Goal: Task Accomplishment & Management: Manage account settings

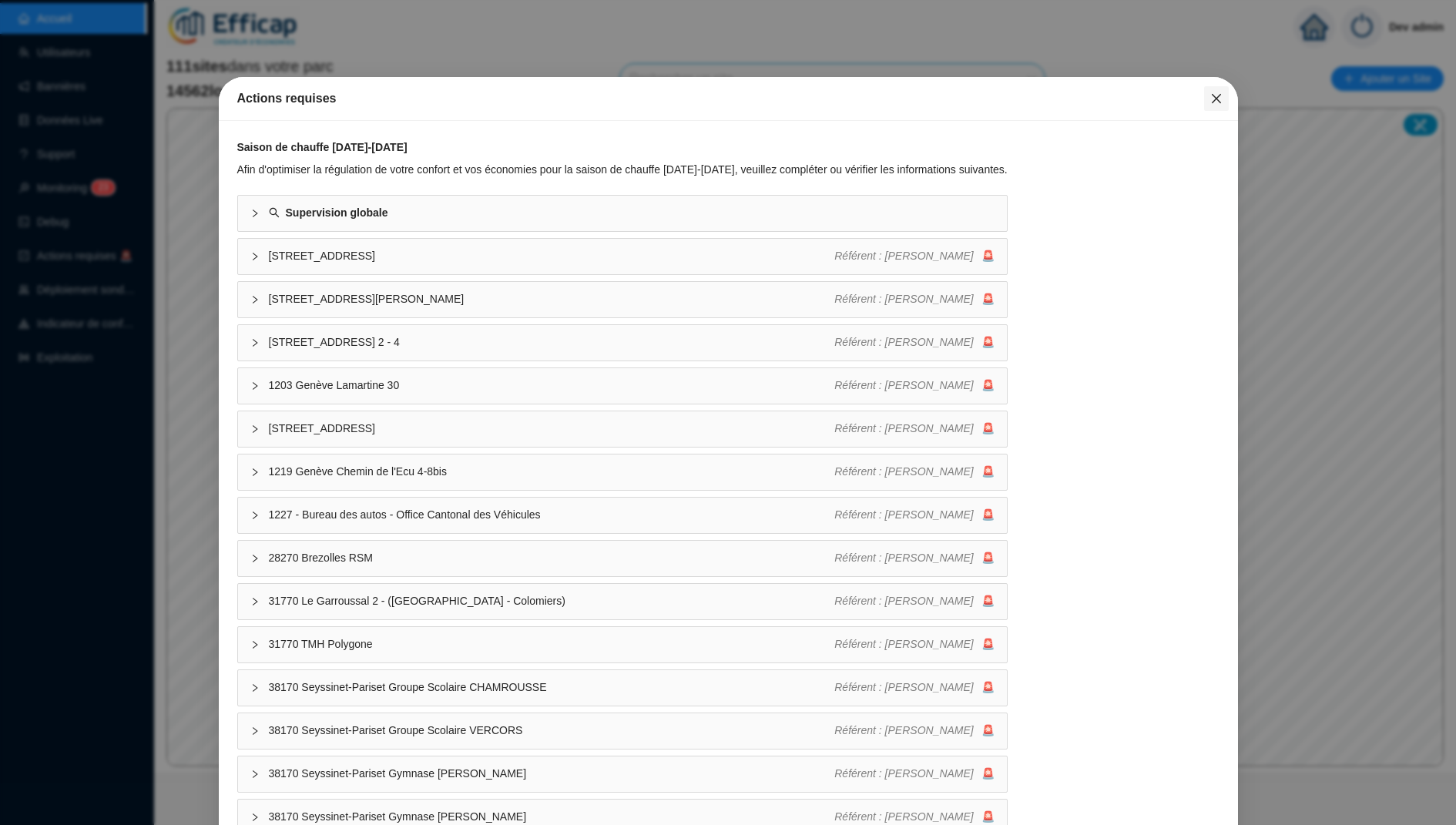
click at [1219, 102] on icon "close" at bounding box center [1216, 98] width 9 height 9
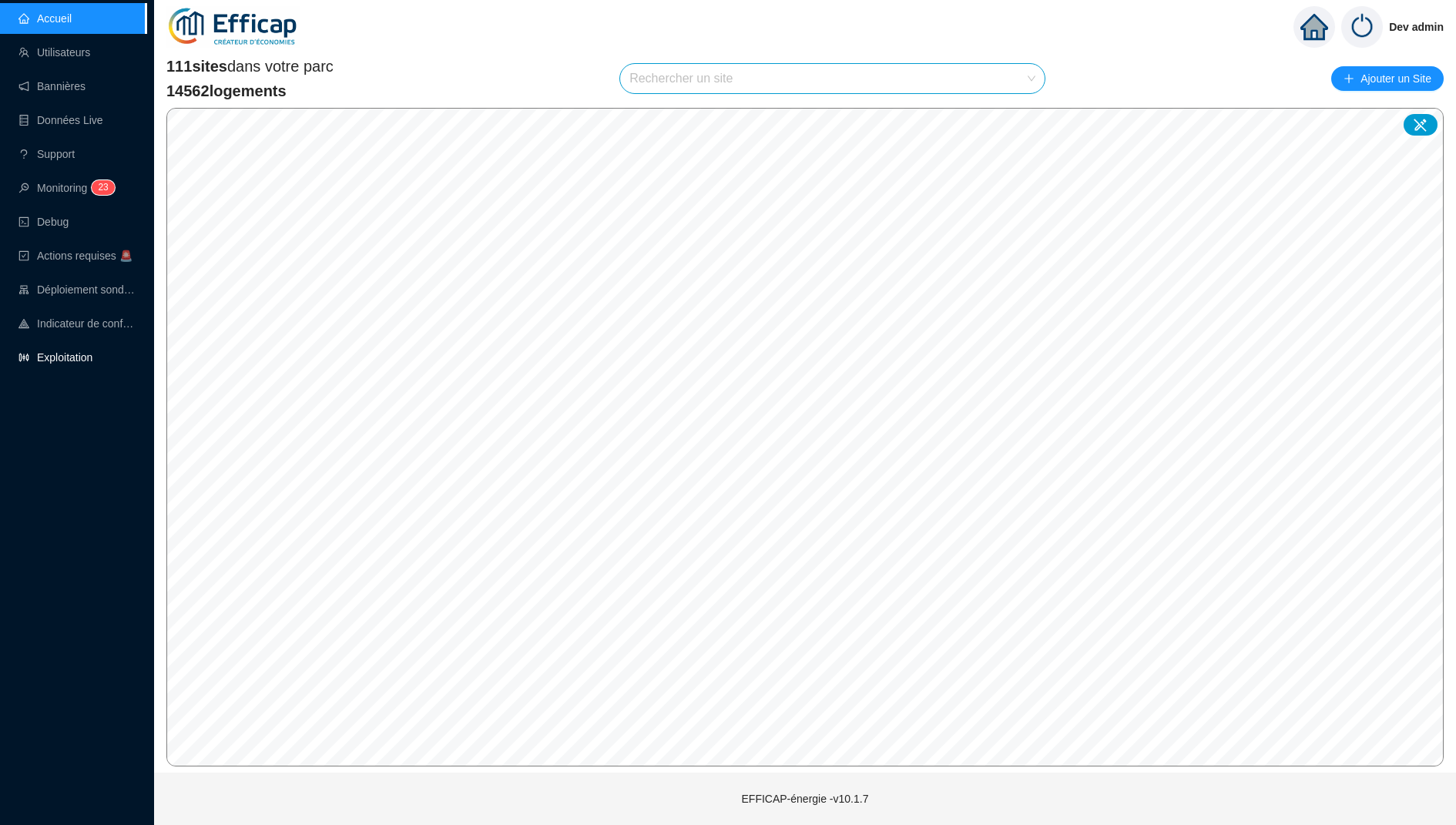
click at [88, 358] on link "Exploitation" at bounding box center [55, 358] width 74 height 13
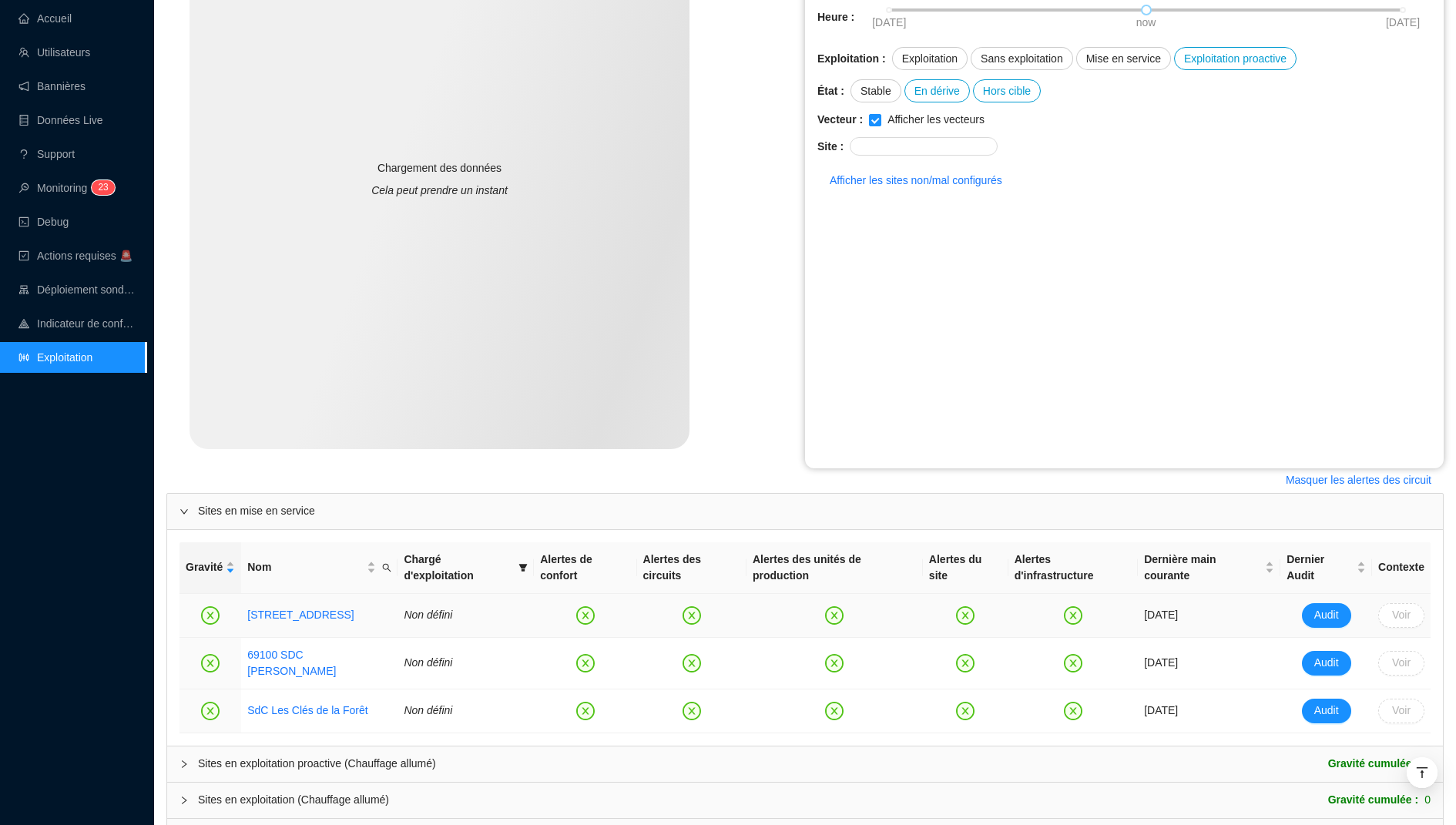
scroll to position [336, 0]
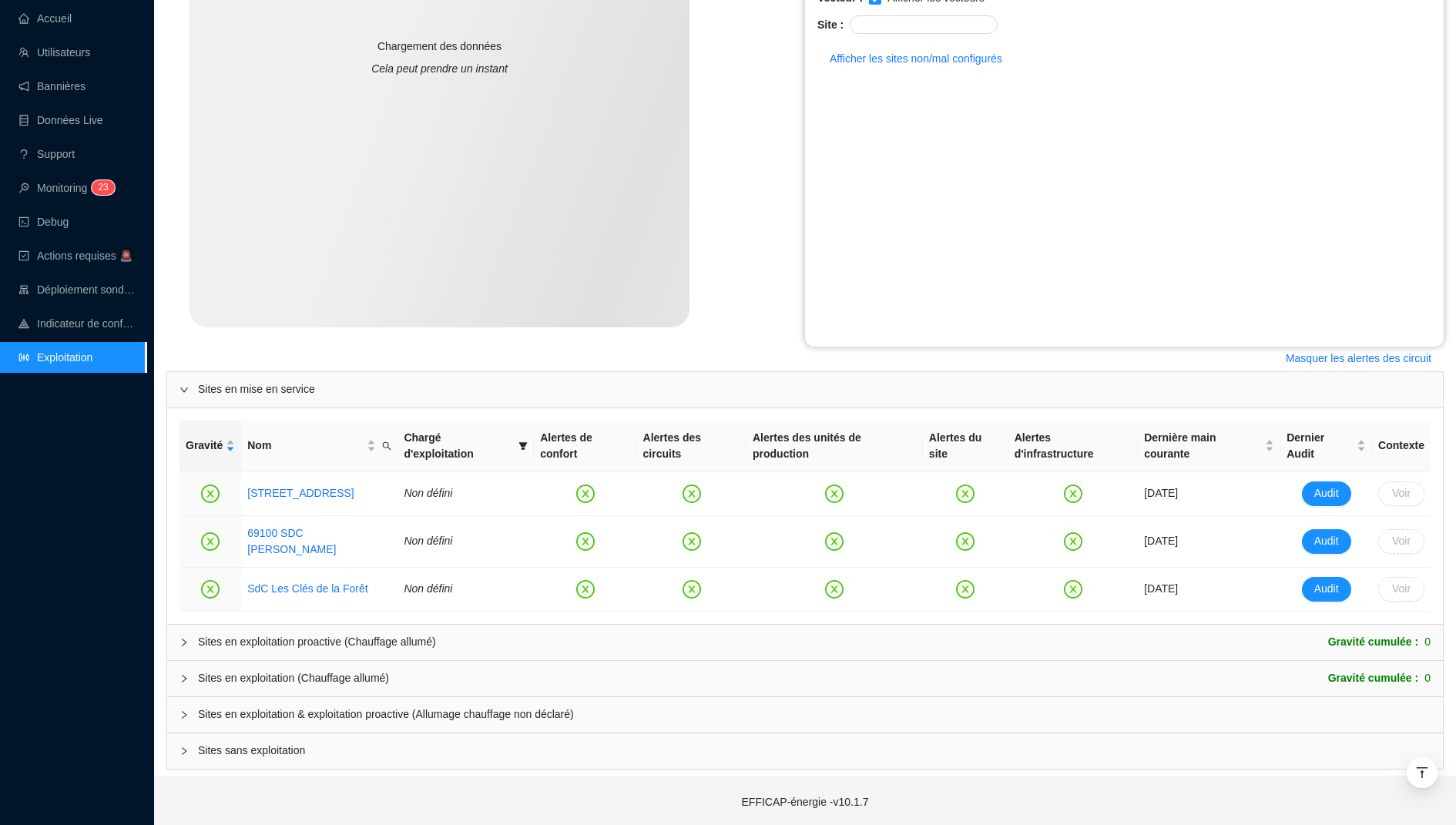
click at [410, 707] on span "Sites en exploitation & exploitation proactive (Allumage chauffage non déclaré)" at bounding box center [814, 715] width 1233 height 16
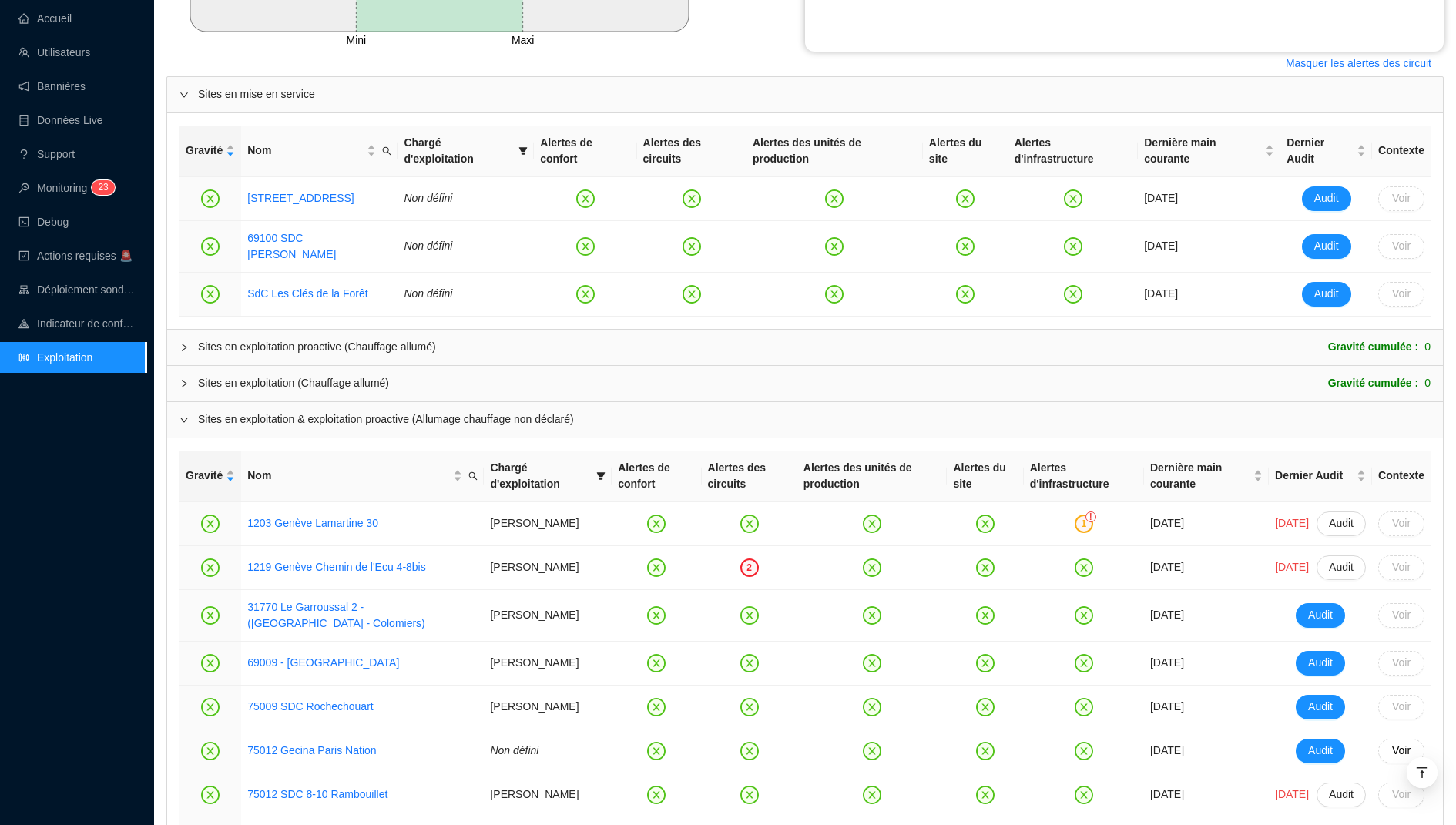
scroll to position [0, 0]
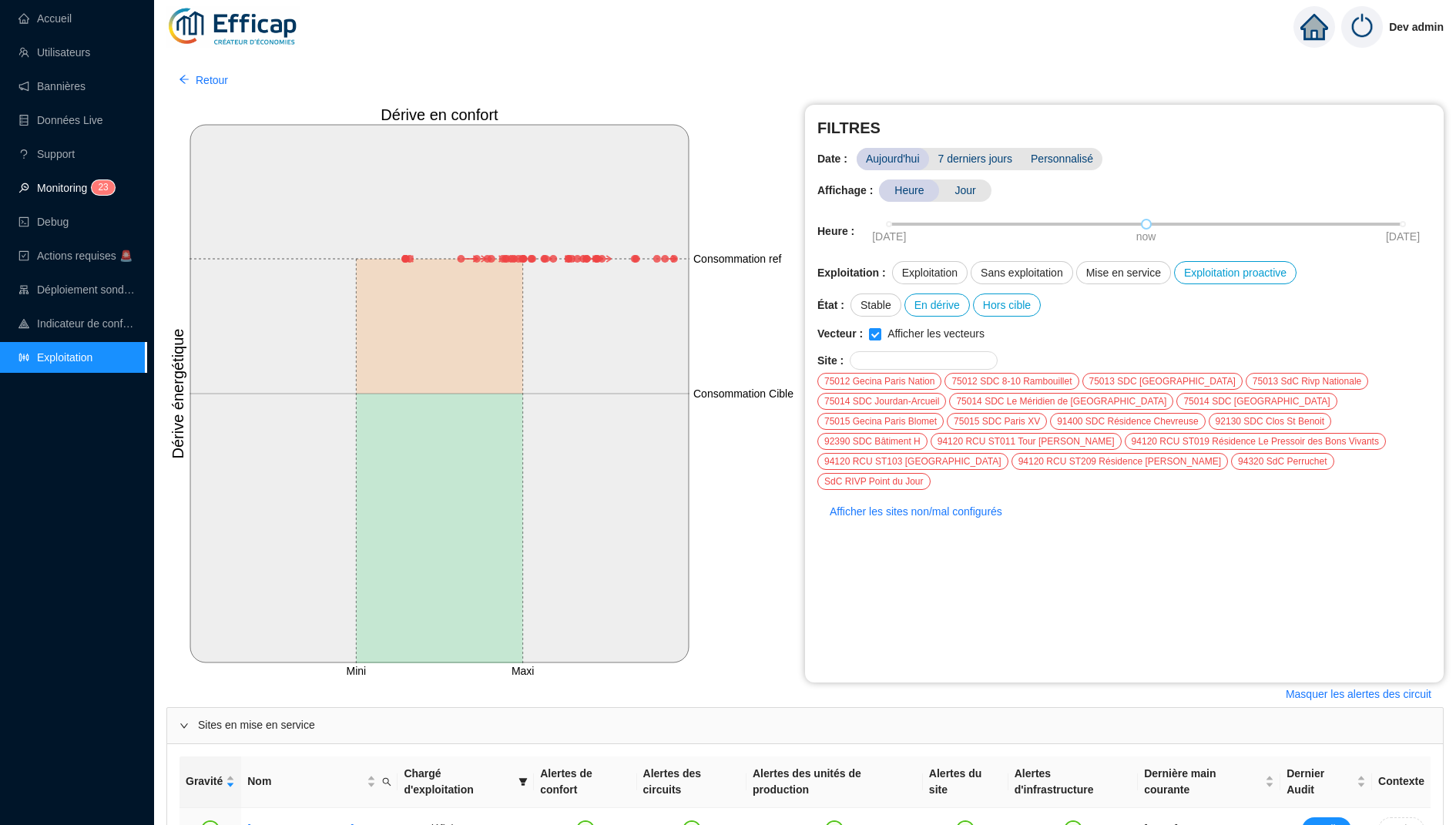
click at [83, 189] on link "Monitoring 2 3" at bounding box center [64, 188] width 92 height 13
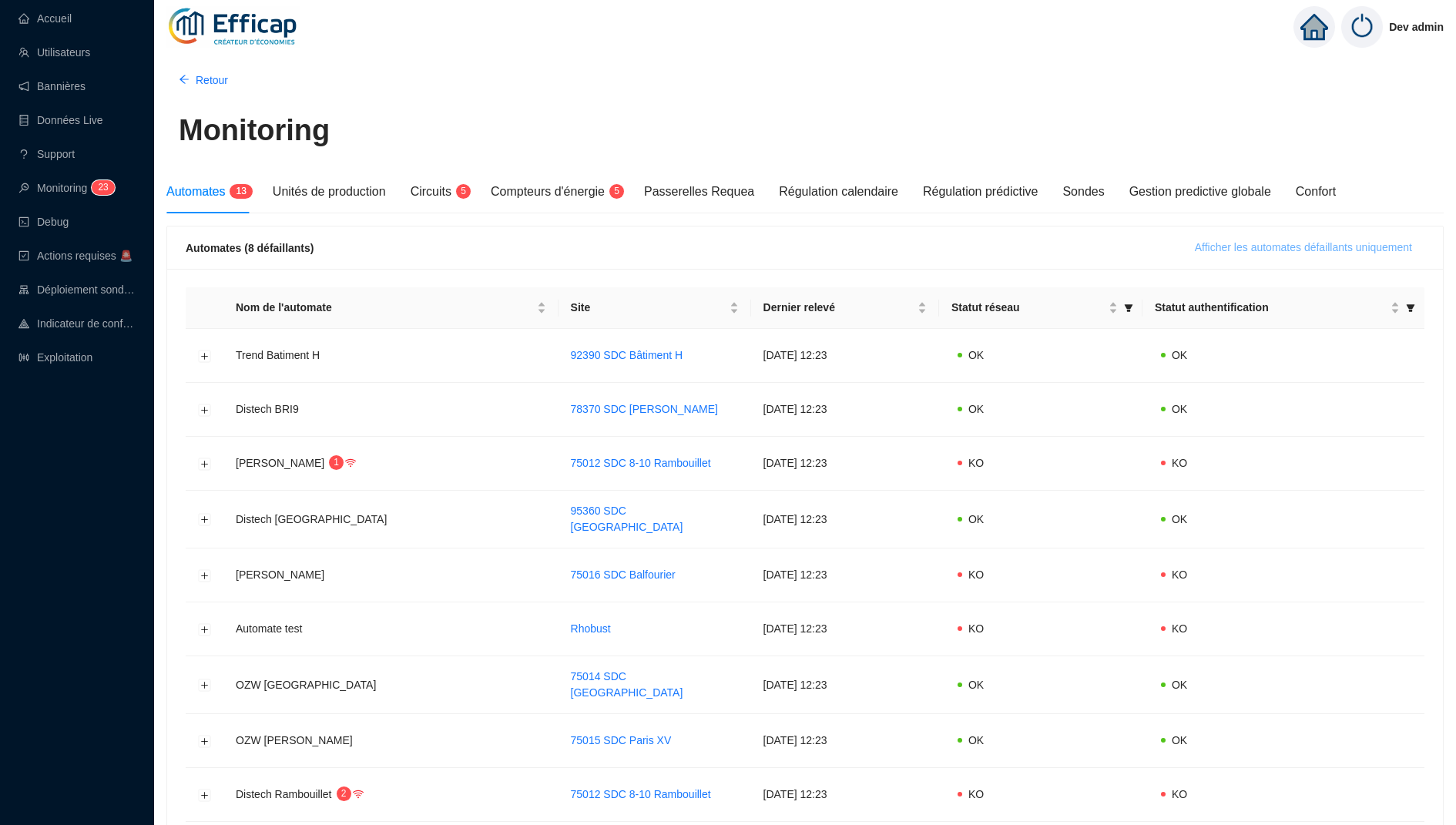
click at [1303, 256] on button "Afficher les automates défaillants uniquement" at bounding box center [1303, 248] width 242 height 25
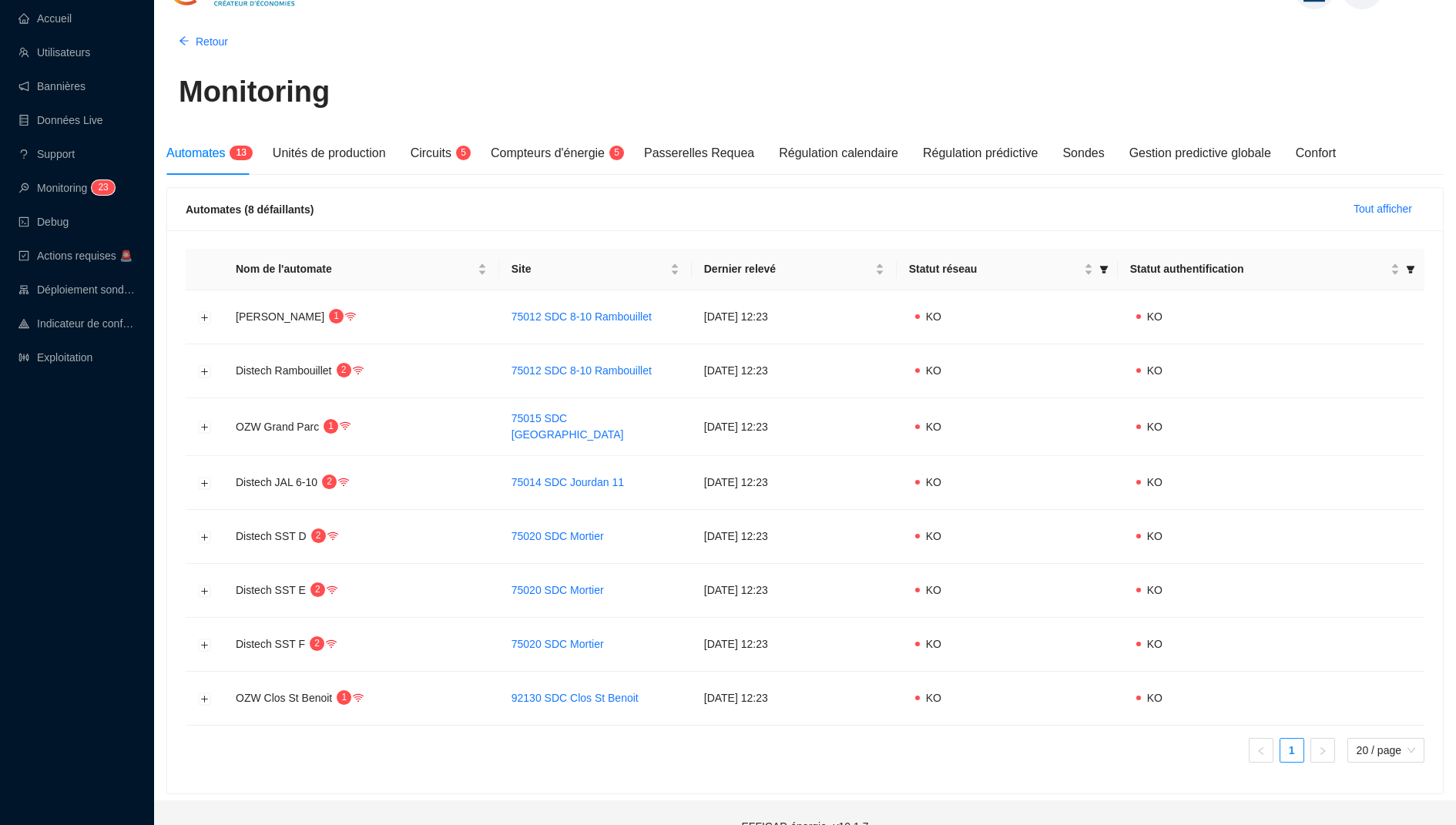
scroll to position [26, 0]
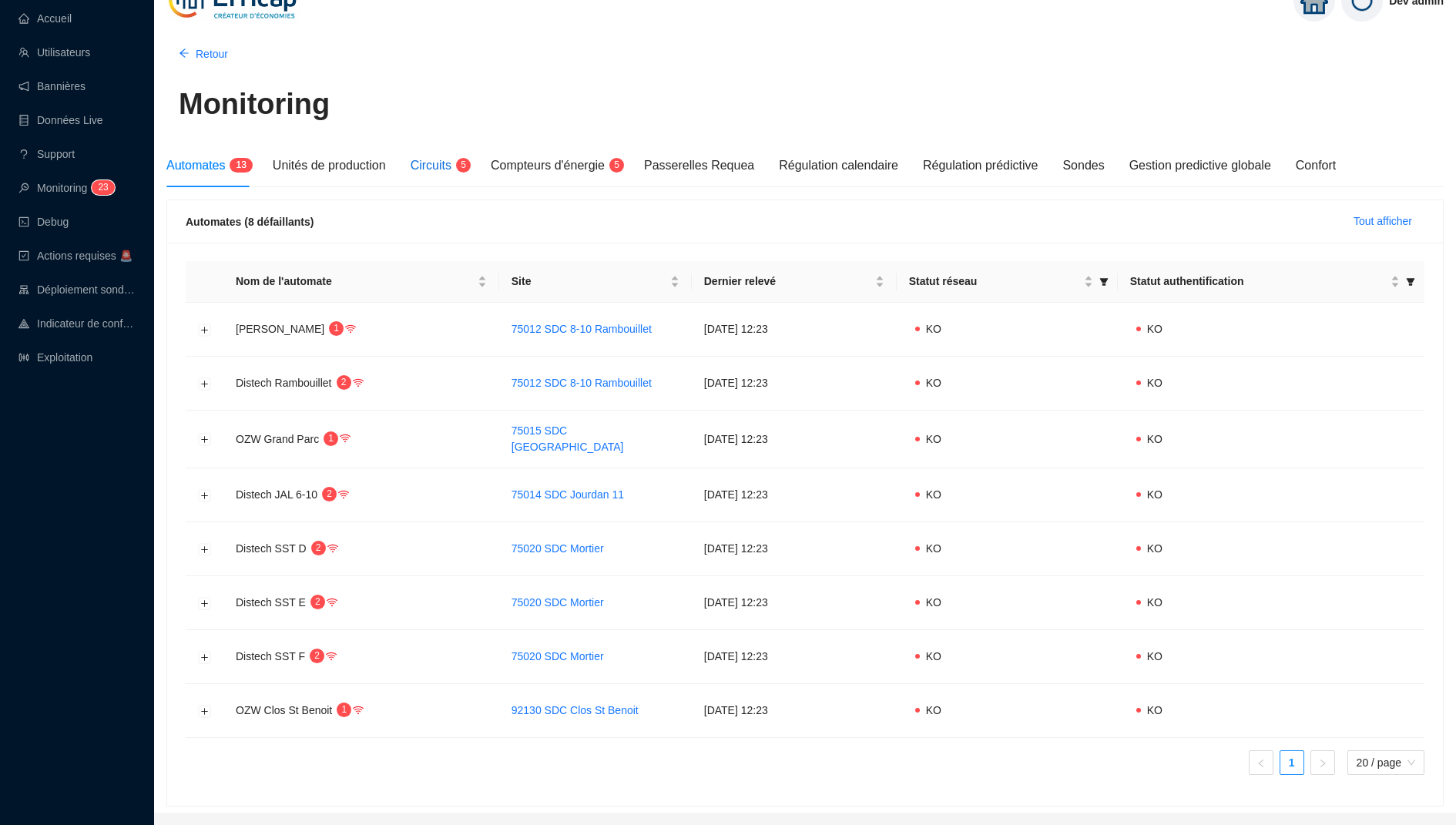
click at [434, 171] on span "Circuits" at bounding box center [432, 165] width 41 height 13
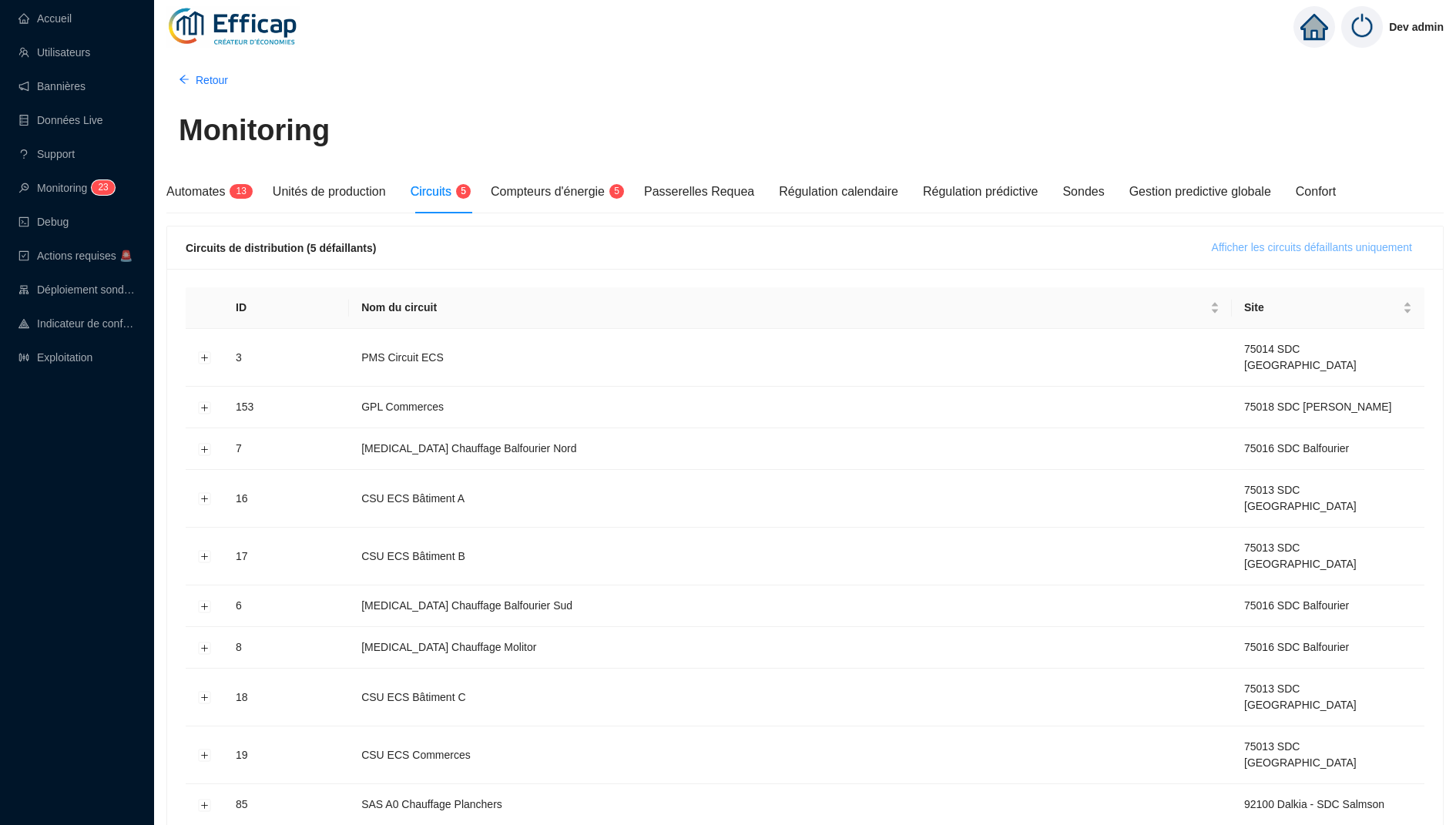
click at [1261, 248] on span "Afficher les circuits défaillants uniquement" at bounding box center [1312, 248] width 200 height 16
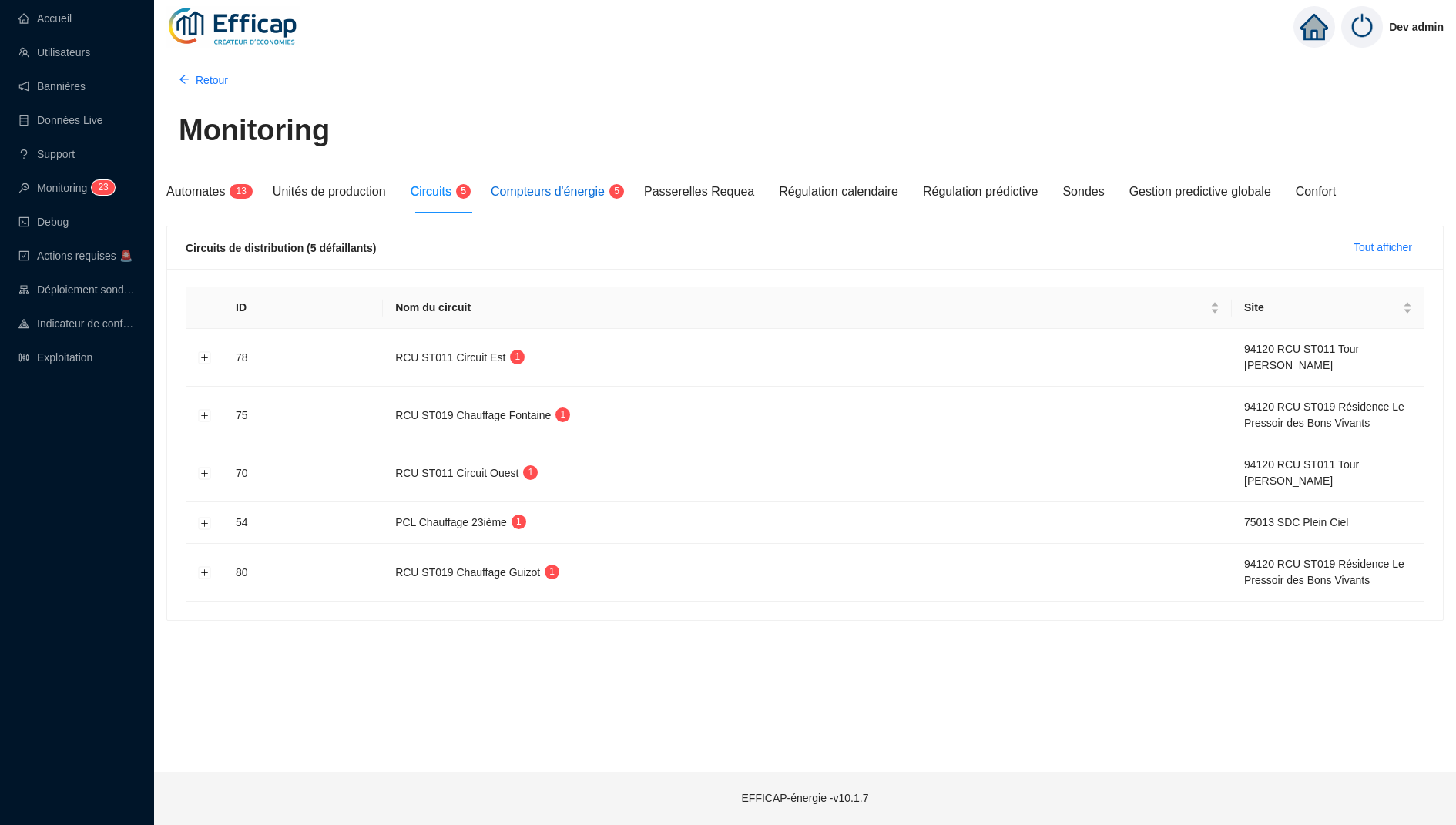
click at [541, 197] on span "Compteurs d'énergie" at bounding box center [548, 191] width 114 height 13
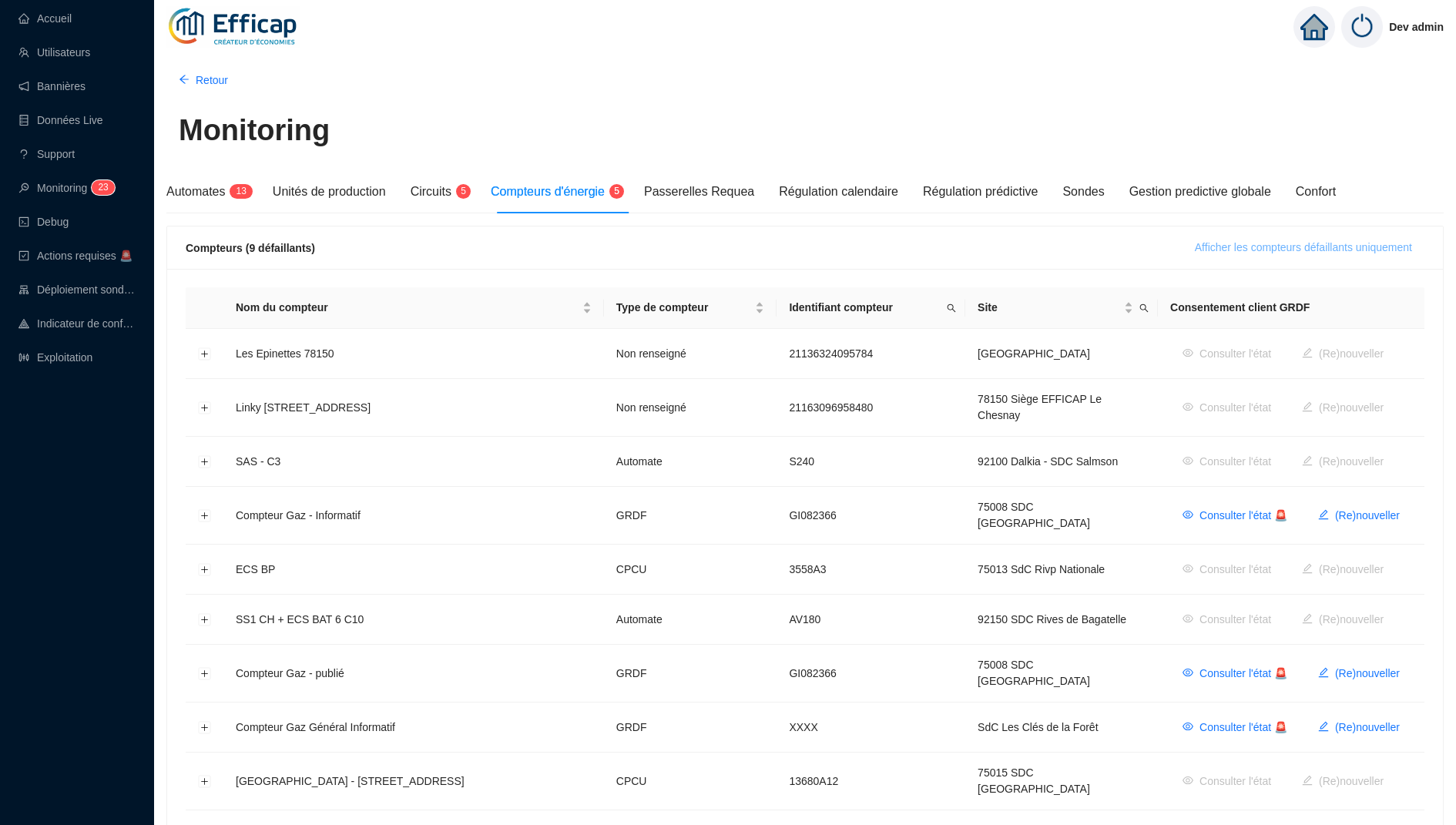
click at [1333, 256] on button "Afficher les compteurs défaillants uniquement" at bounding box center [1303, 248] width 242 height 25
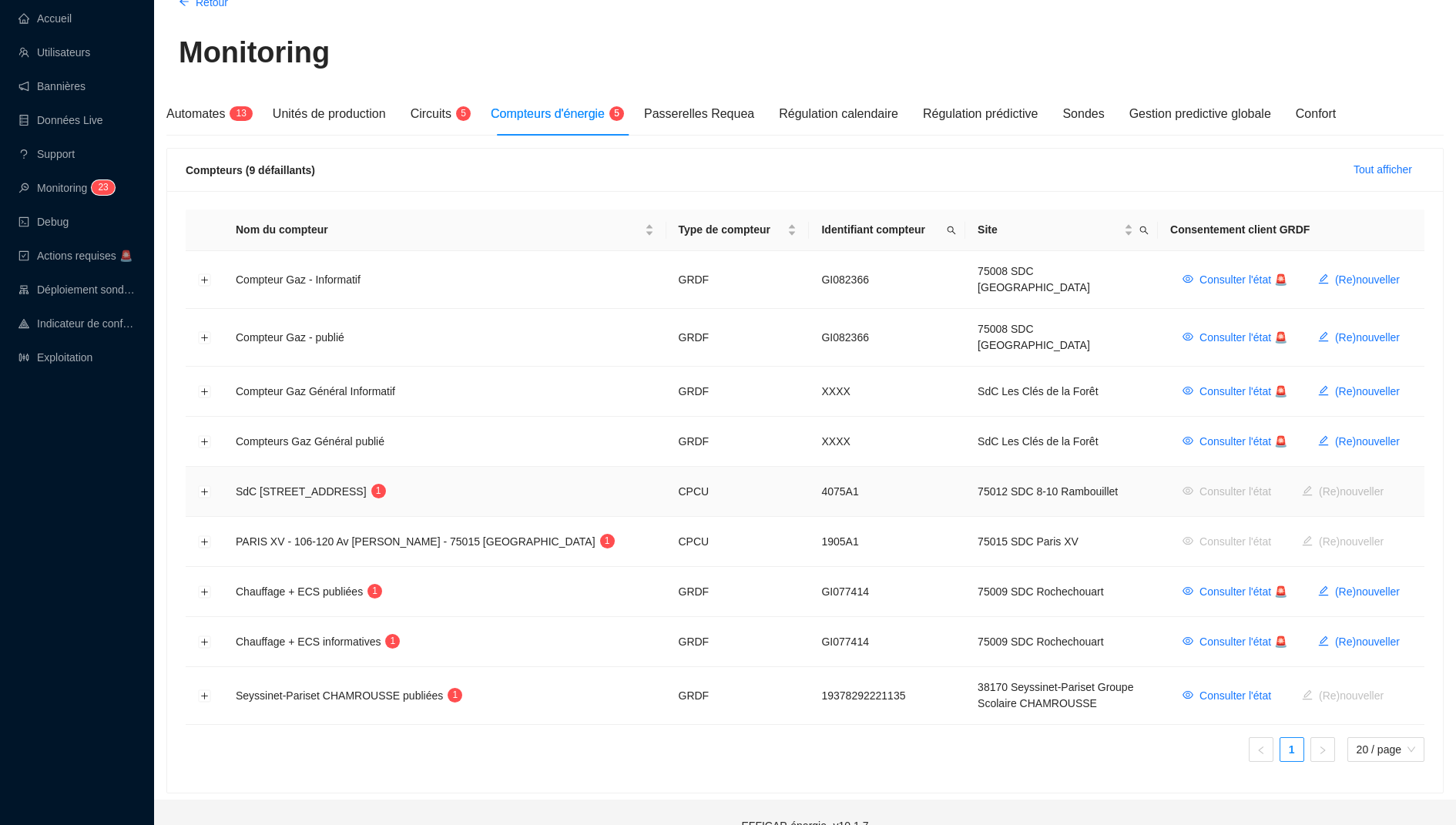
scroll to position [86, 0]
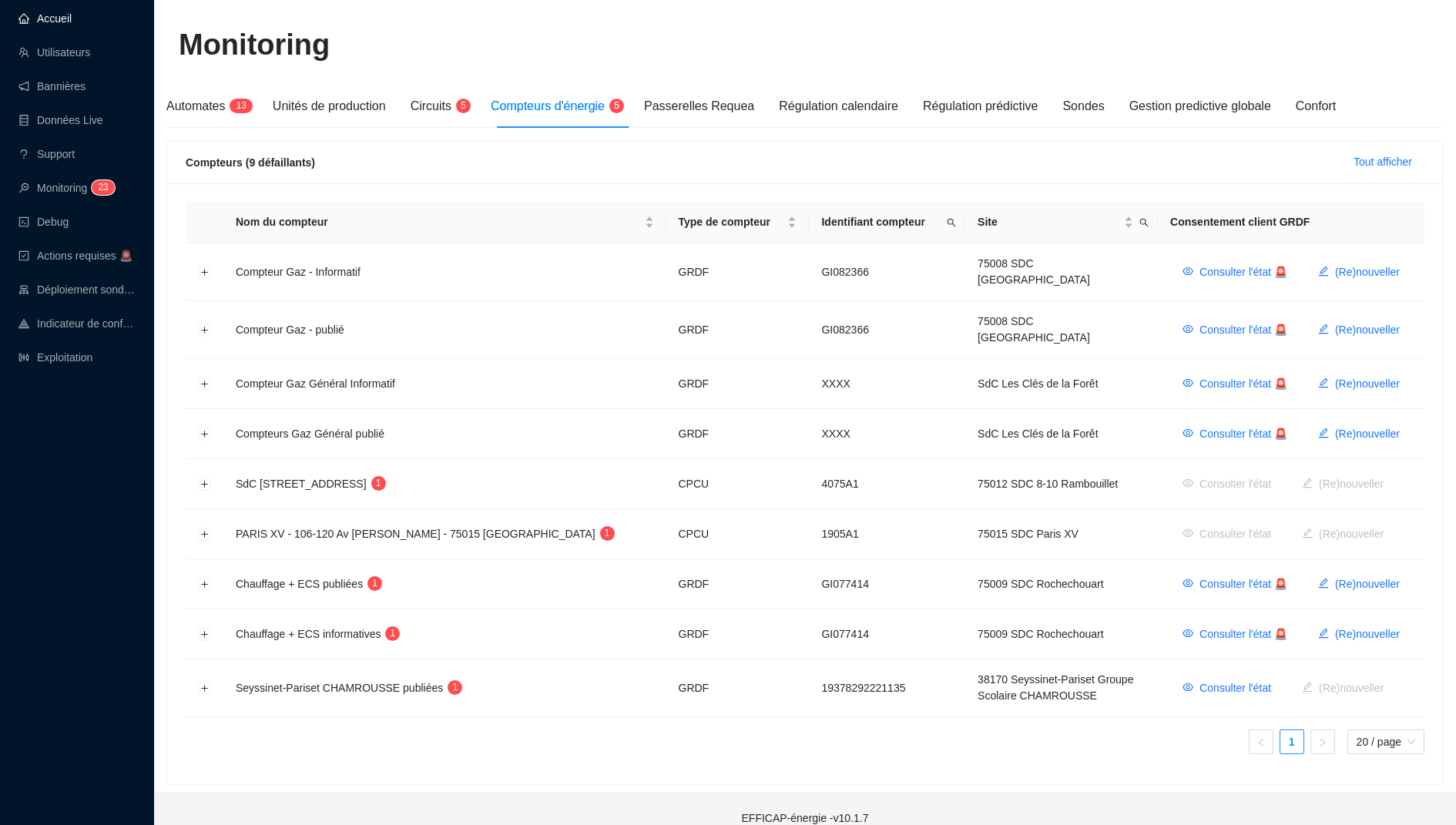
click at [53, 15] on link "Accueil" at bounding box center [45, 19] width 53 height 13
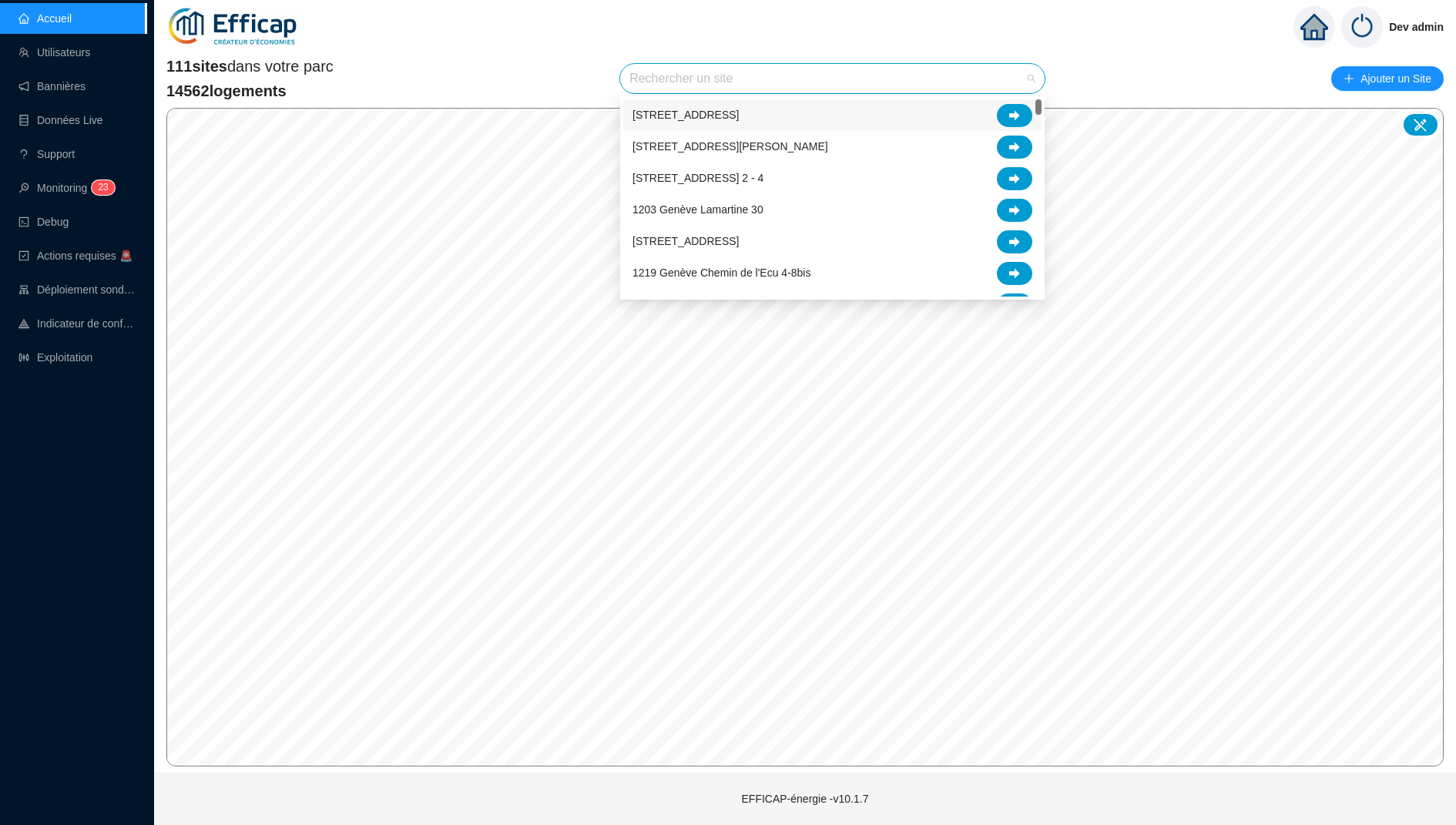
click at [808, 78] on input "search" at bounding box center [825, 79] width 392 height 29
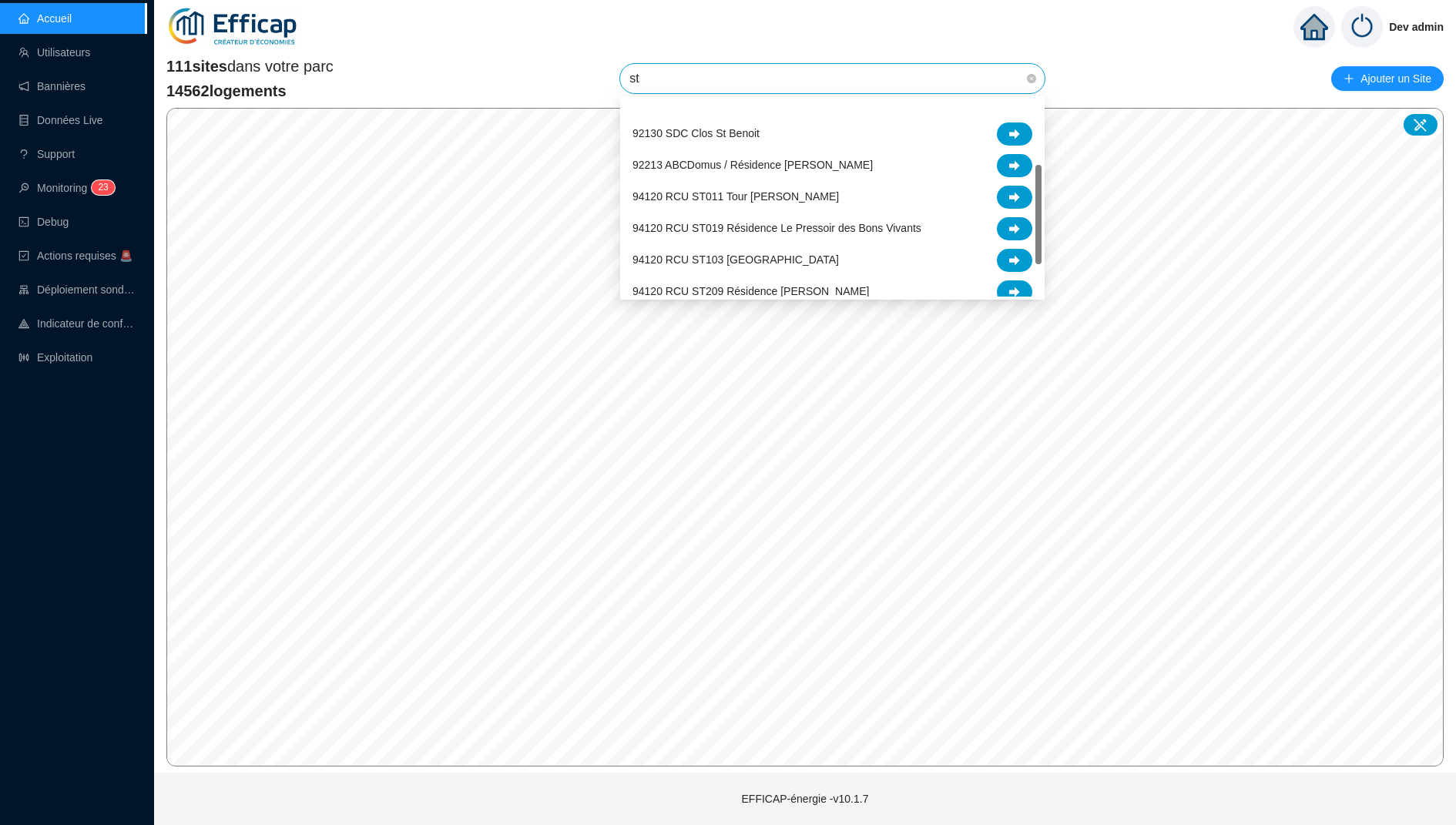
scroll to position [130, 0]
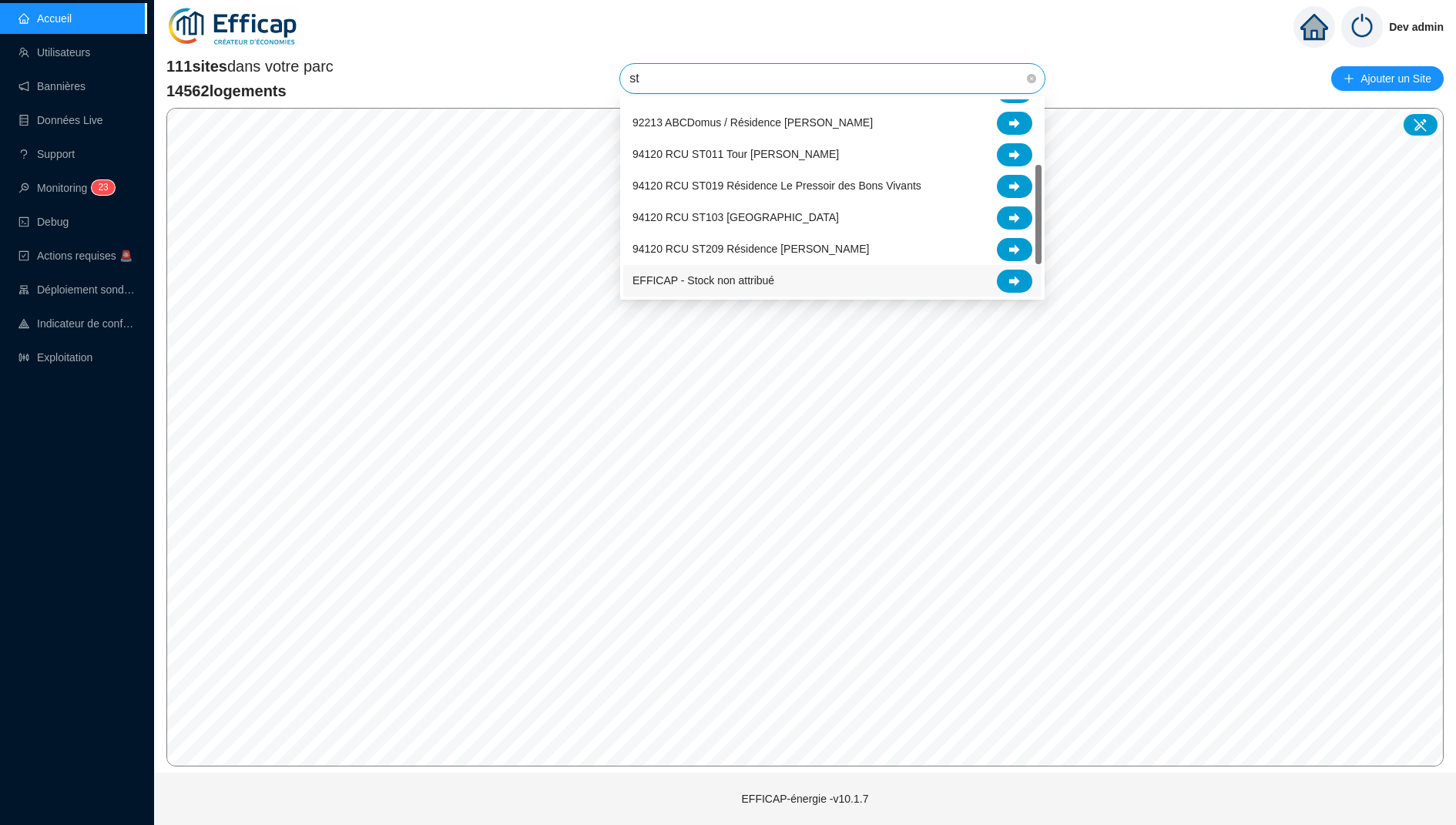
type input "s"
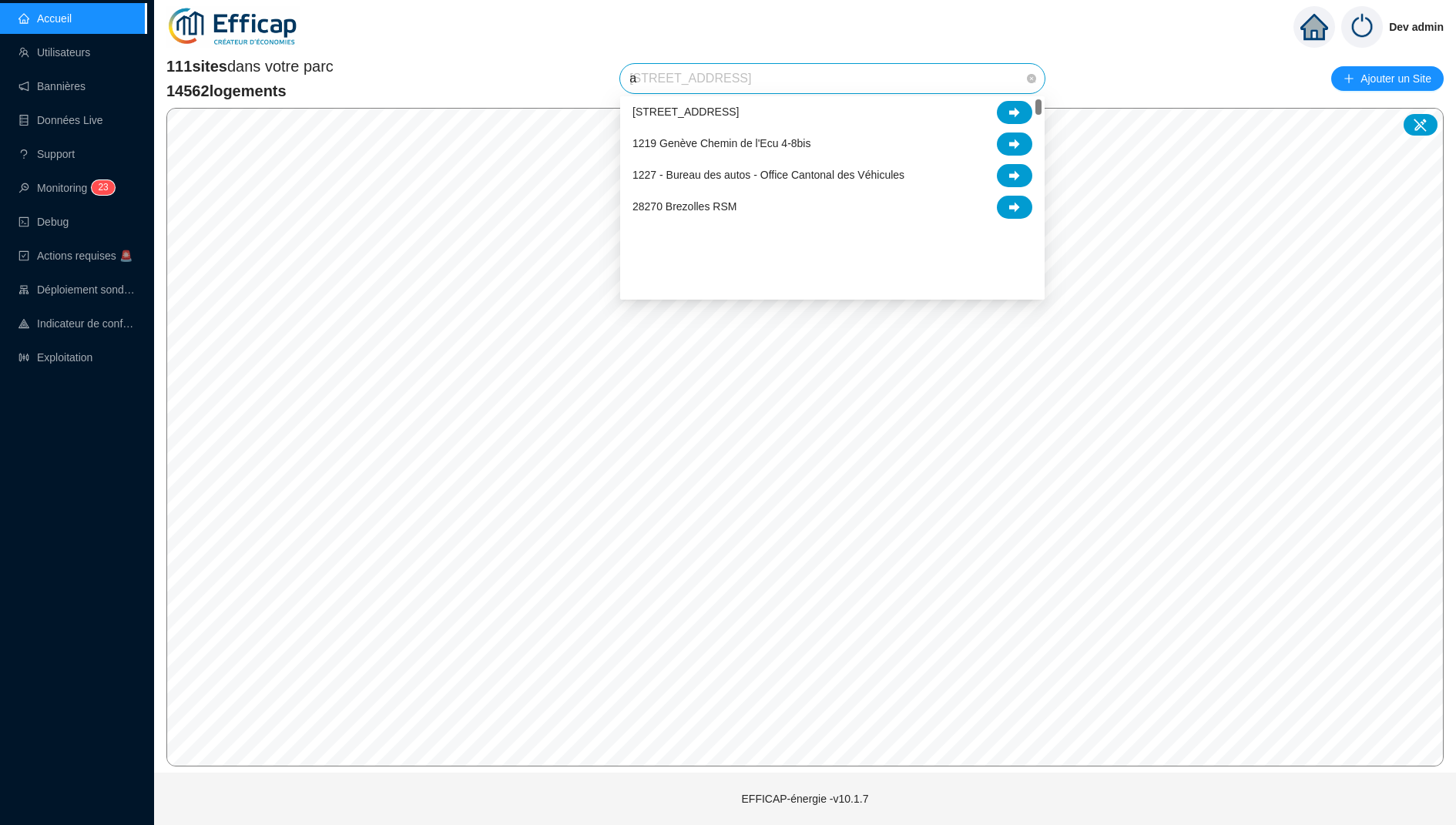
scroll to position [0, 0]
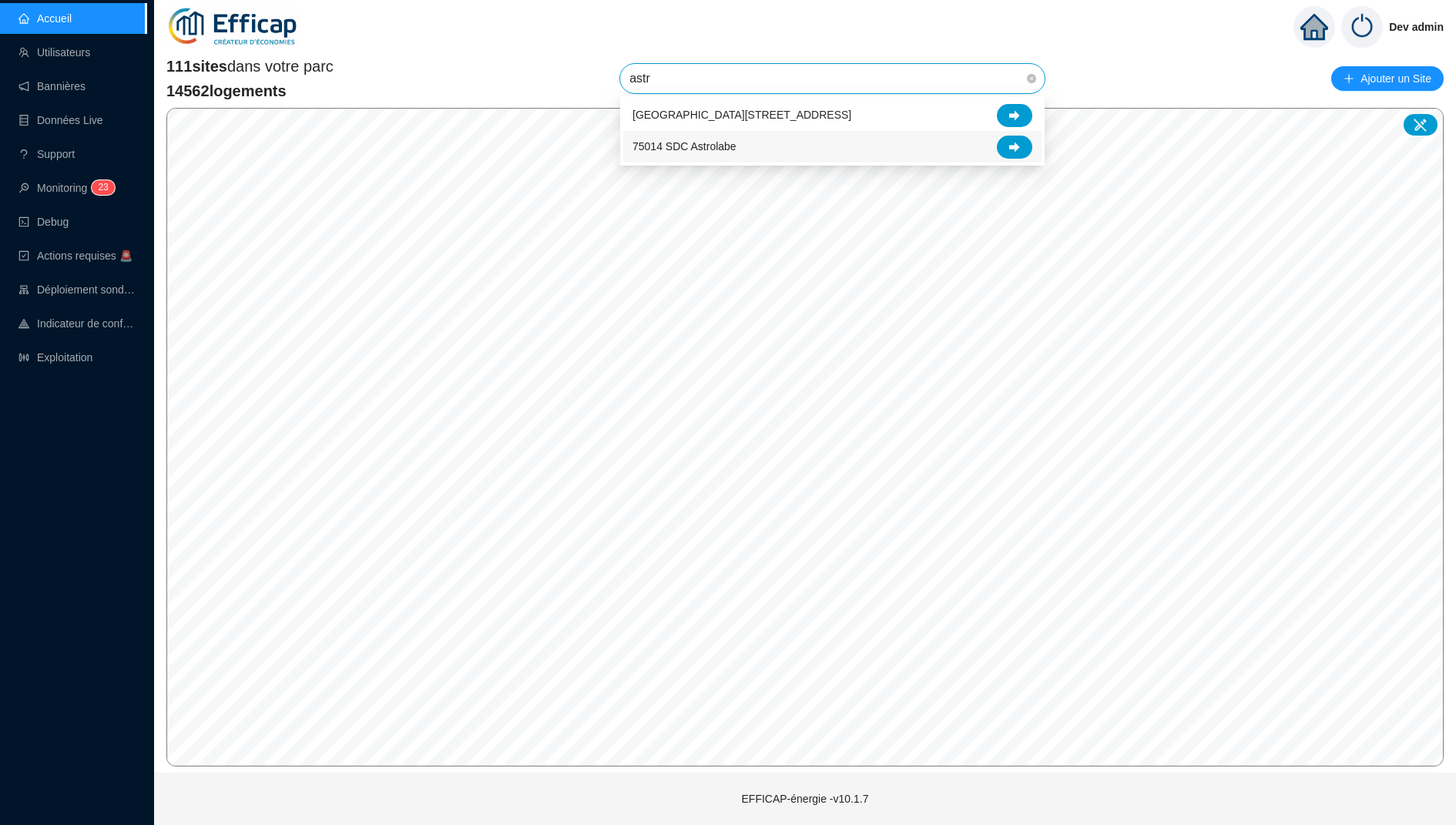
type input "astro"
click at [1021, 115] on div at bounding box center [1015, 115] width 36 height 23
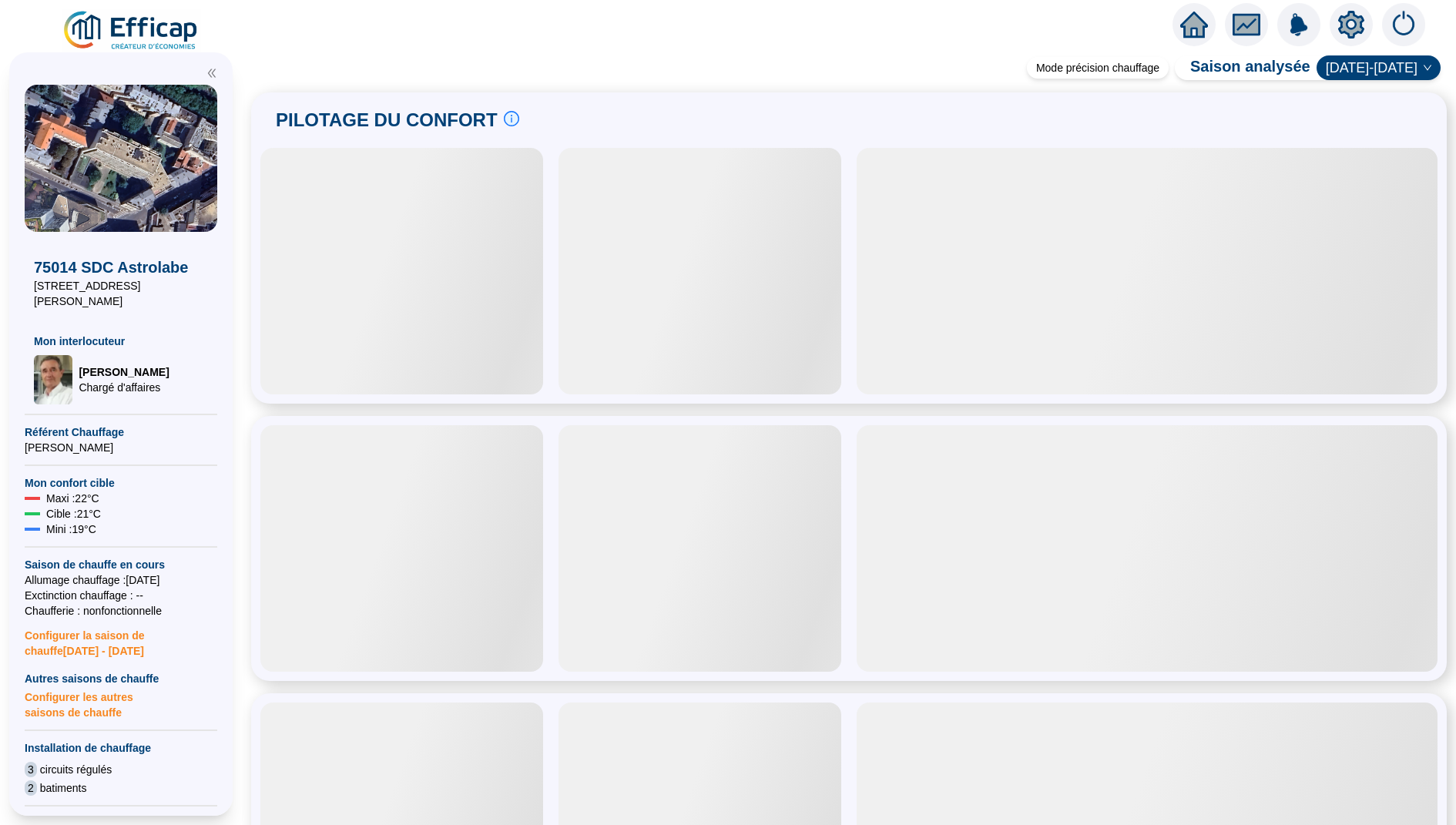
click at [1367, 24] on div at bounding box center [1351, 24] width 43 height 43
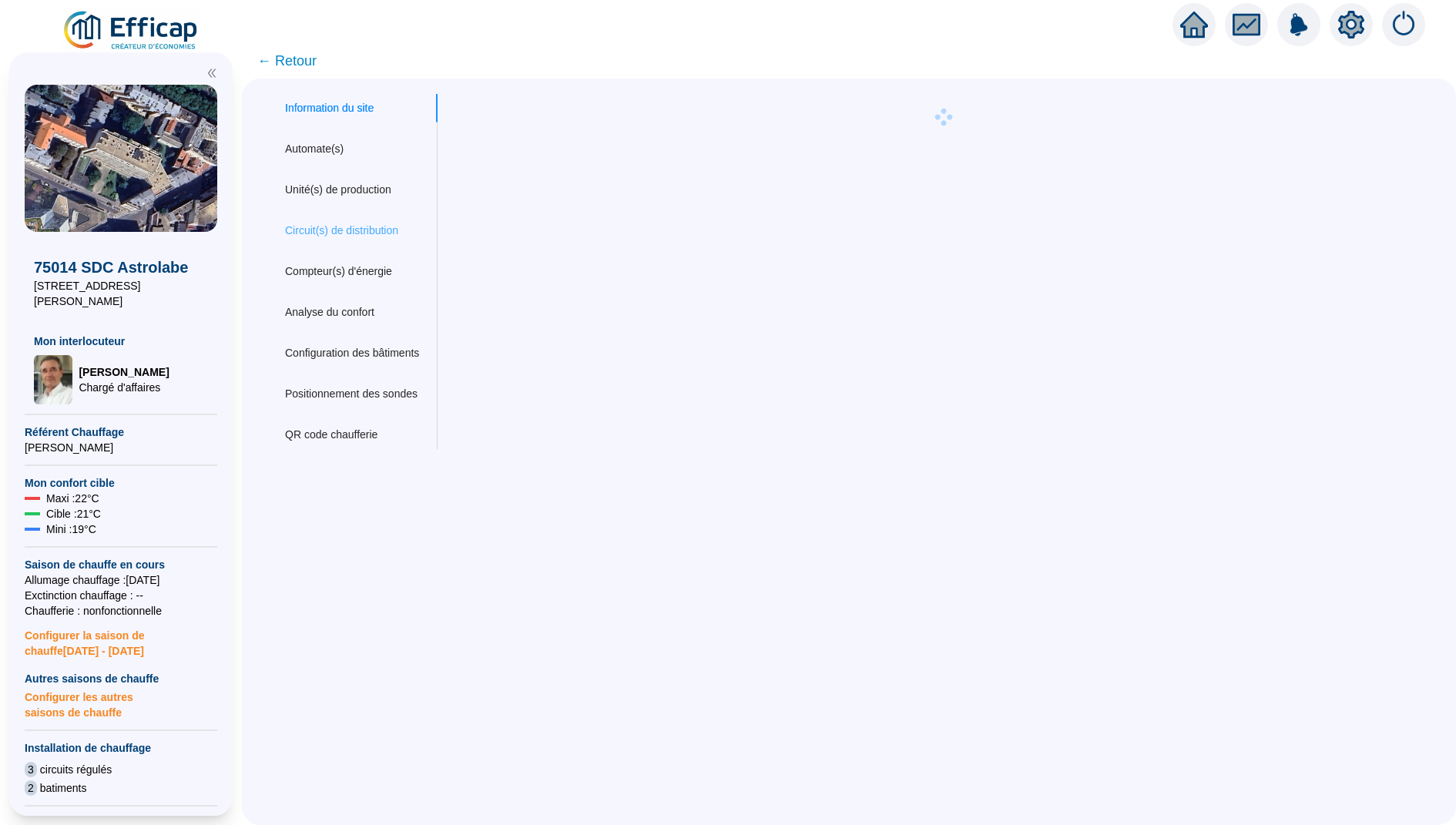
click at [373, 217] on div "Circuit(s) de distribution" at bounding box center [351, 231] width 171 height 29
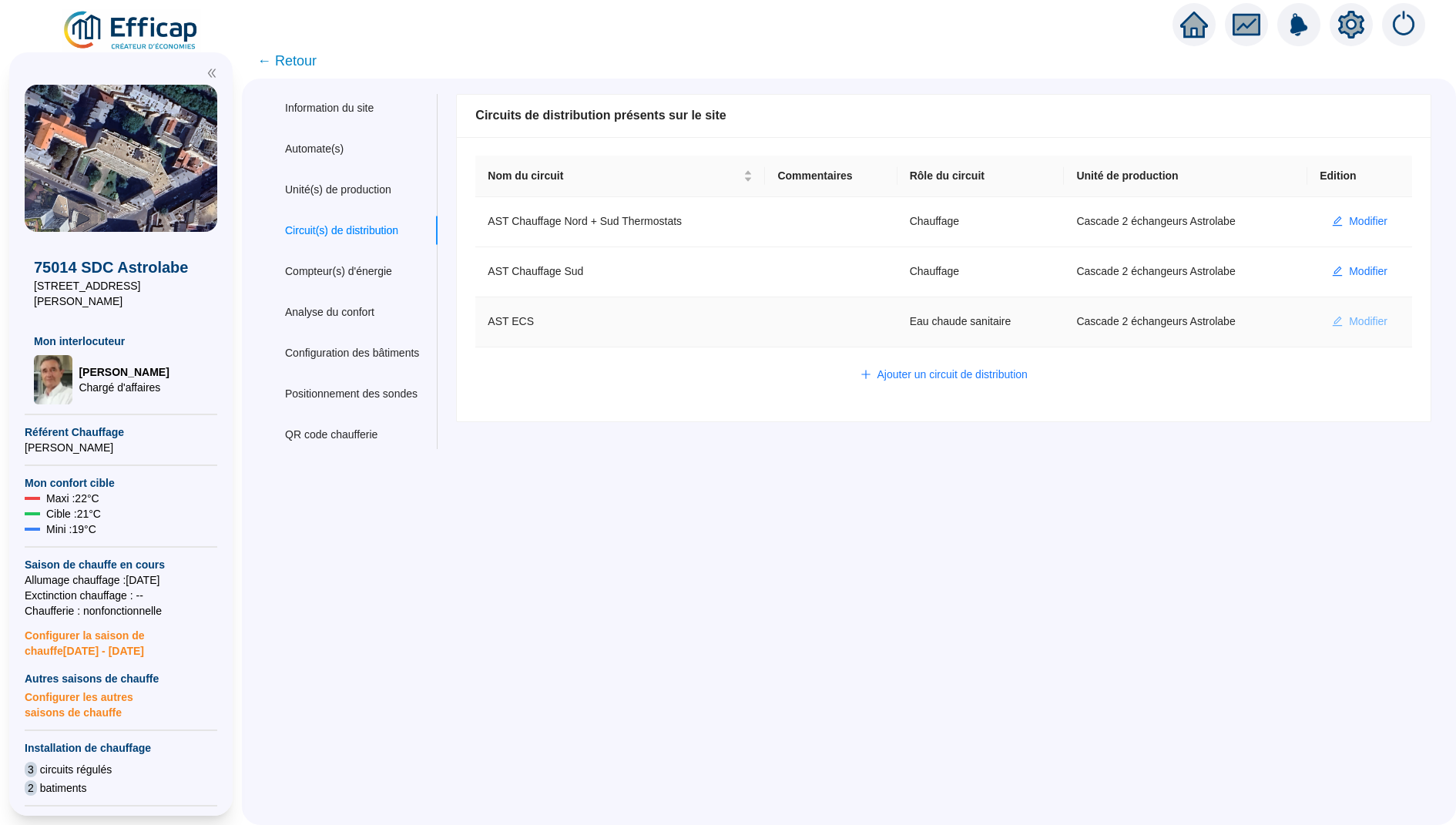
click at [1370, 322] on span "Modifier" at bounding box center [1368, 322] width 38 height 16
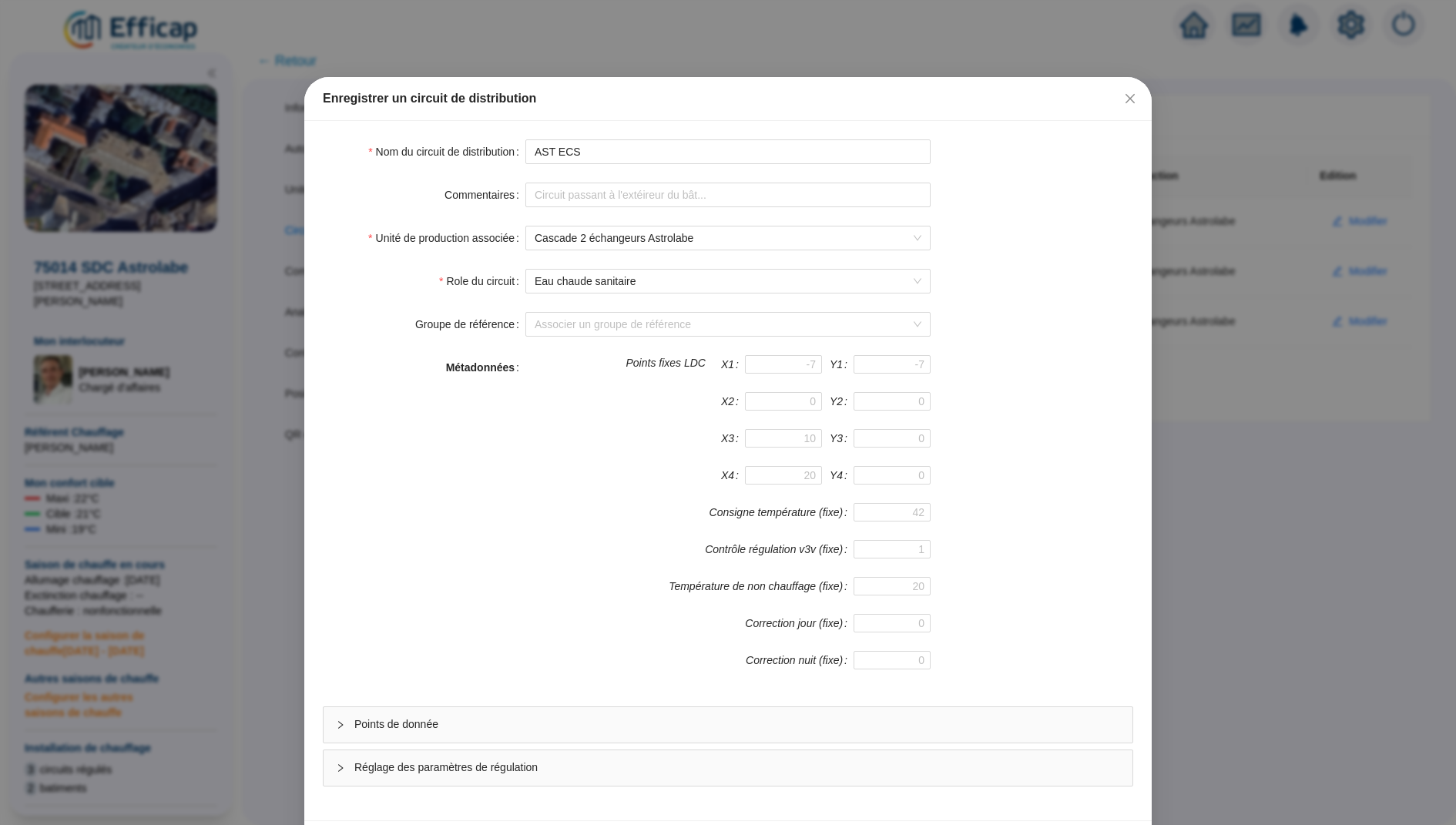
scroll to position [49, 0]
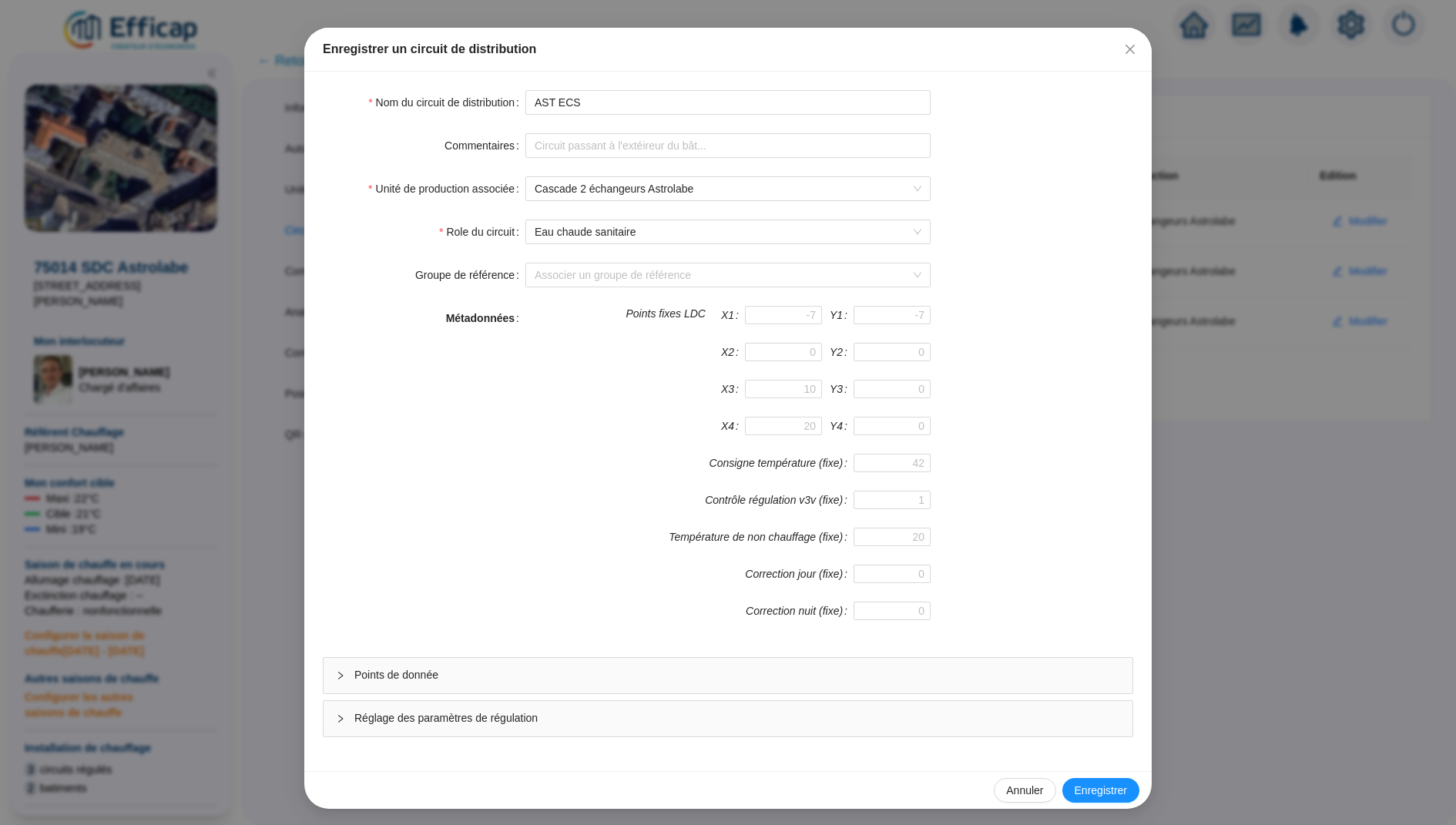
click at [652, 726] on div "Réglage des paramètres de régulation" at bounding box center [728, 720] width 809 height 36
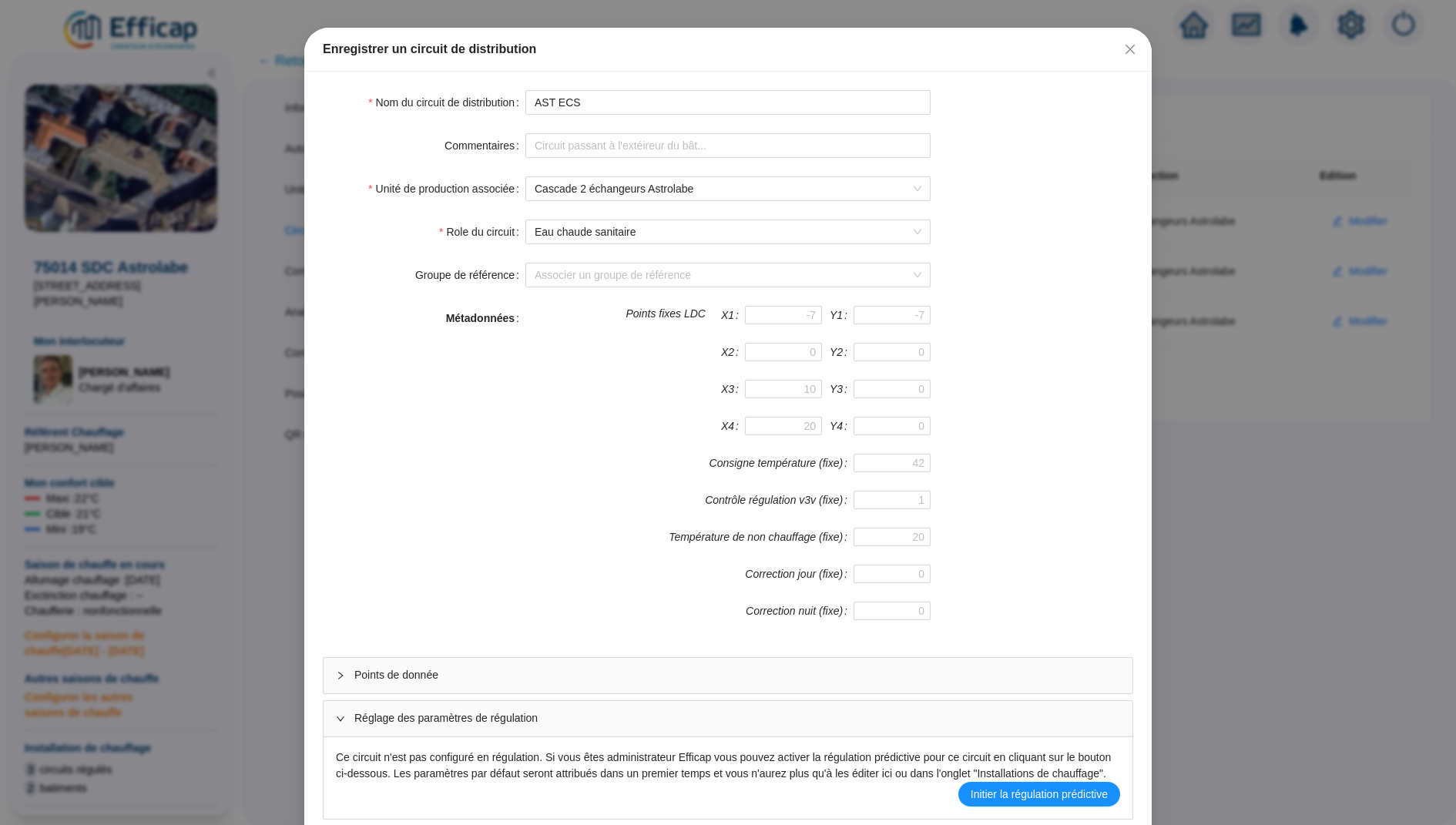
click at [623, 684] on div "Points de donnée" at bounding box center [728, 676] width 809 height 36
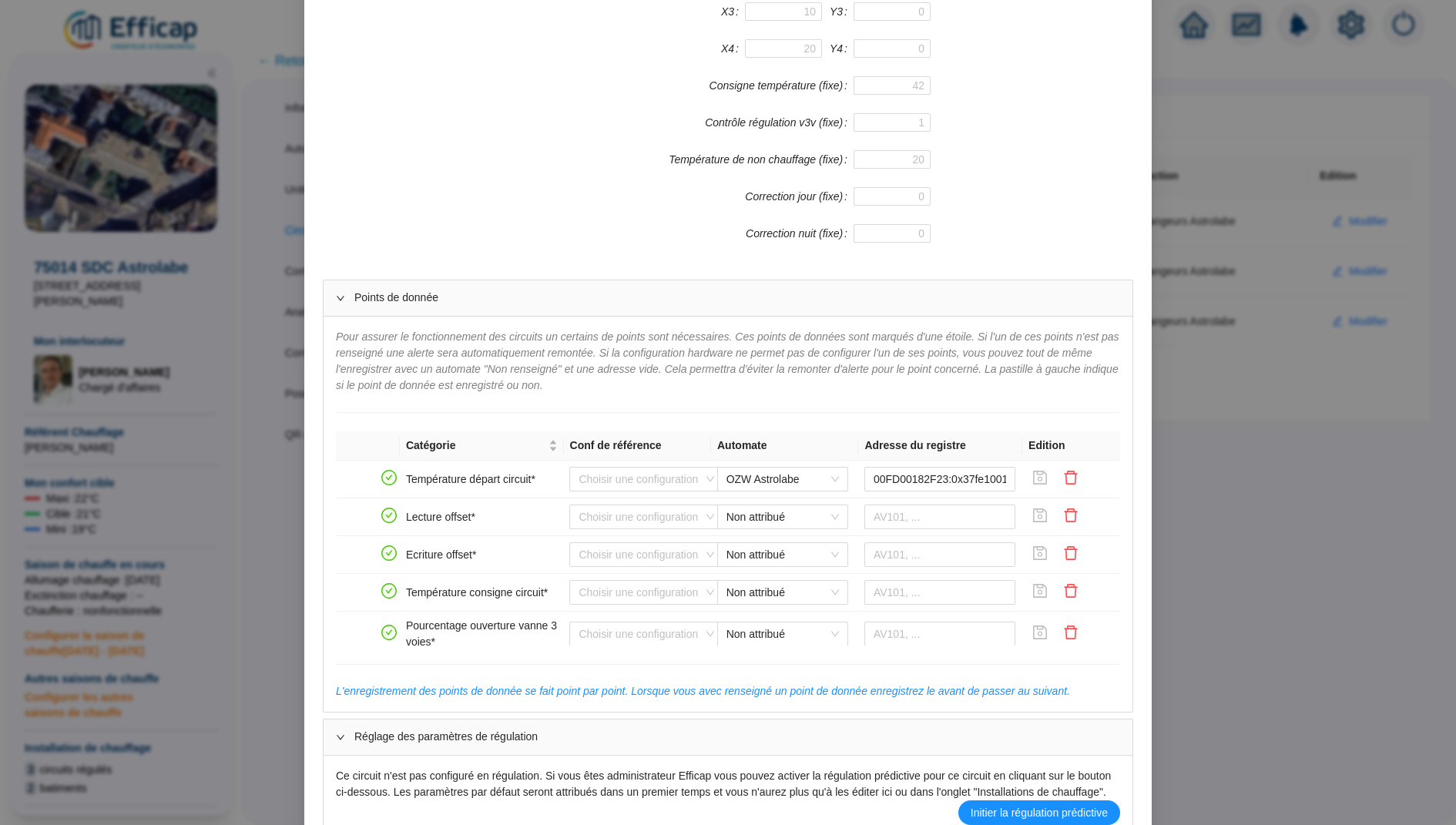
scroll to position [543, 0]
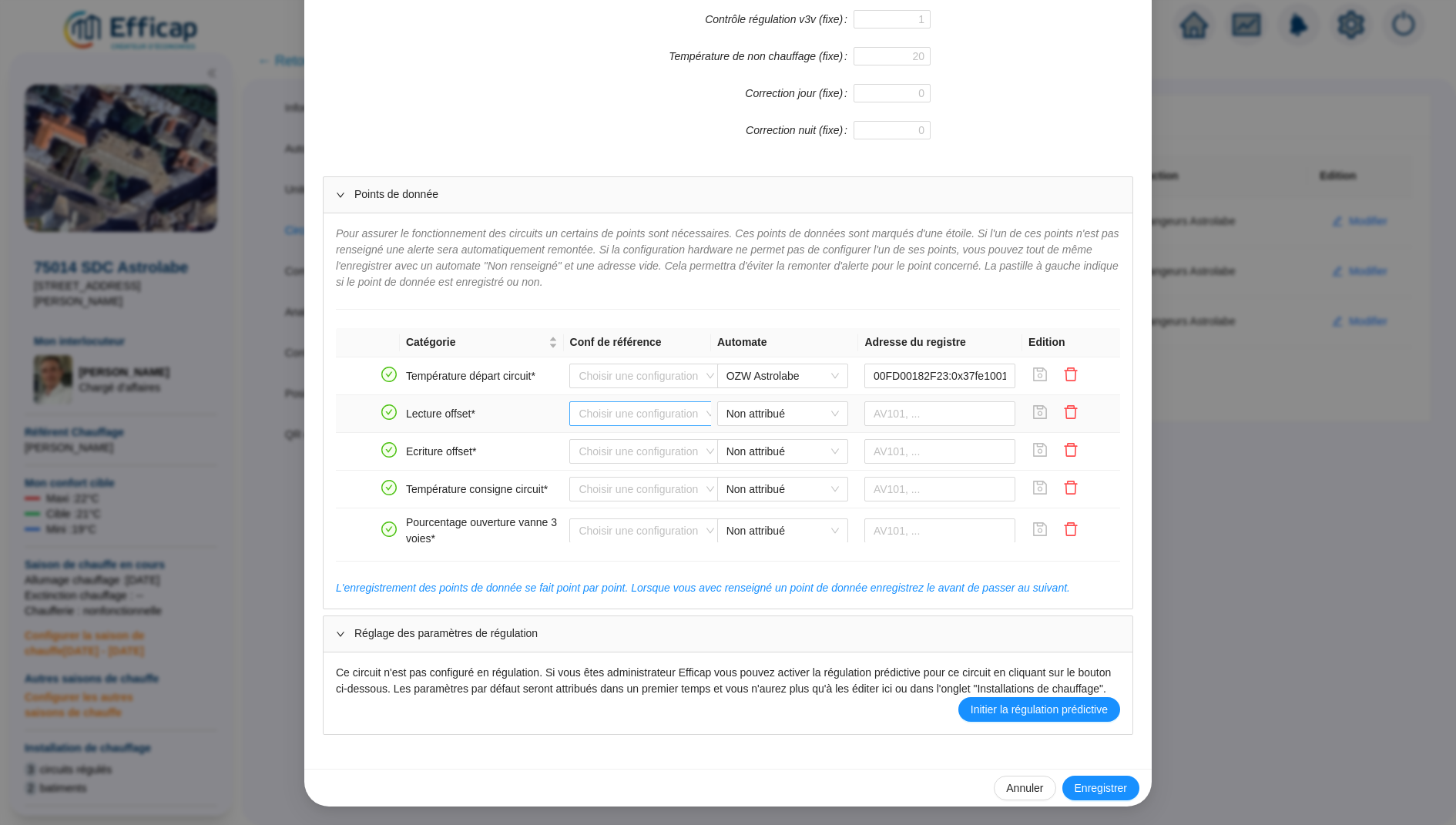
click at [659, 402] on input "search" at bounding box center [639, 414] width 122 height 23
click at [857, 290] on div "Pour assurer le fonctionnement des circuits un certains de points sont nécessai…" at bounding box center [728, 411] width 809 height 395
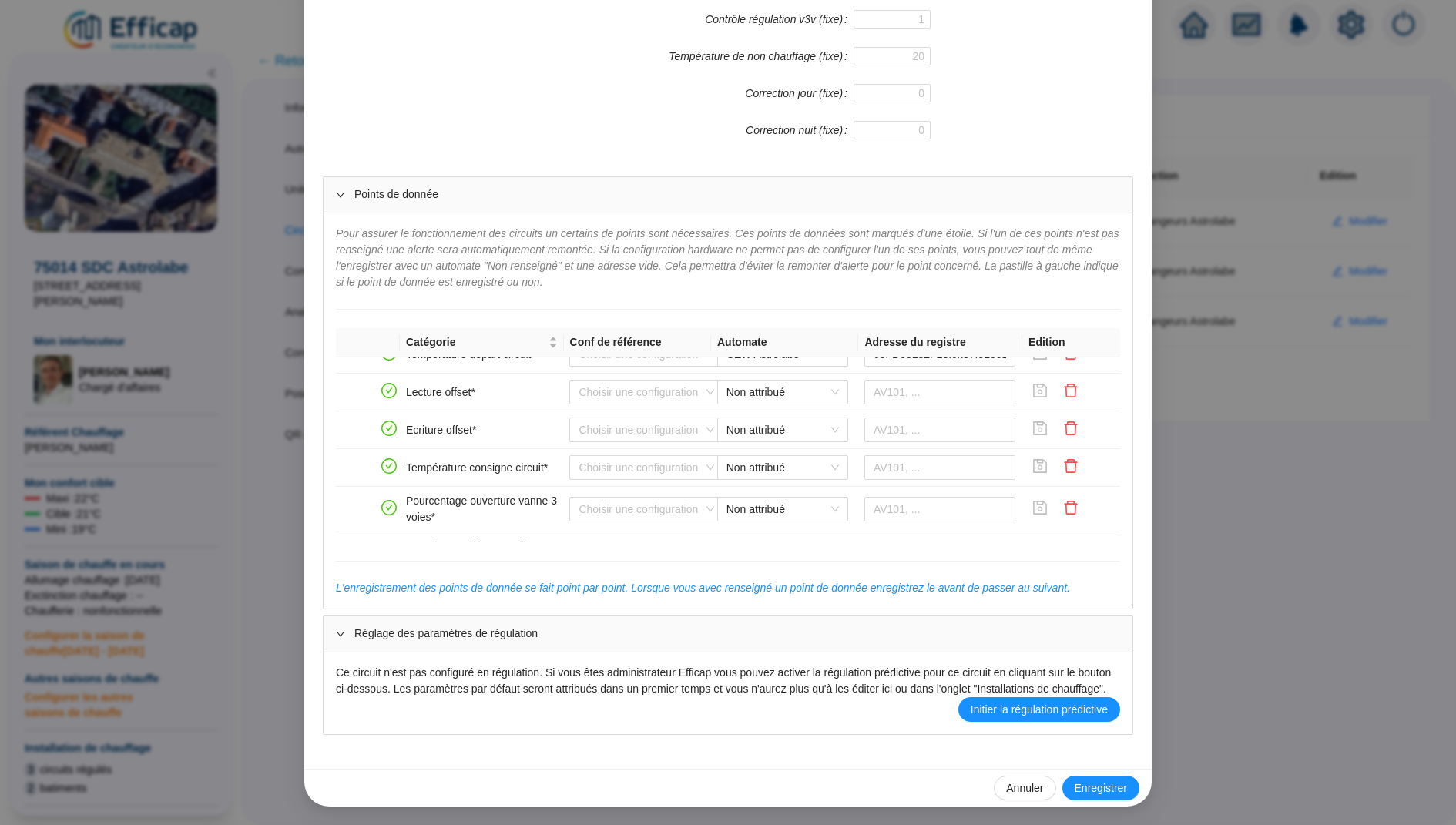
scroll to position [0, 0]
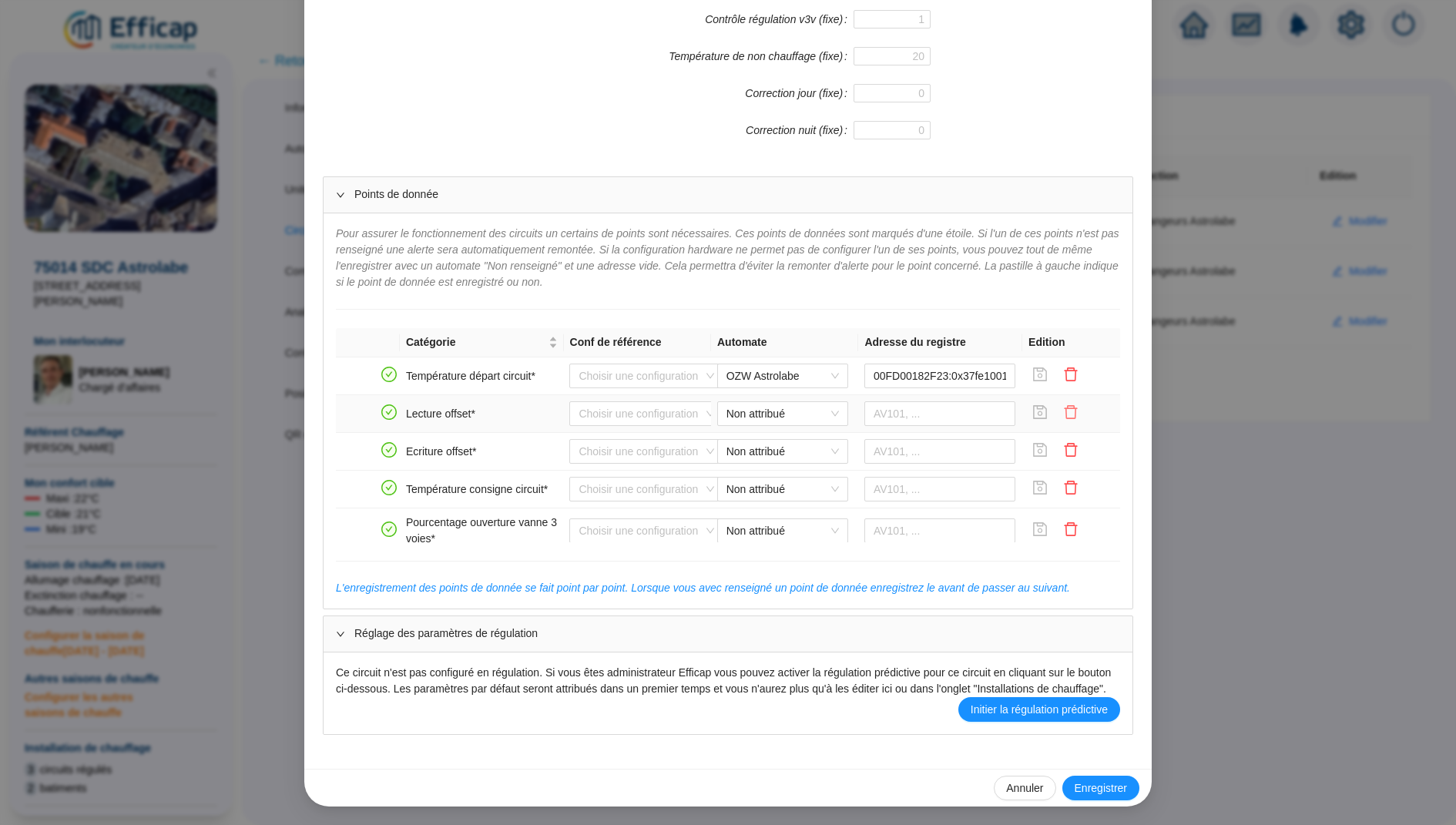
click at [1075, 405] on icon "delete" at bounding box center [1071, 412] width 15 height 15
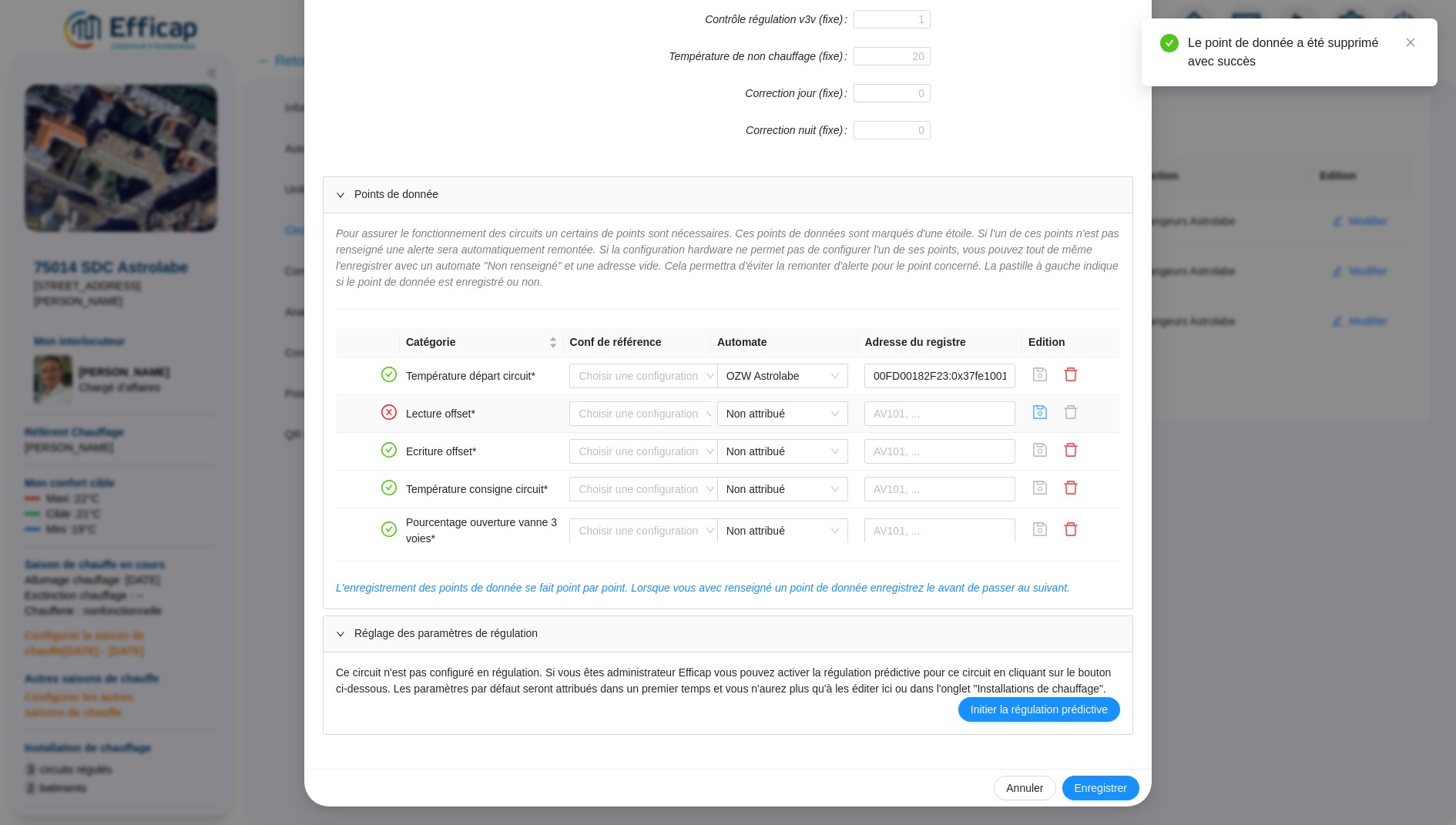
click at [1042, 405] on icon "save" at bounding box center [1039, 412] width 15 height 15
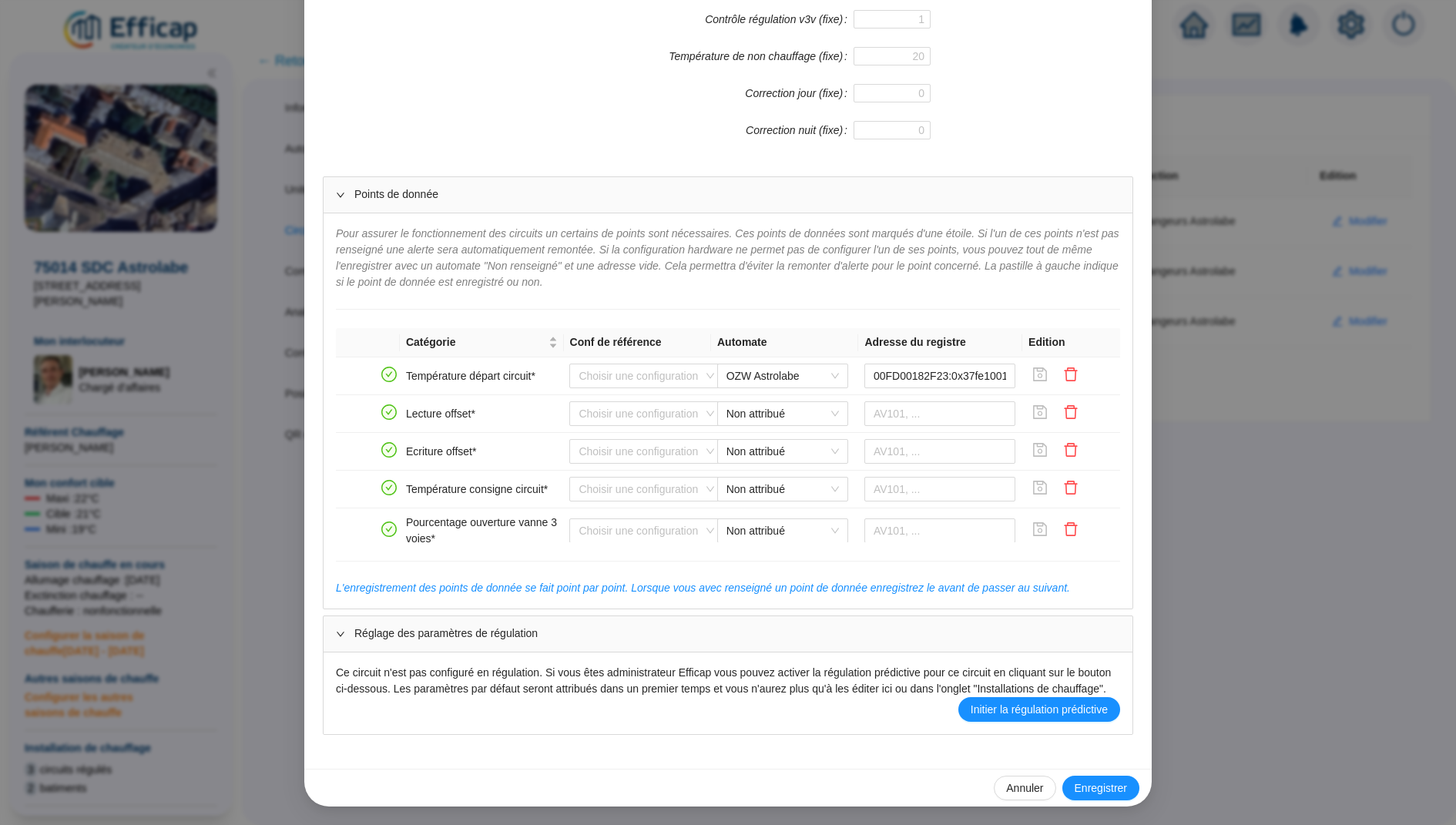
click at [1209, 387] on div "Enregistrer un circuit de distribution Nom du circuit de distribution AST ECS C…" at bounding box center [728, 412] width 1456 height 825
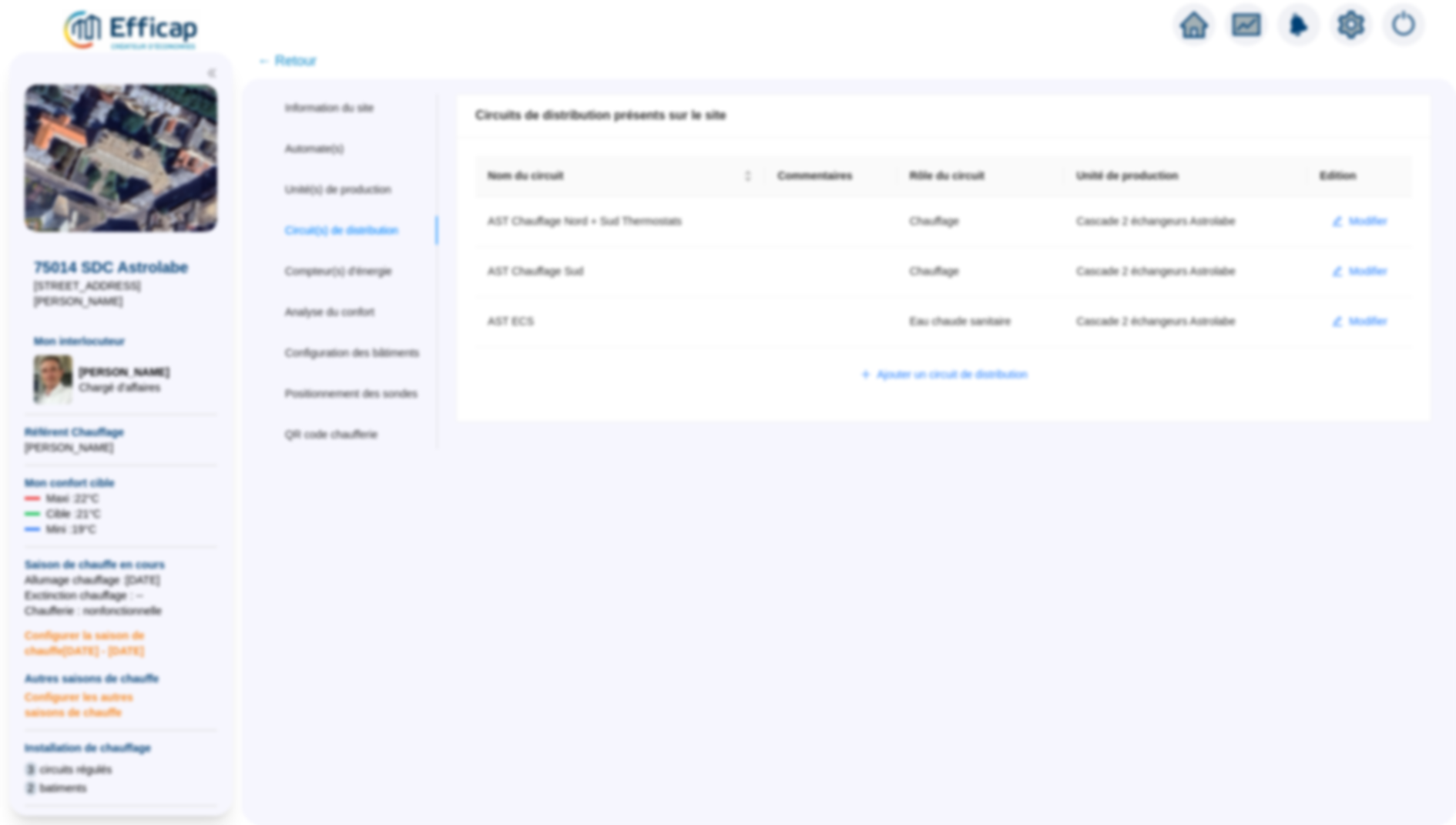
scroll to position [466, 0]
click at [1191, 28] on icon "home" at bounding box center [1194, 24] width 28 height 26
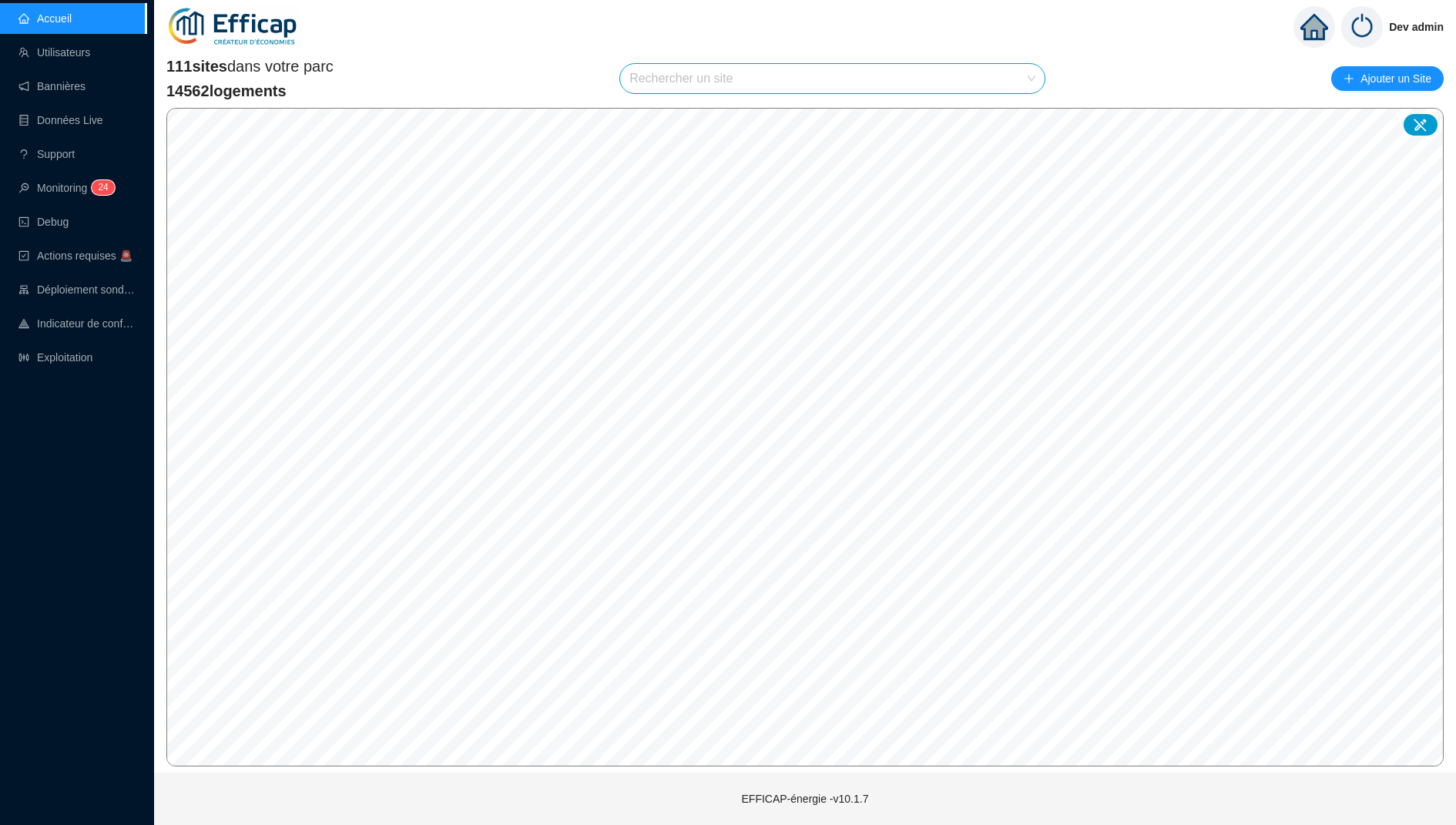
click at [679, 80] on input "search" at bounding box center [825, 79] width 392 height 29
type input "domain"
click at [1000, 104] on div "95370 Domaine de la Source" at bounding box center [832, 115] width 400 height 23
click at [973, 73] on span "95370 Domaine de la Source" at bounding box center [832, 79] width 406 height 29
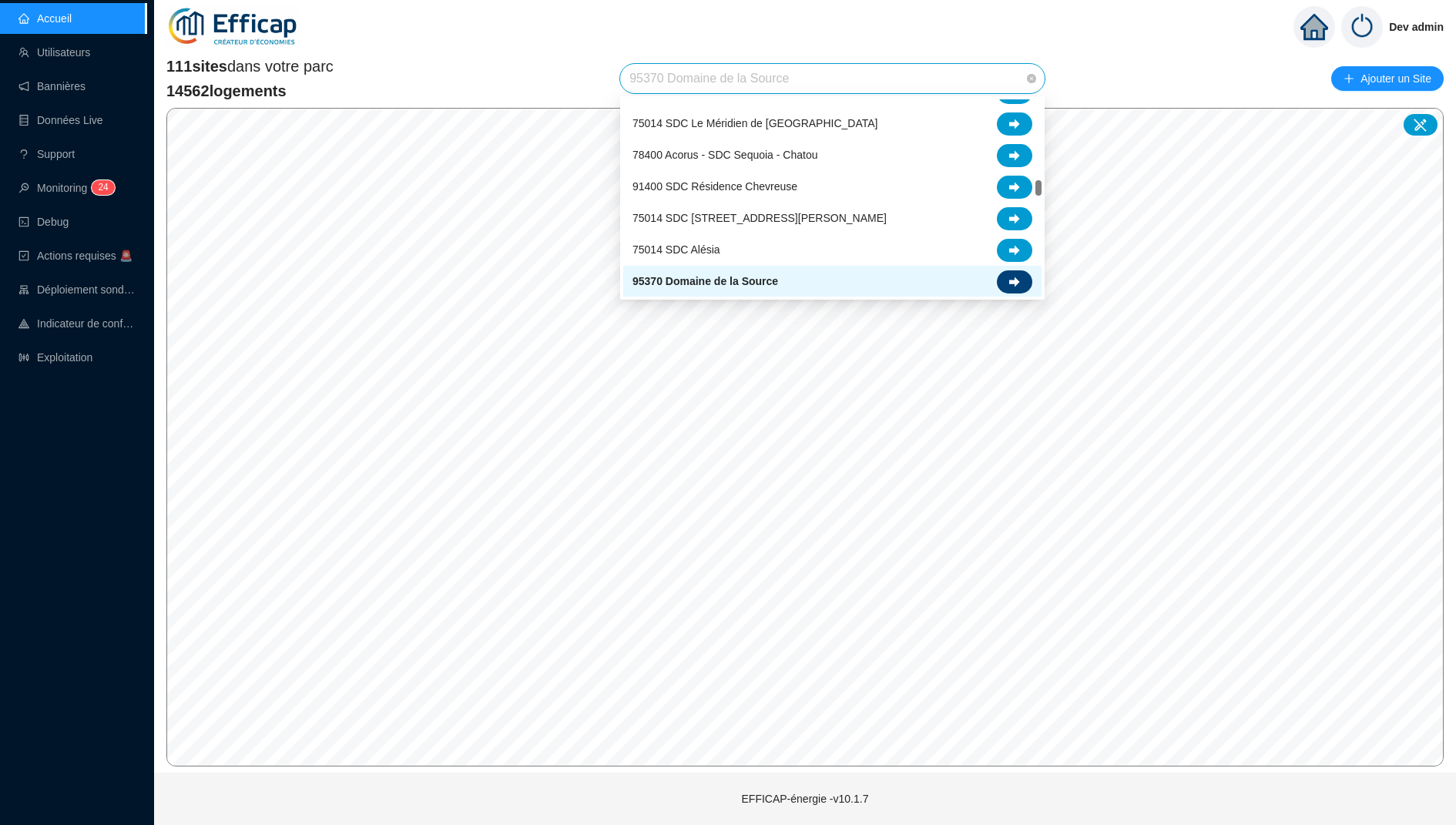
click at [1013, 282] on icon at bounding box center [1014, 282] width 11 height 10
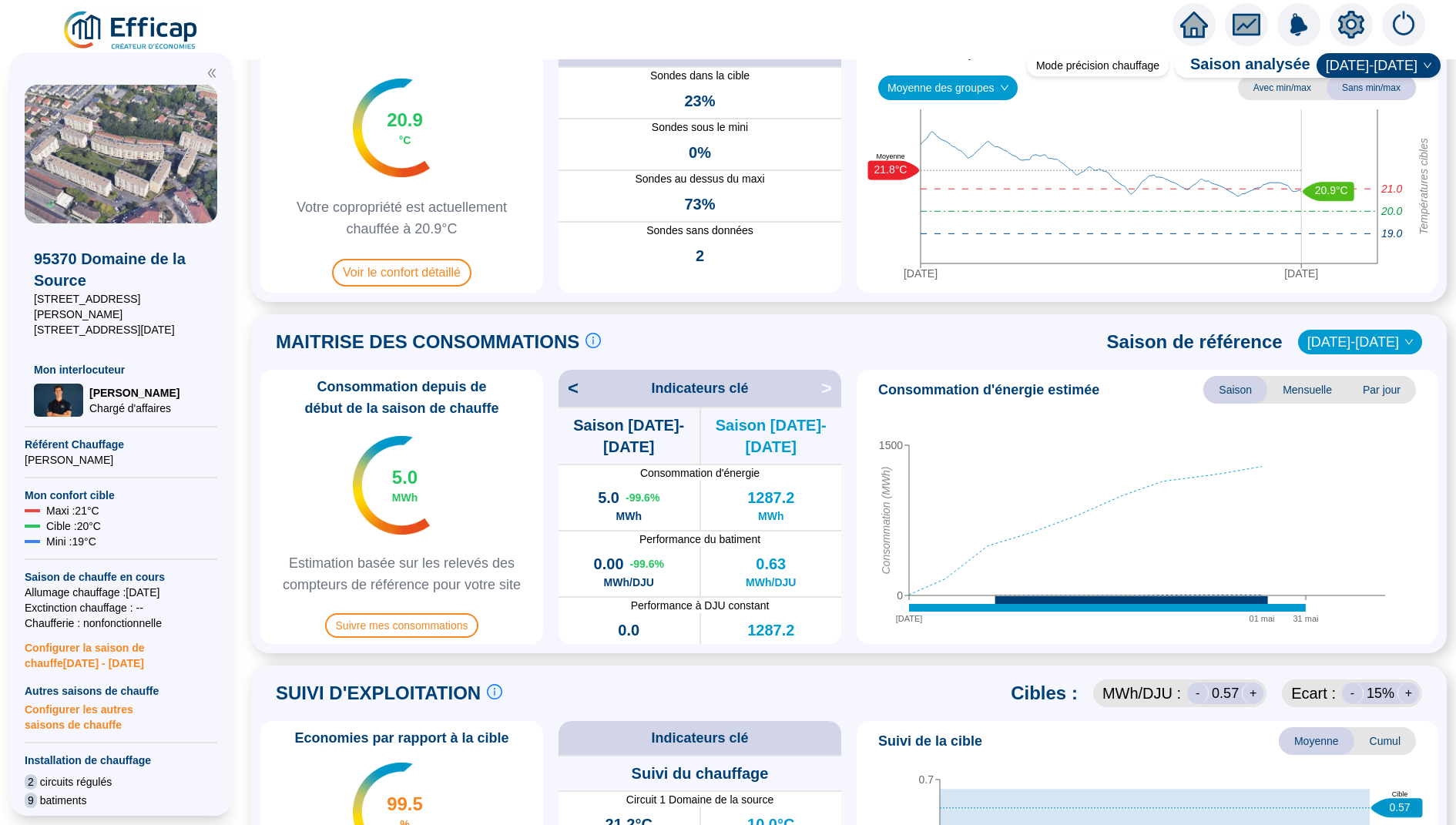
scroll to position [39, 0]
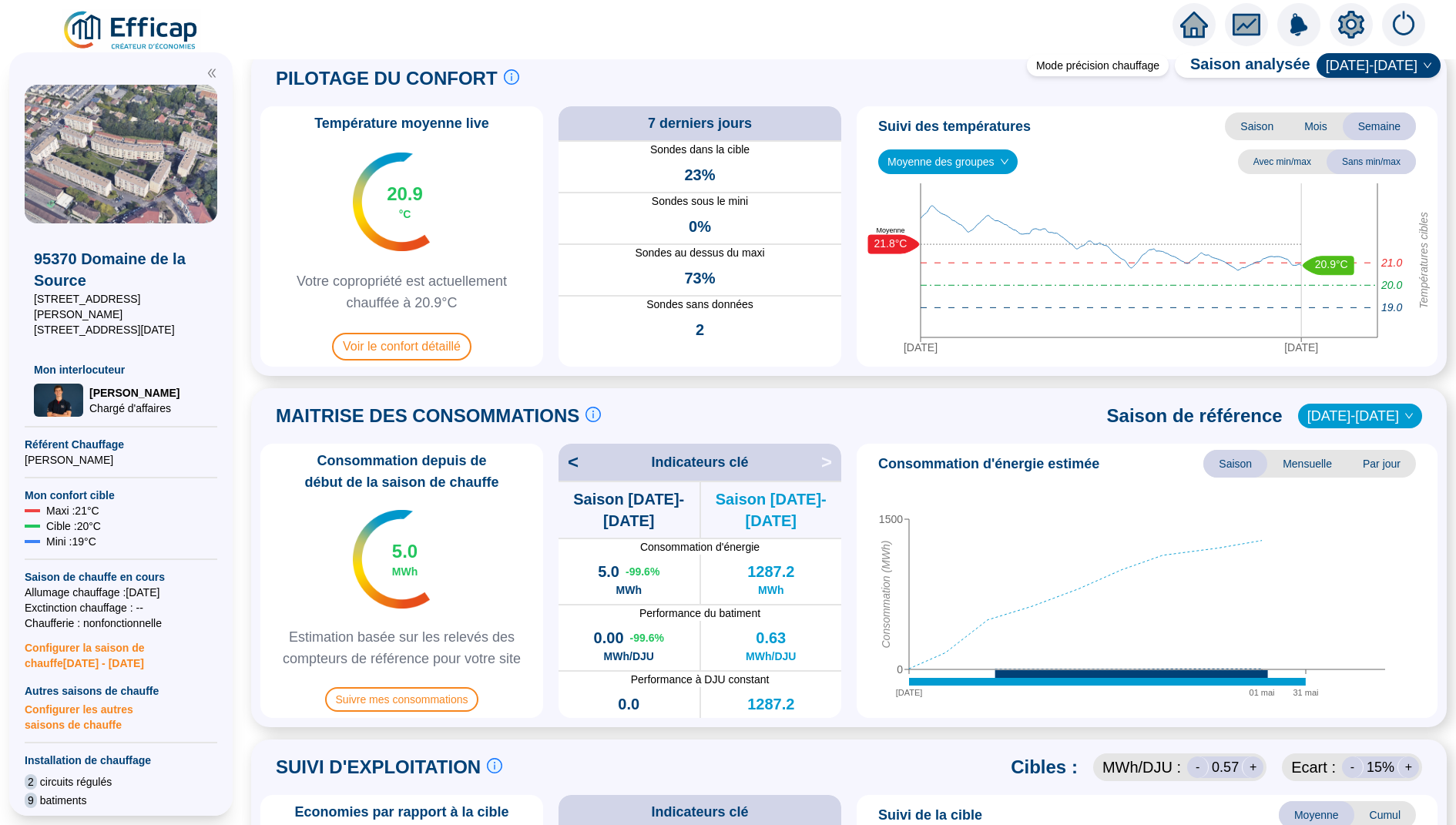
click at [1205, 20] on icon "home" at bounding box center [1194, 24] width 28 height 28
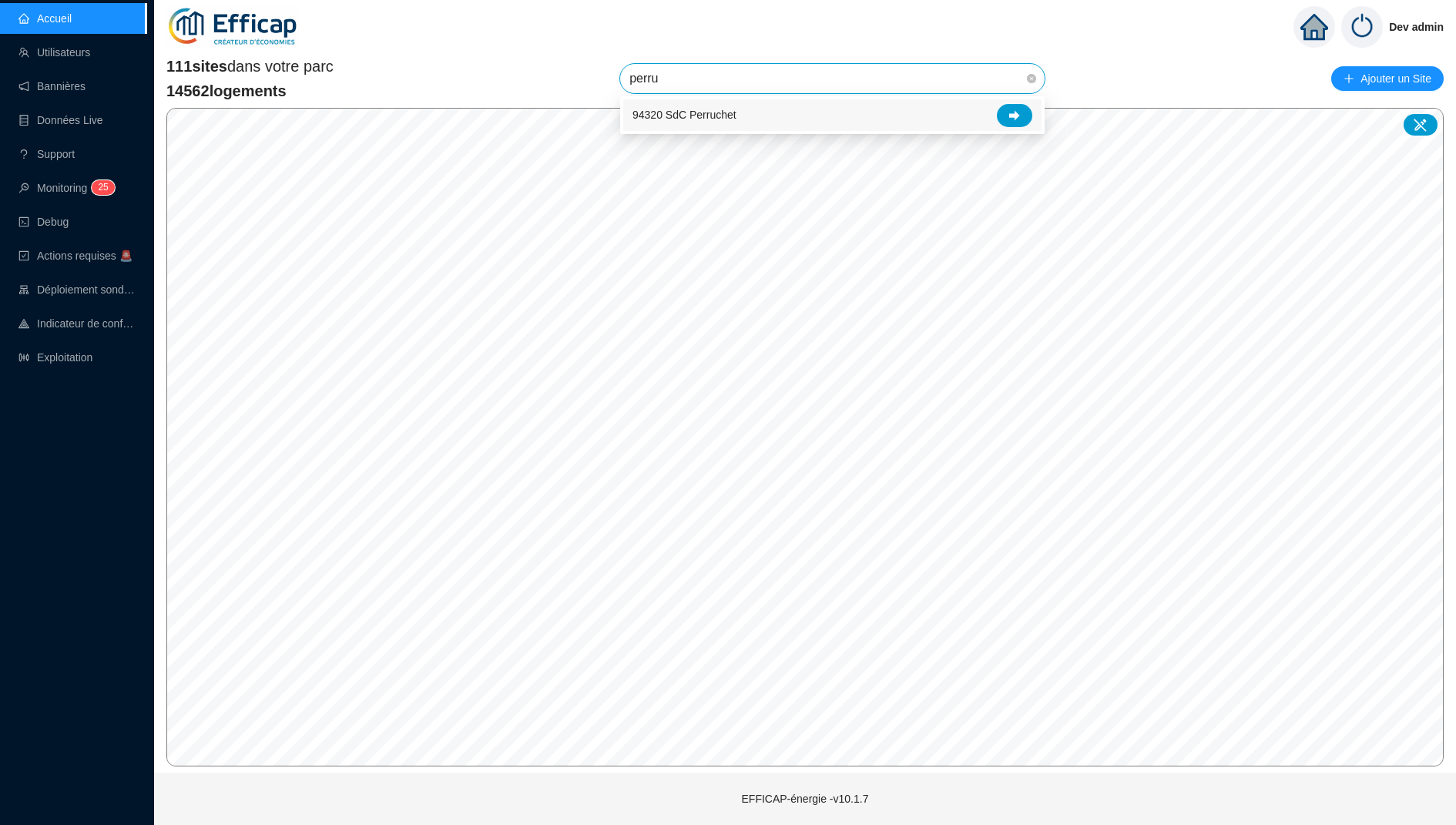
type input "perruc"
click at [1027, 114] on div at bounding box center [1015, 115] width 36 height 23
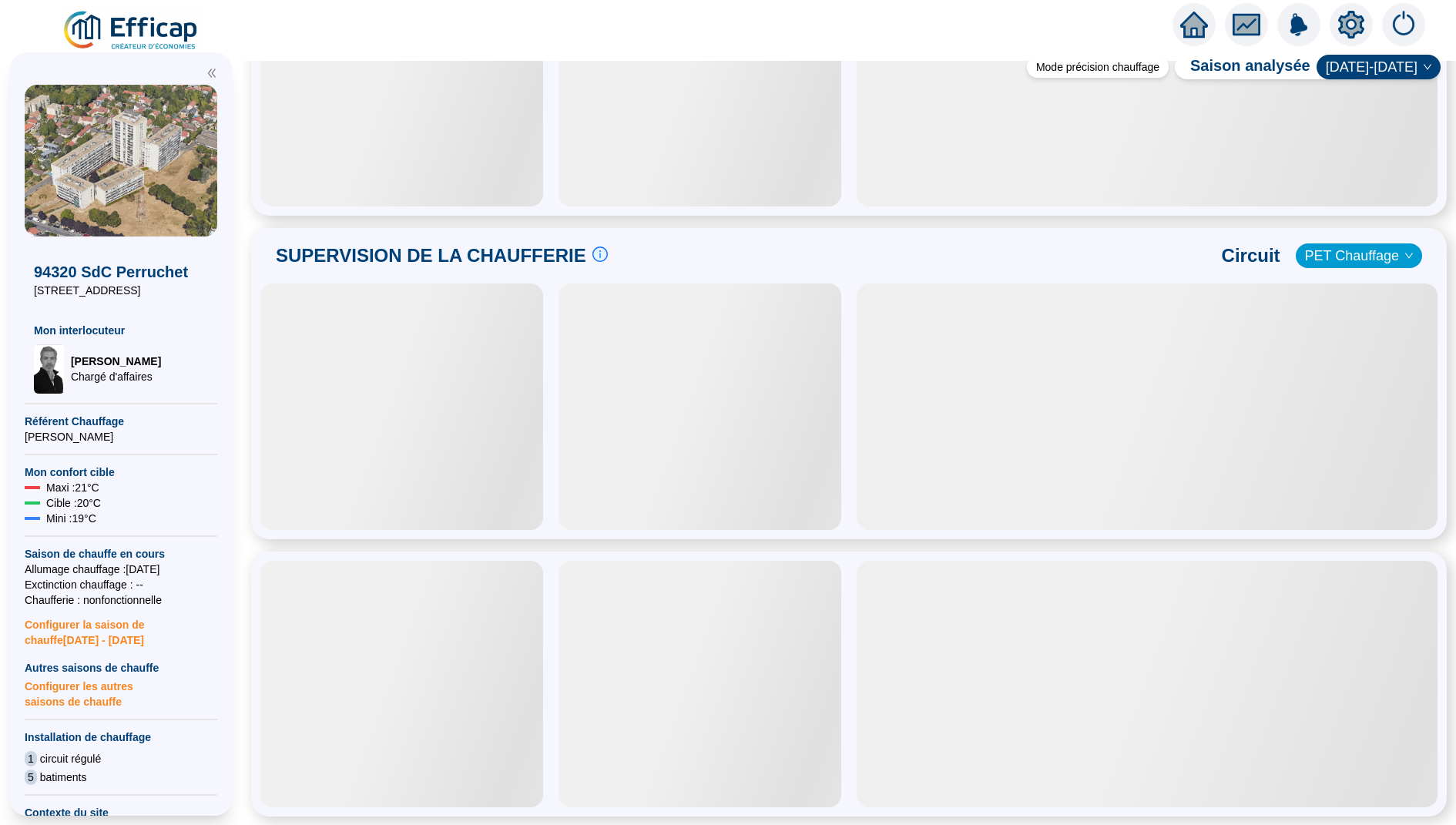
scroll to position [830, 0]
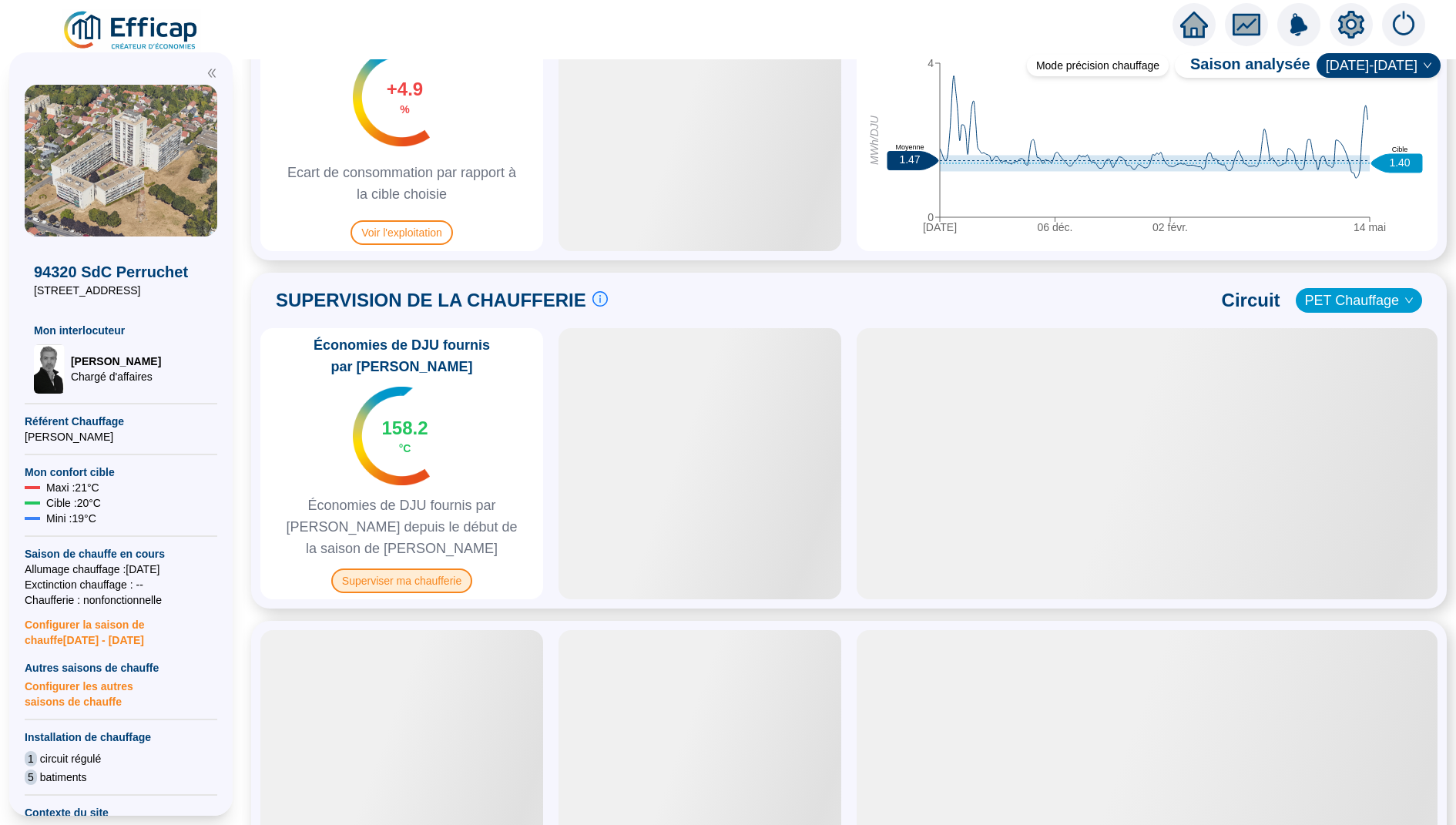
click at [401, 568] on span "Superviser ma chaufferie" at bounding box center [402, 581] width 141 height 25
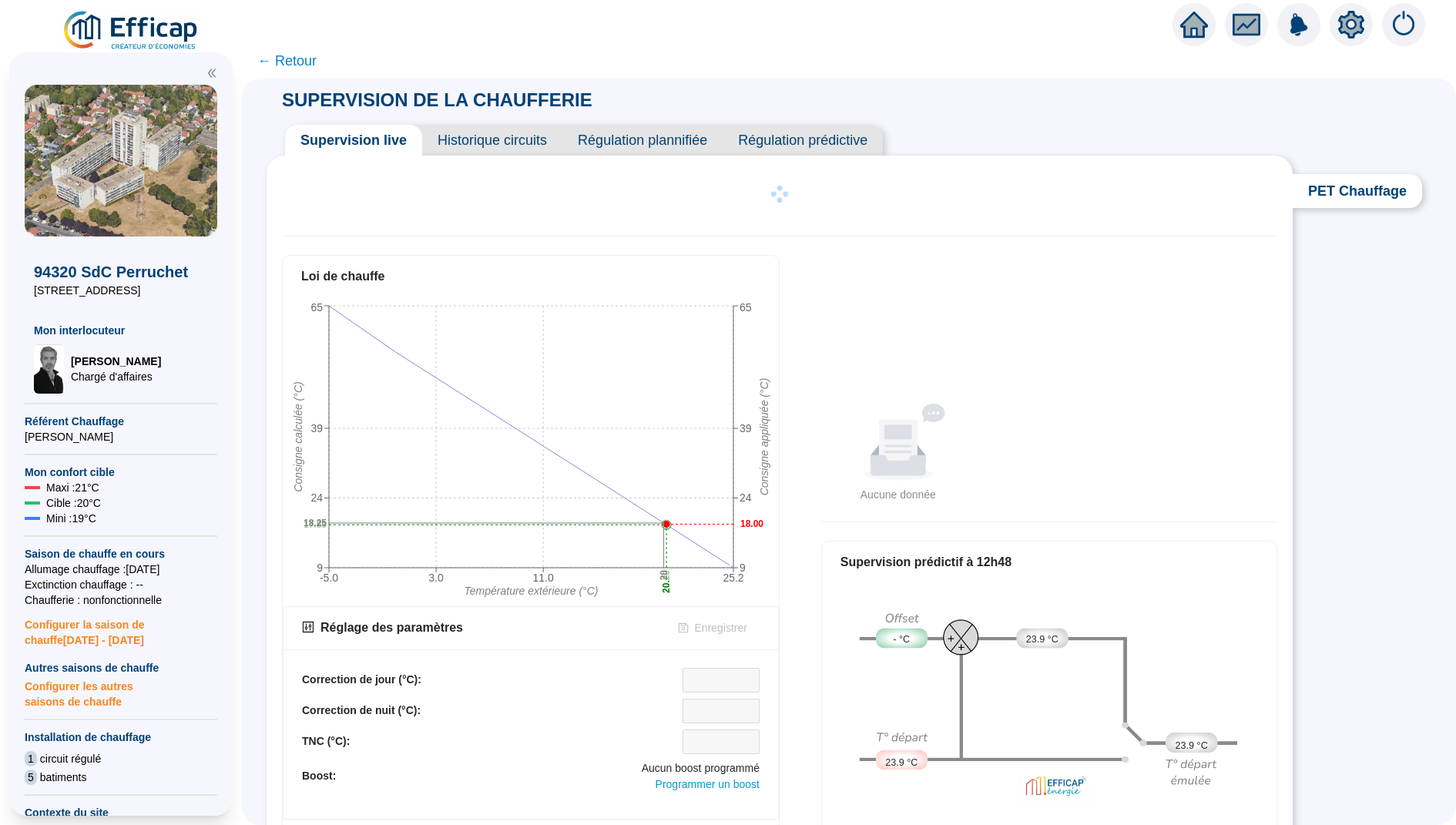
click at [1172, 31] on div at bounding box center [728, 21] width 1456 height 43
click at [1194, 31] on icon "home" at bounding box center [1194, 24] width 28 height 28
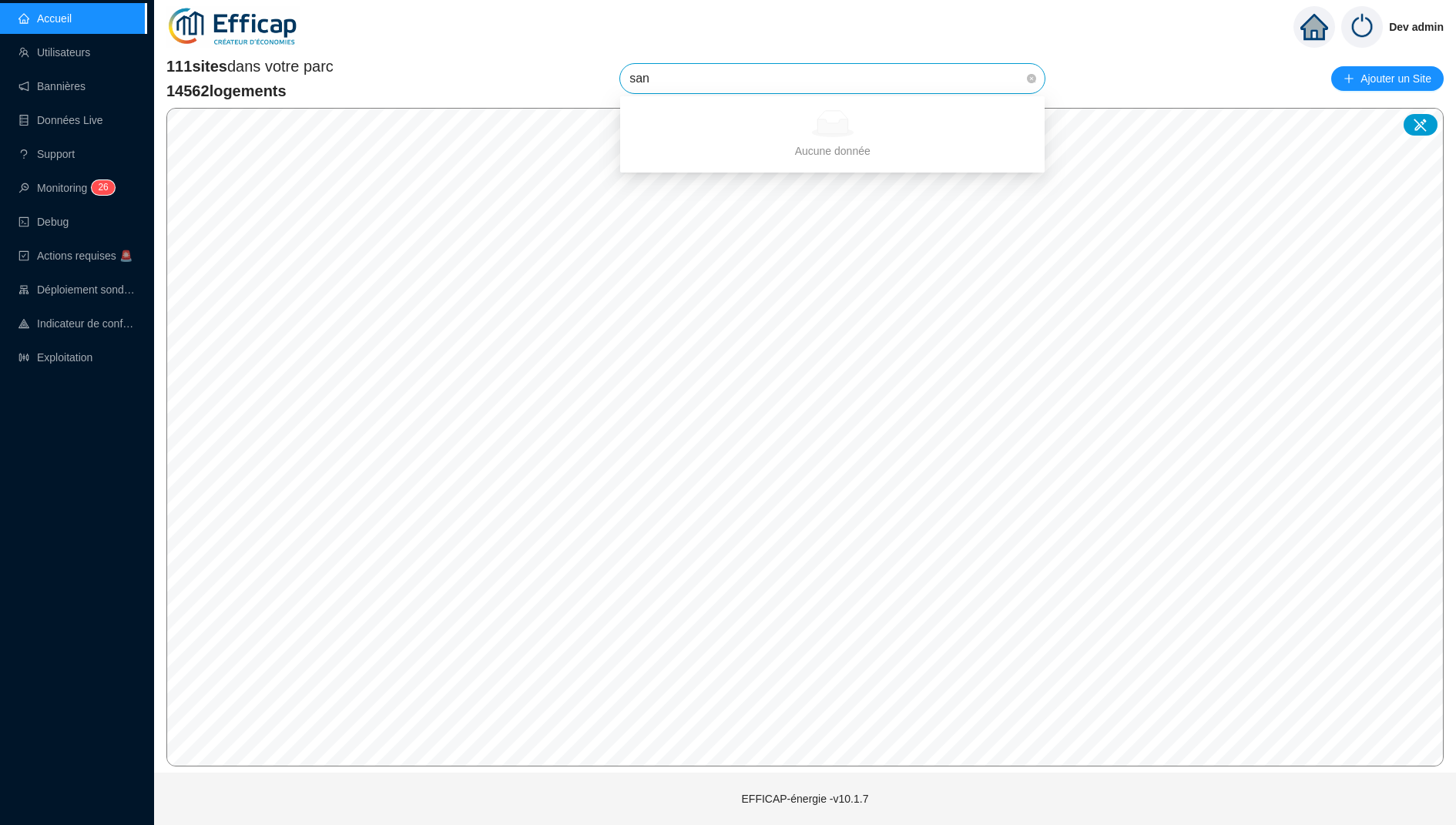
type input "sant"
click at [1031, 123] on div "75013 SDC Santé Copro 4" at bounding box center [832, 115] width 400 height 23
click at [832, 89] on span "75013 SDC Santé Copro 4" at bounding box center [832, 79] width 406 height 29
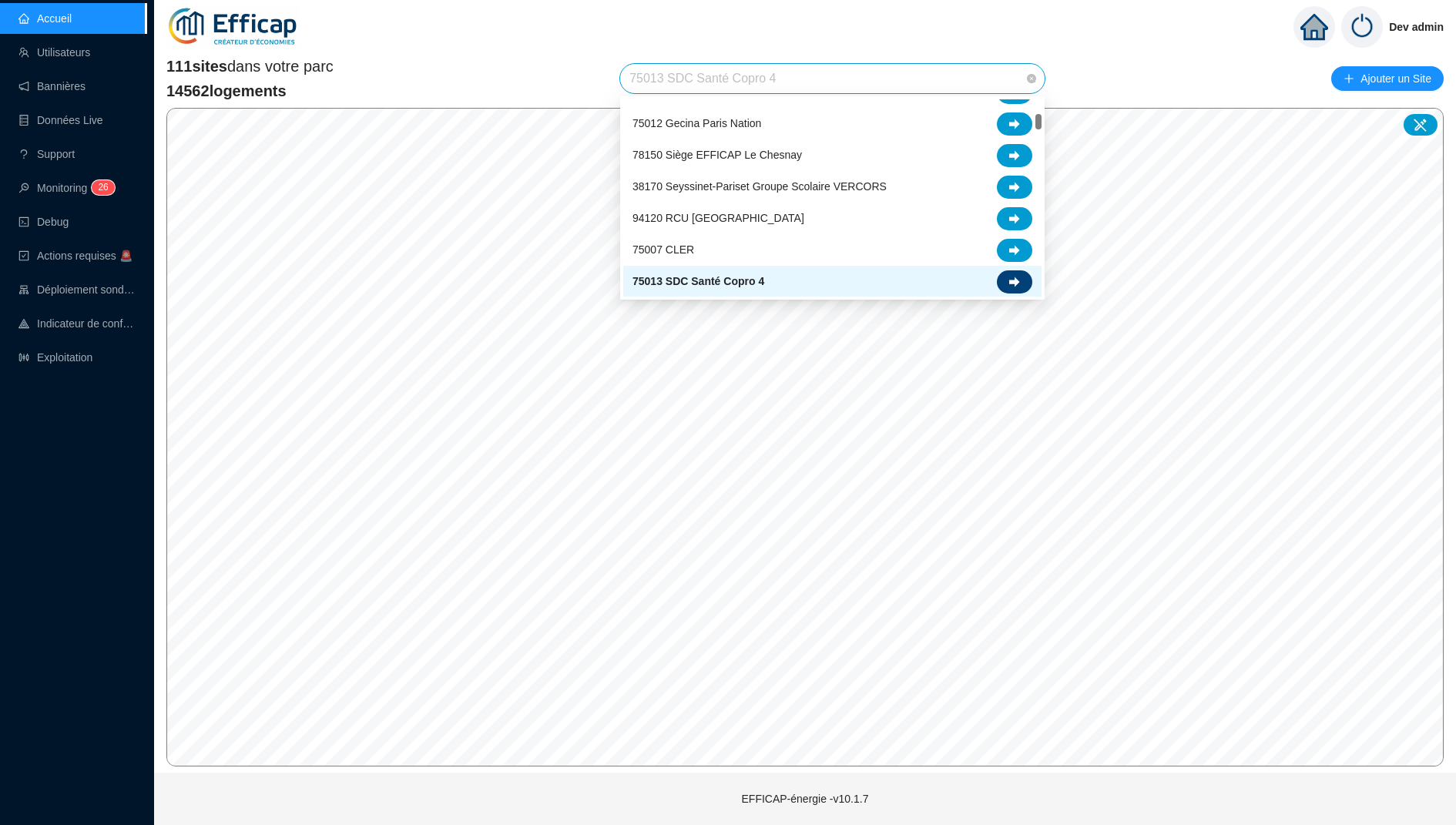
click at [1016, 277] on icon at bounding box center [1014, 282] width 11 height 11
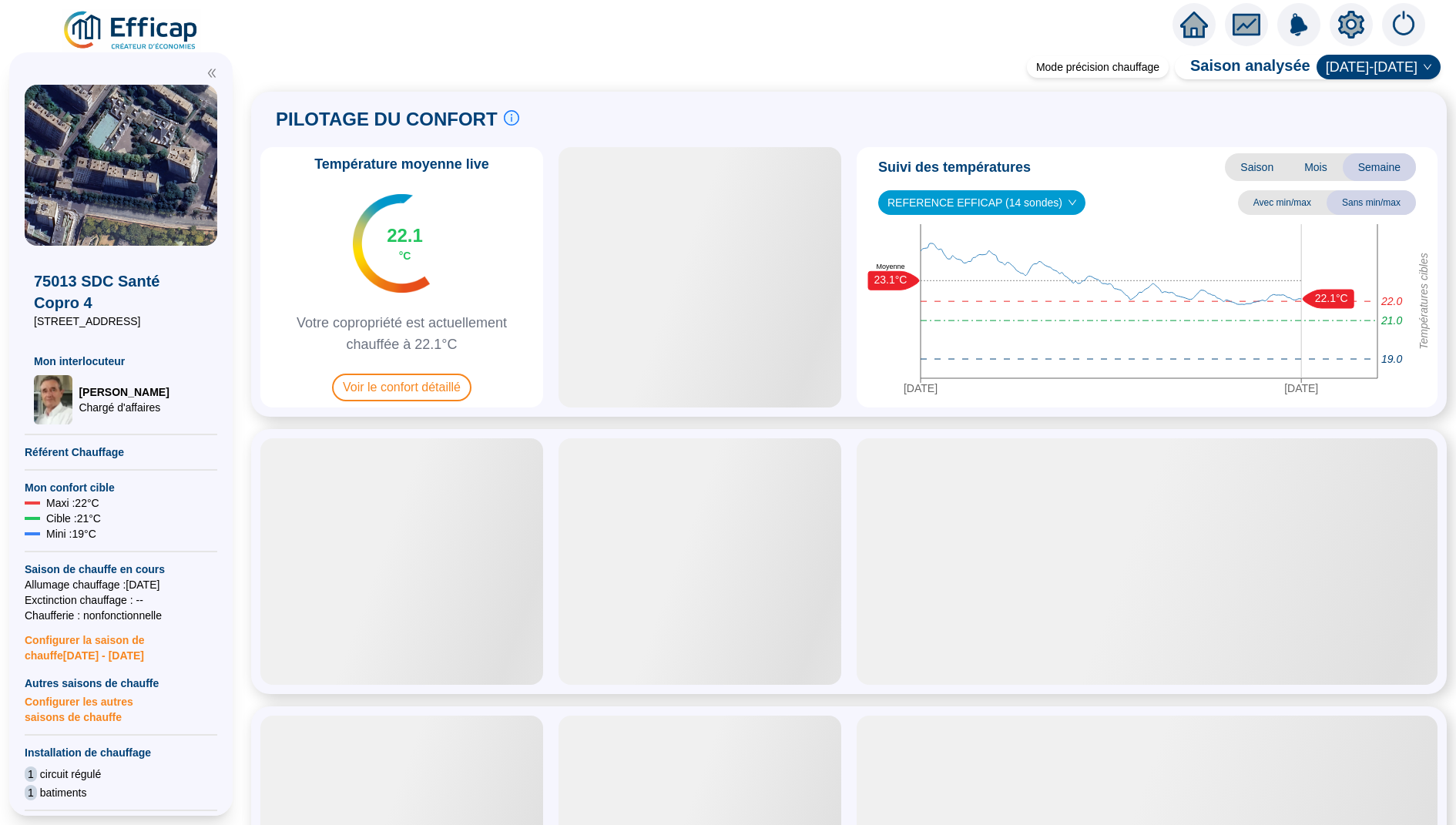
click at [1347, 26] on icon "setting" at bounding box center [1351, 25] width 11 height 11
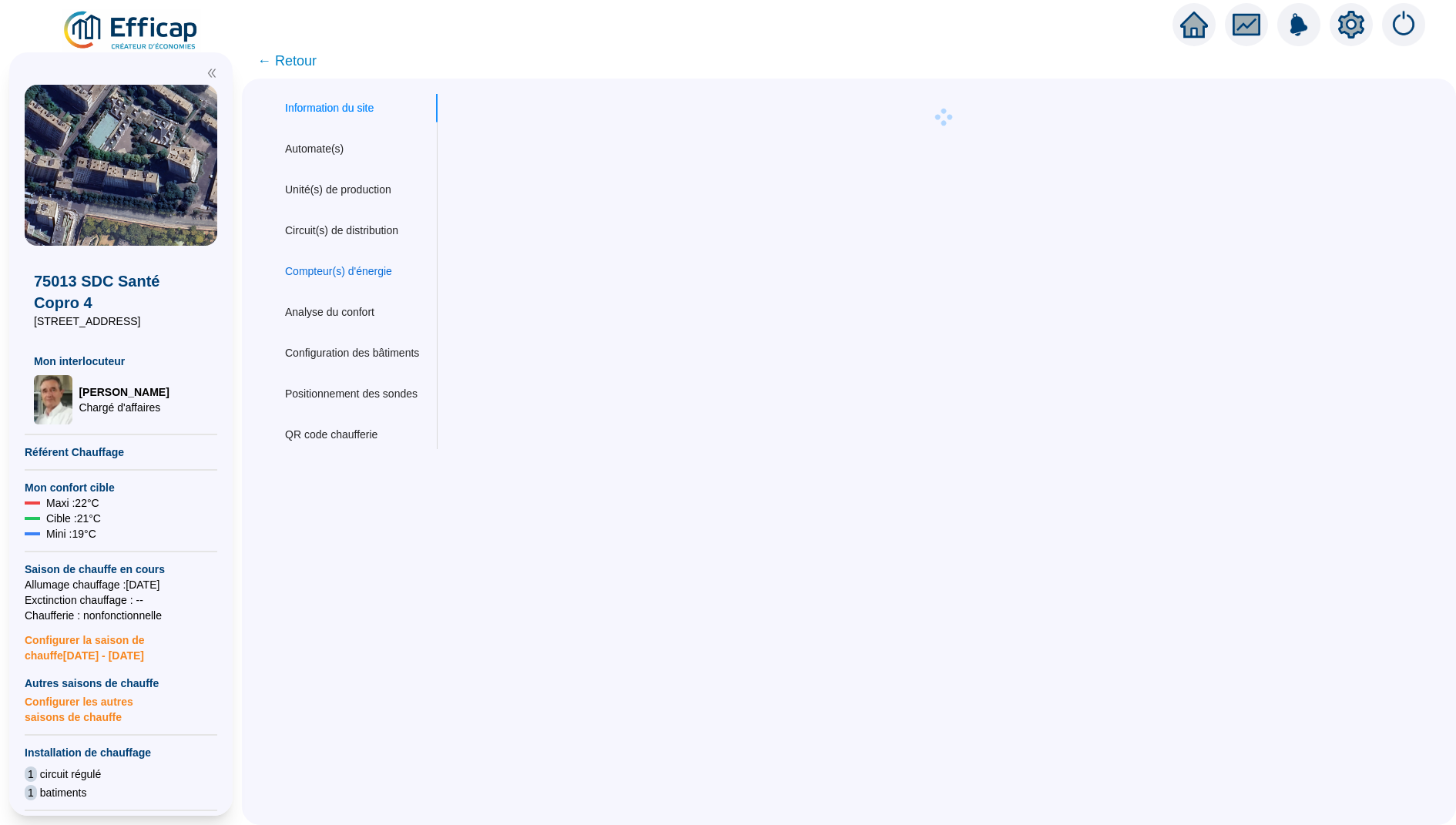
click at [310, 265] on div "Compteur(s) d'énergie" at bounding box center [339, 272] width 107 height 16
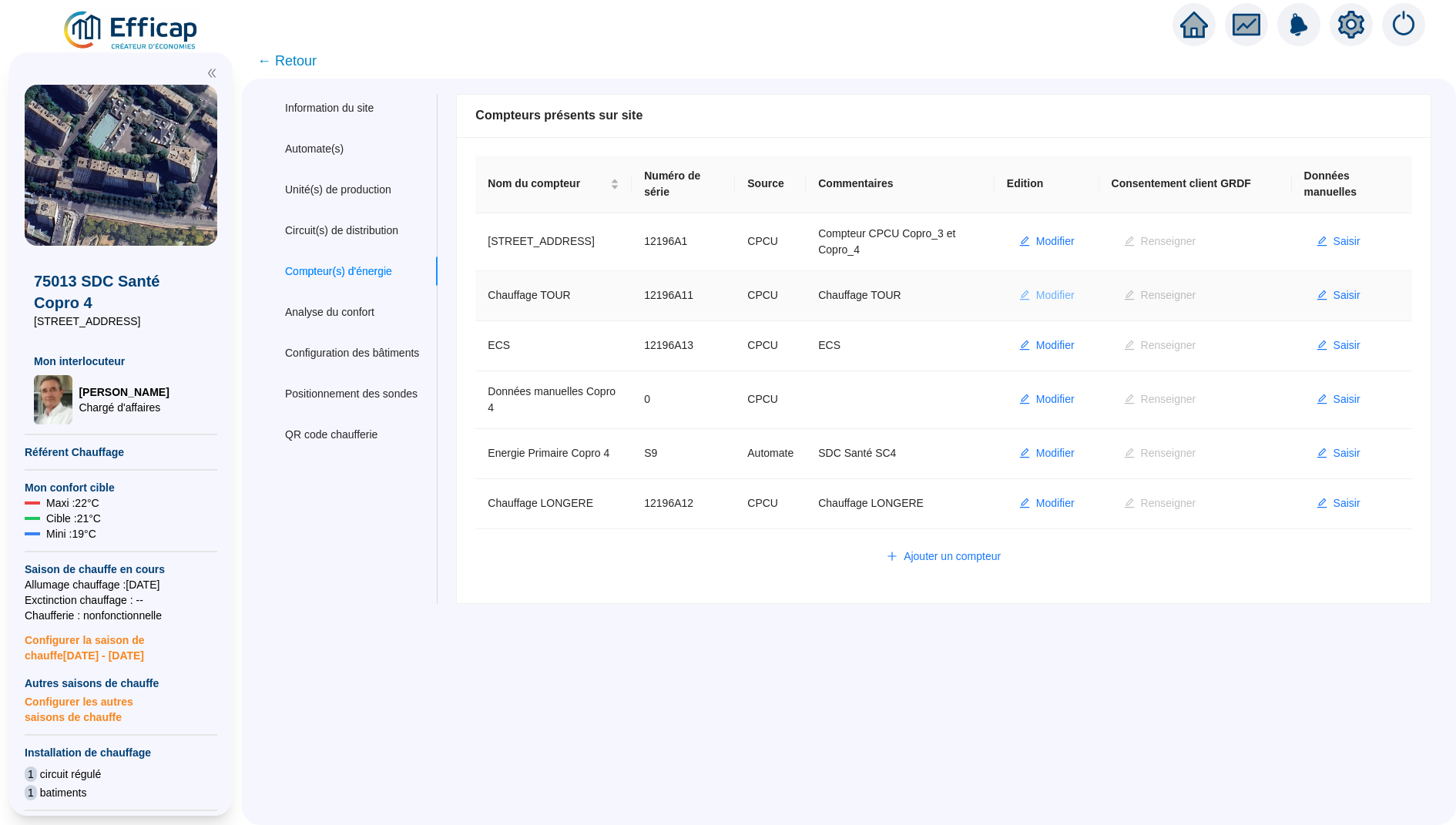
click at [1058, 299] on span "Modifier" at bounding box center [1056, 296] width 38 height 16
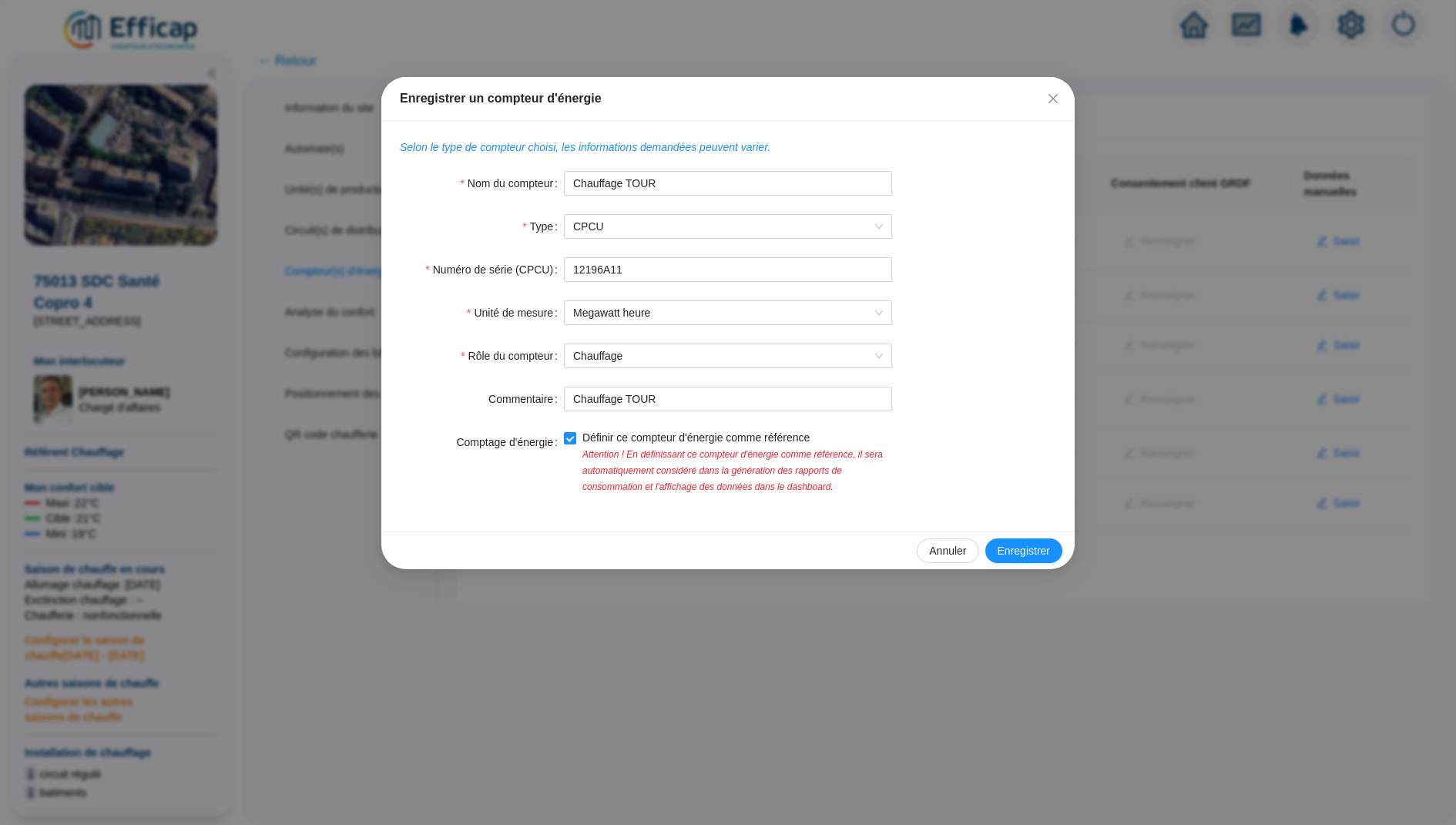
click at [1056, 113] on div "Enregistrer un compteur d'énergie" at bounding box center [728, 98] width 694 height 44
click at [1056, 105] on button "Close" at bounding box center [1054, 99] width 25 height 25
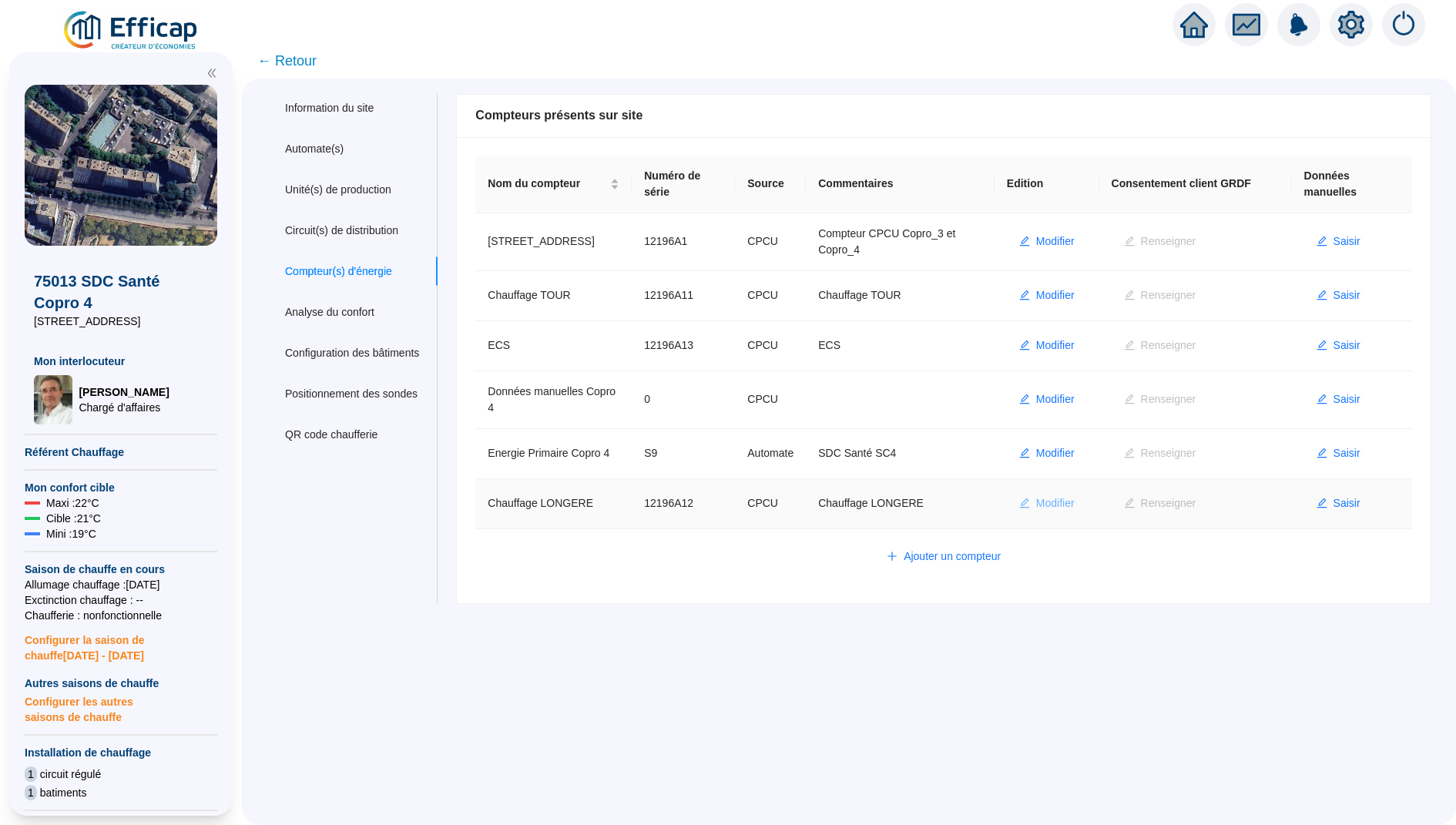
click at [1054, 495] on span "Modifier" at bounding box center [1056, 503] width 38 height 16
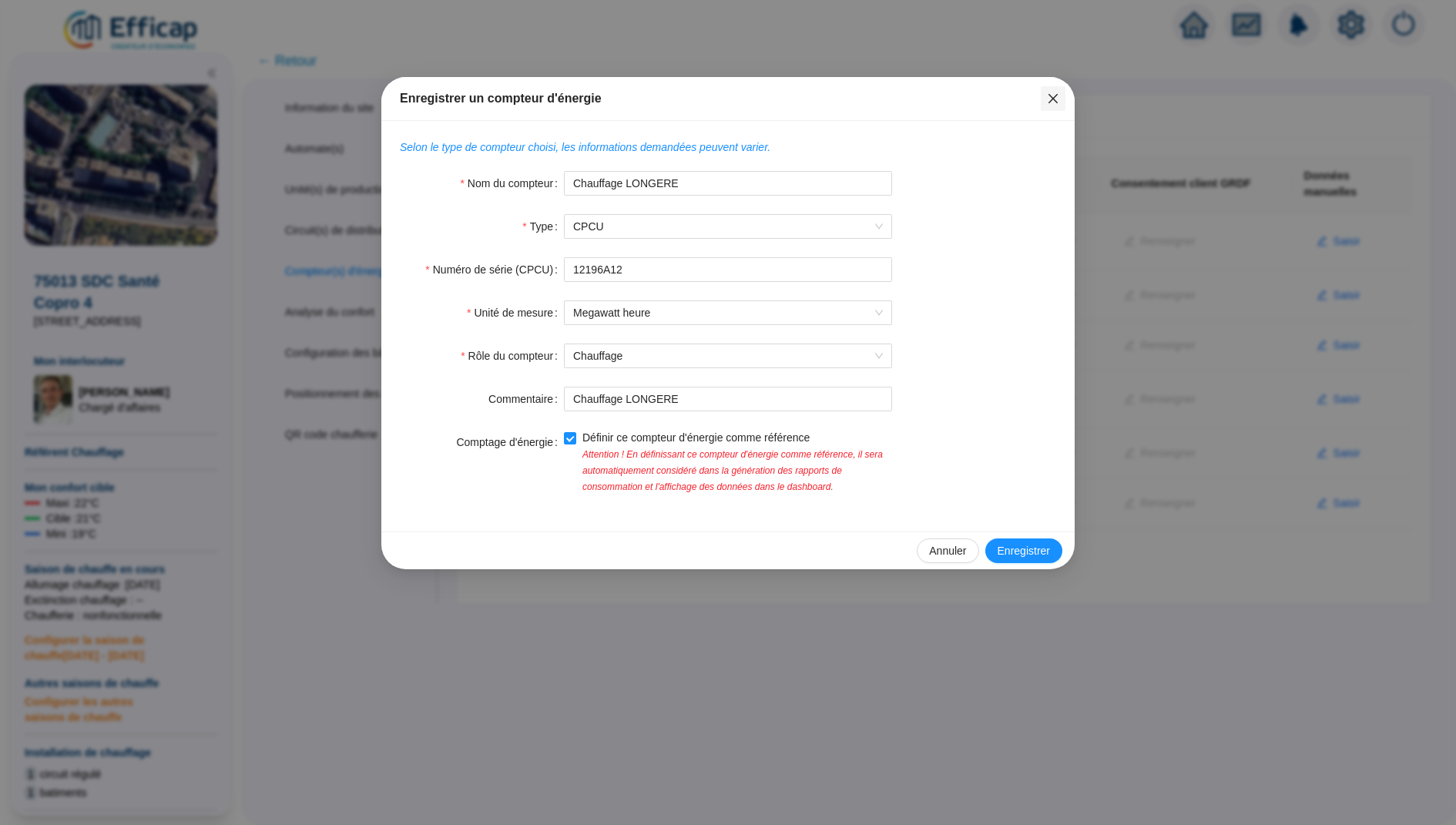
click at [1049, 99] on icon "close" at bounding box center [1054, 98] width 13 height 13
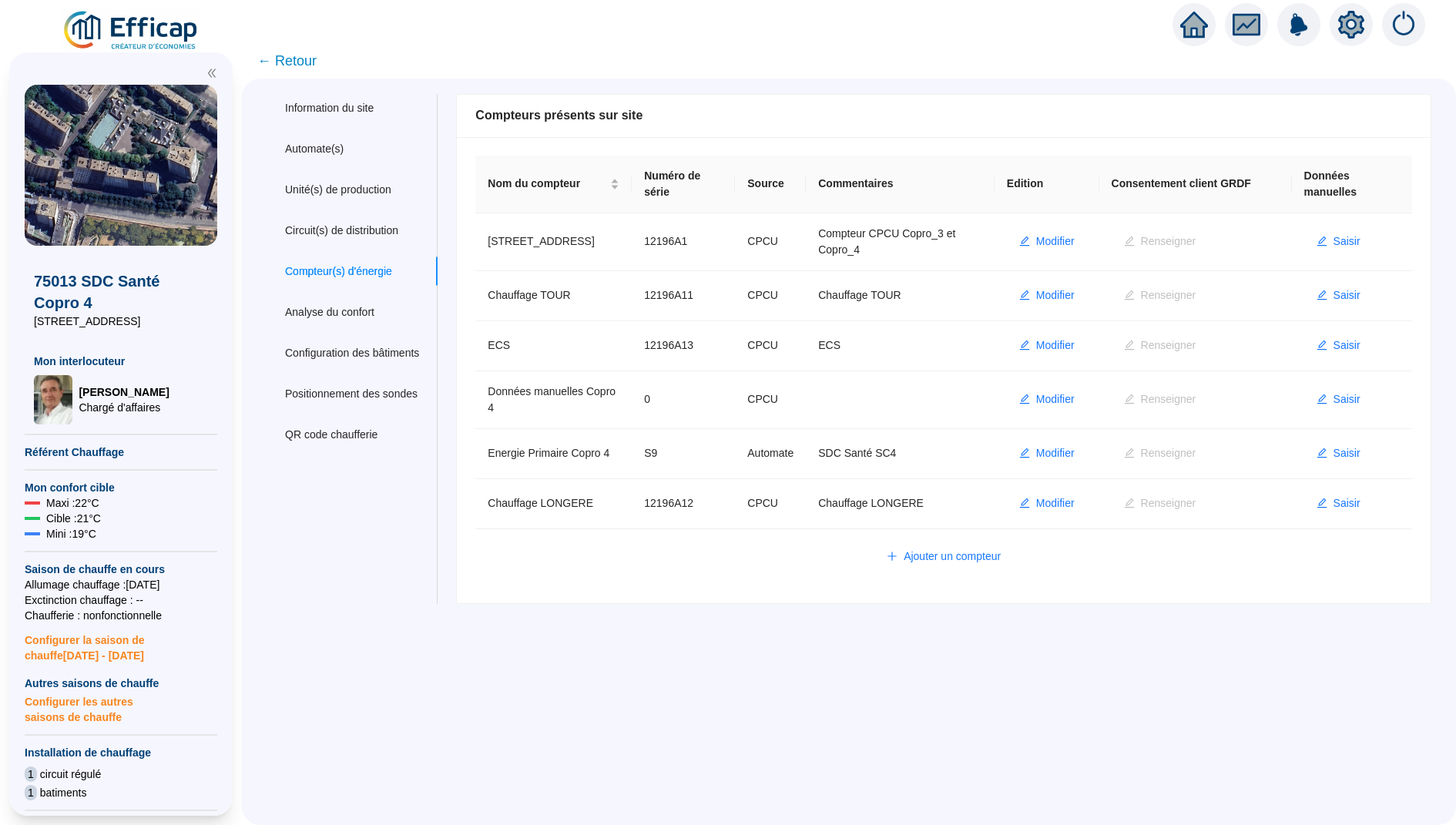
click at [307, 54] on span "← Retour" at bounding box center [287, 61] width 59 height 21
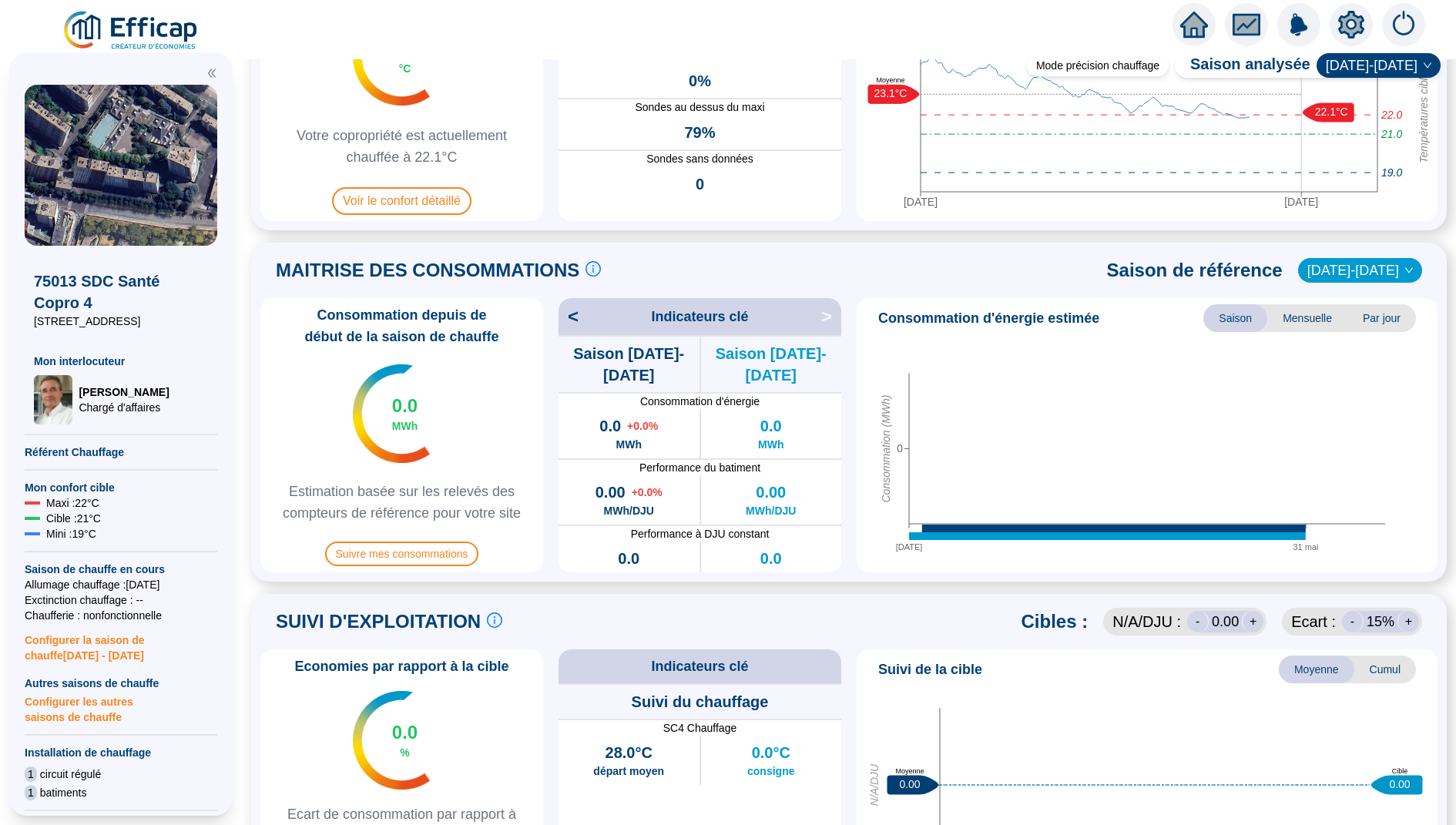
scroll to position [193, 0]
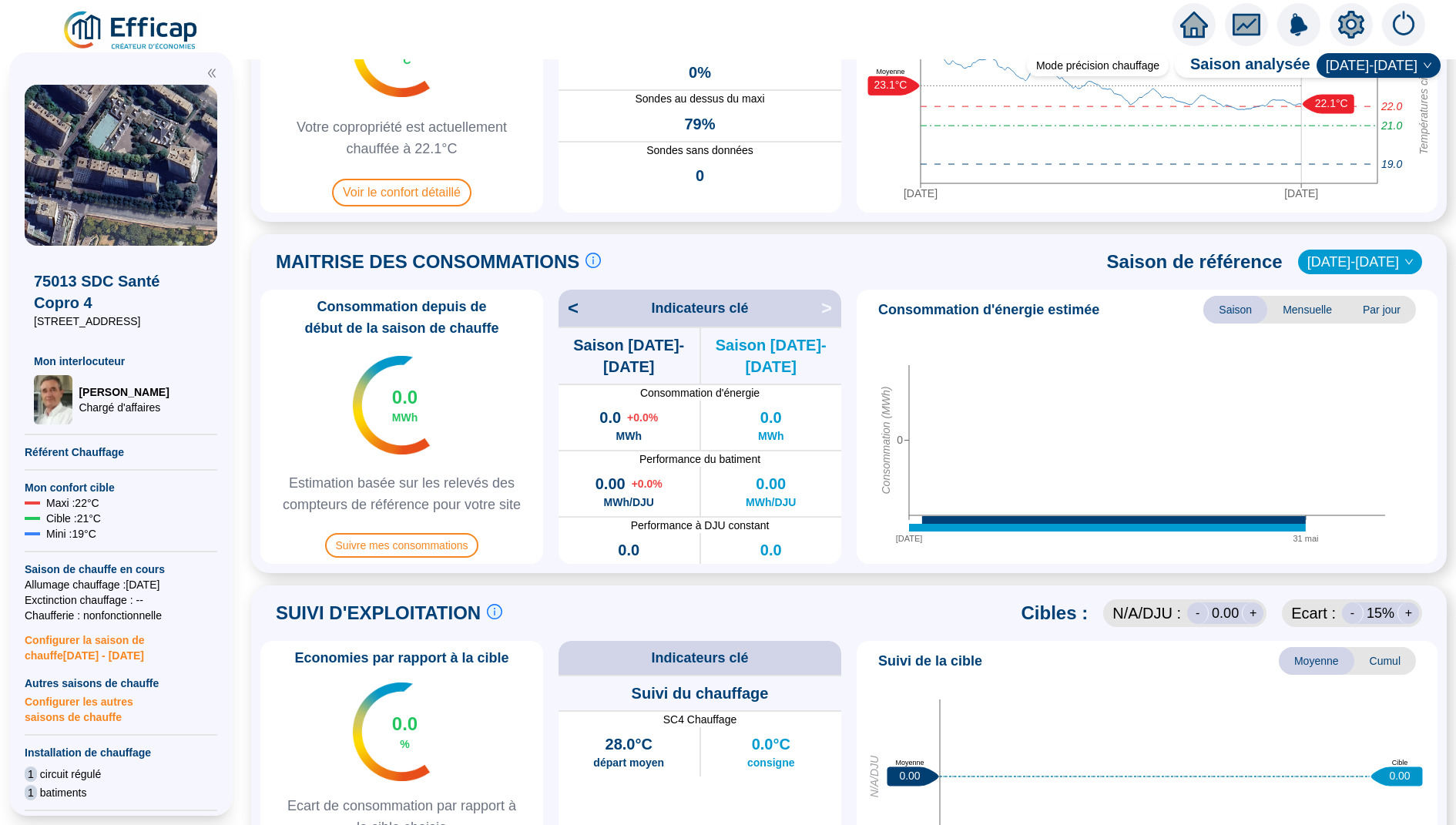
click at [1344, 29] on icon "setting" at bounding box center [1351, 24] width 26 height 25
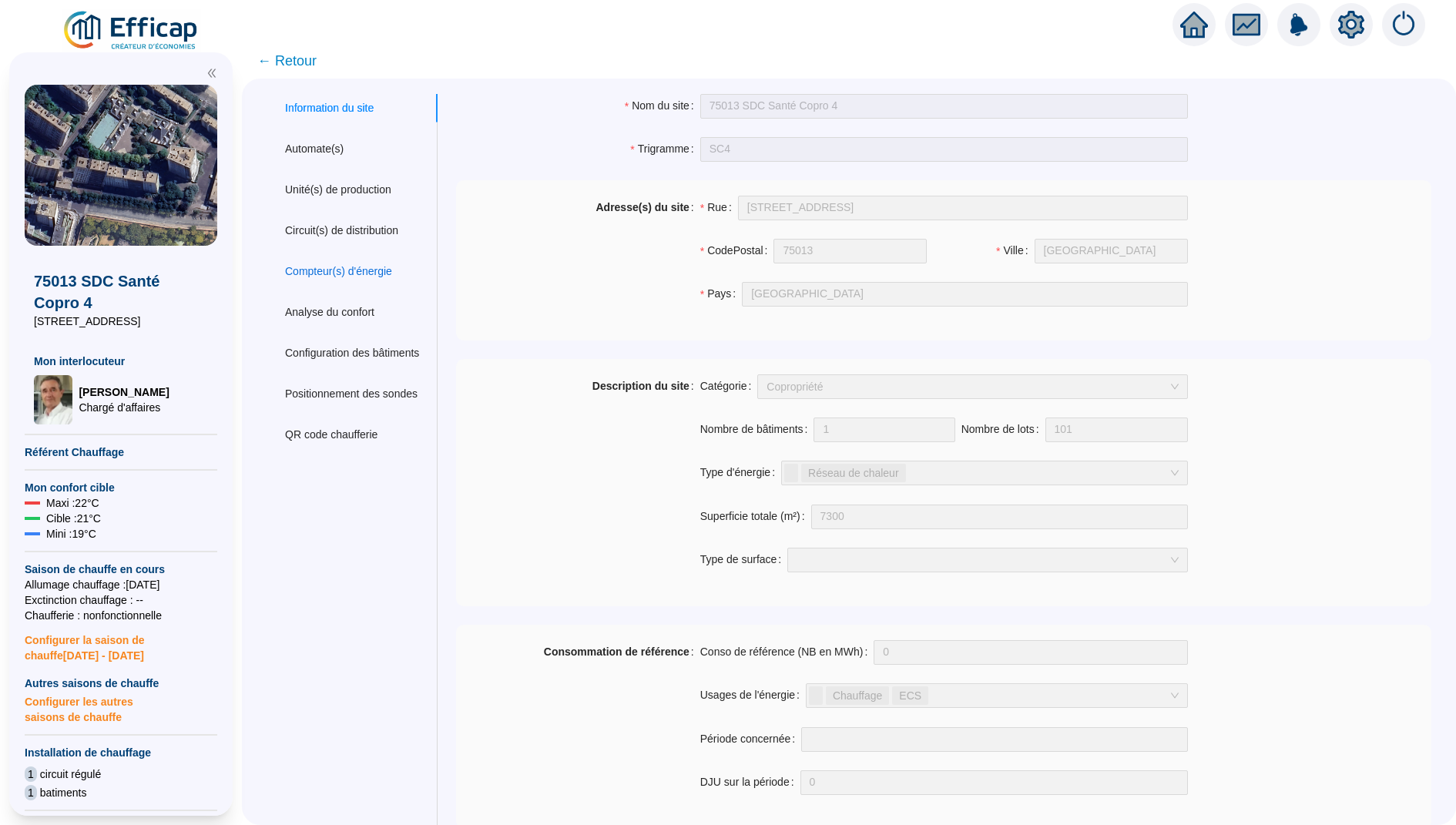
click at [344, 277] on div "Compteur(s) d'énergie" at bounding box center [339, 272] width 107 height 16
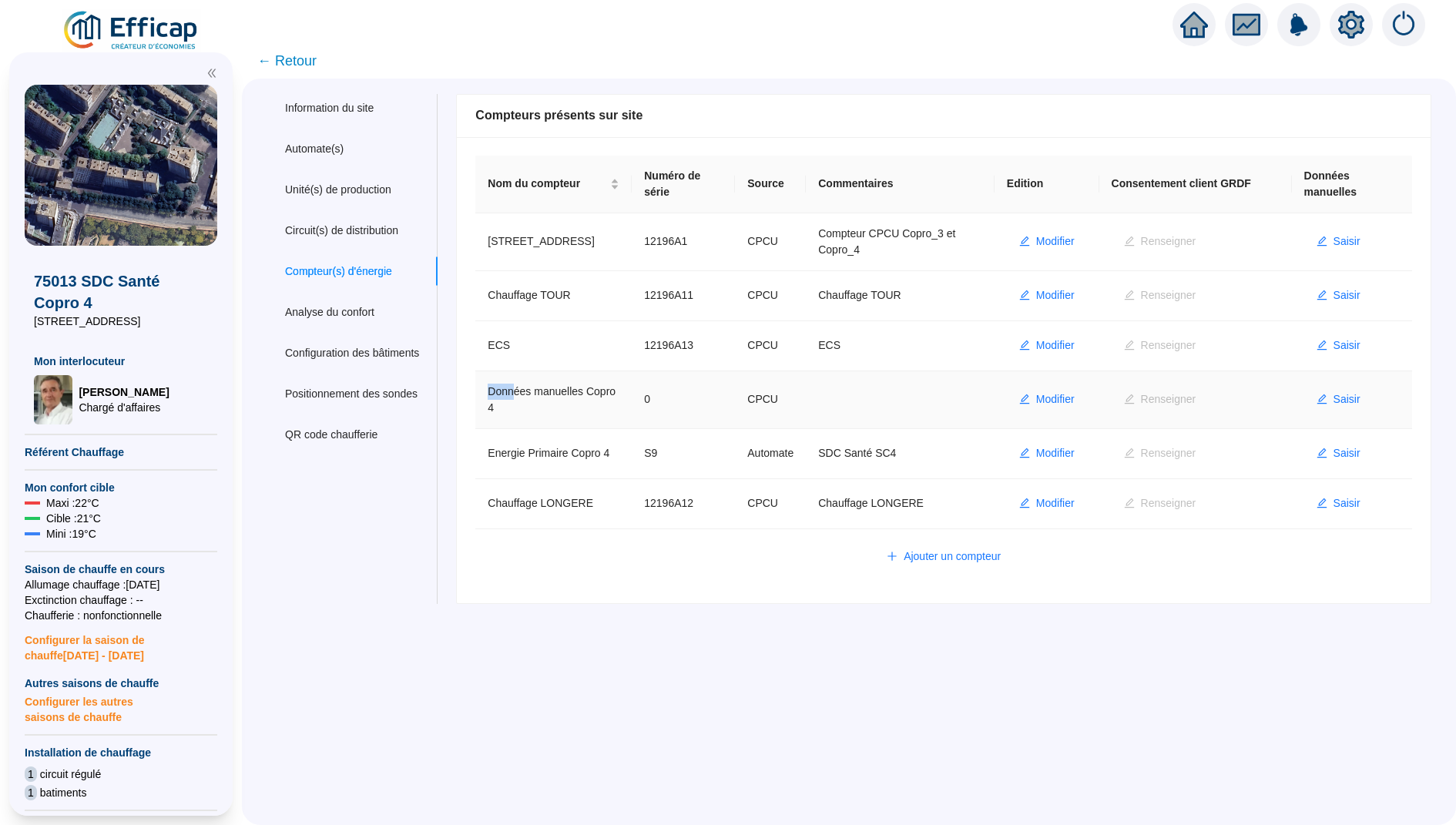
drag, startPoint x: 518, startPoint y: 400, endPoint x: 480, endPoint y: 388, distance: 39.8
click at [480, 388] on div "Nom du compteur Numéro de série Source Commentaires Edition Consentement client…" at bounding box center [944, 370] width 974 height 467
click at [556, 389] on td "Données manuelles Copro 4" at bounding box center [553, 400] width 156 height 58
drag, startPoint x: 607, startPoint y: 393, endPoint x: 507, endPoint y: 393, distance: 100.0
click at [507, 393] on td "Données manuelles Copro 4" at bounding box center [553, 400] width 156 height 58
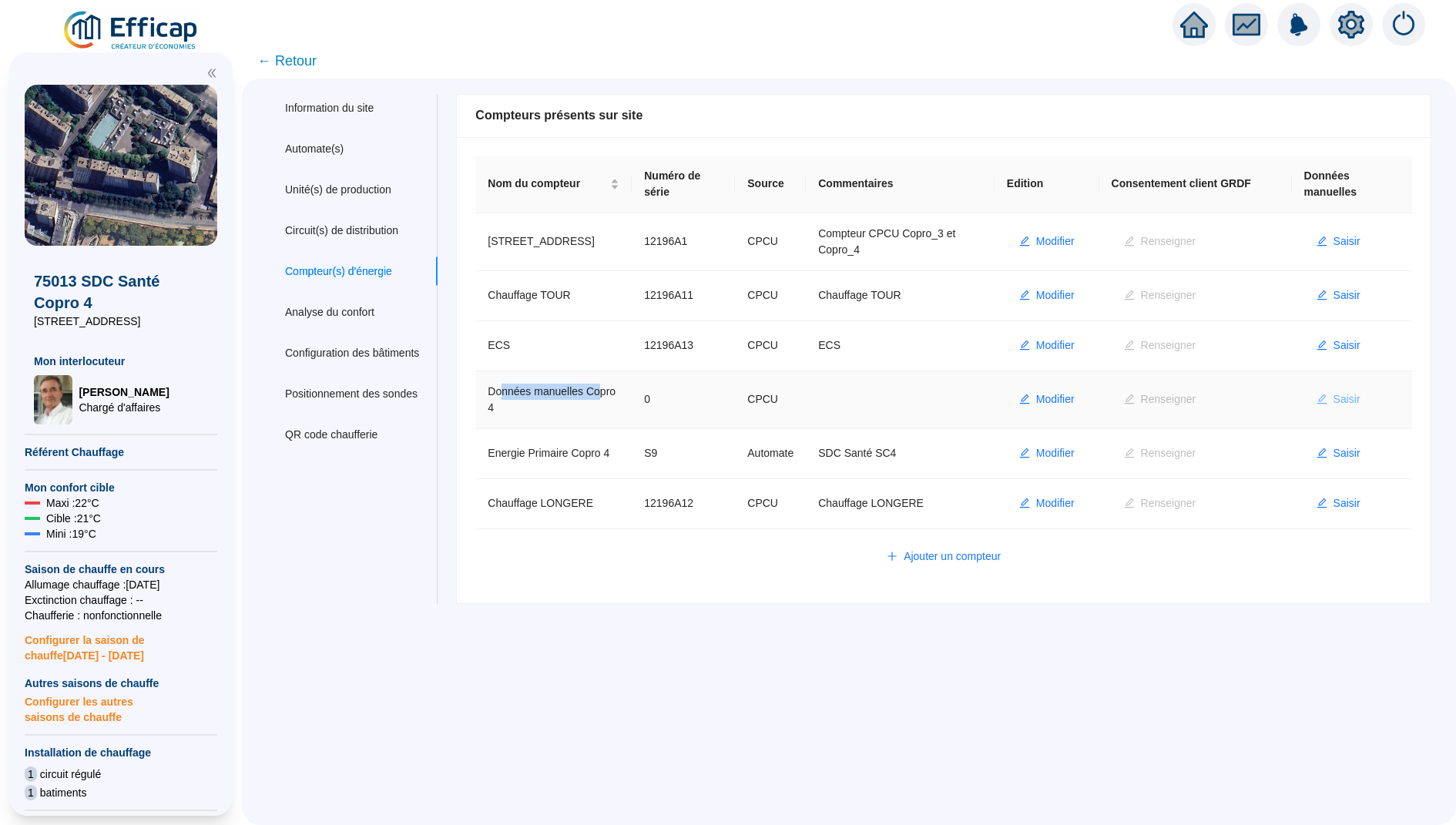
click at [1361, 396] on span "Saisir" at bounding box center [1347, 400] width 27 height 16
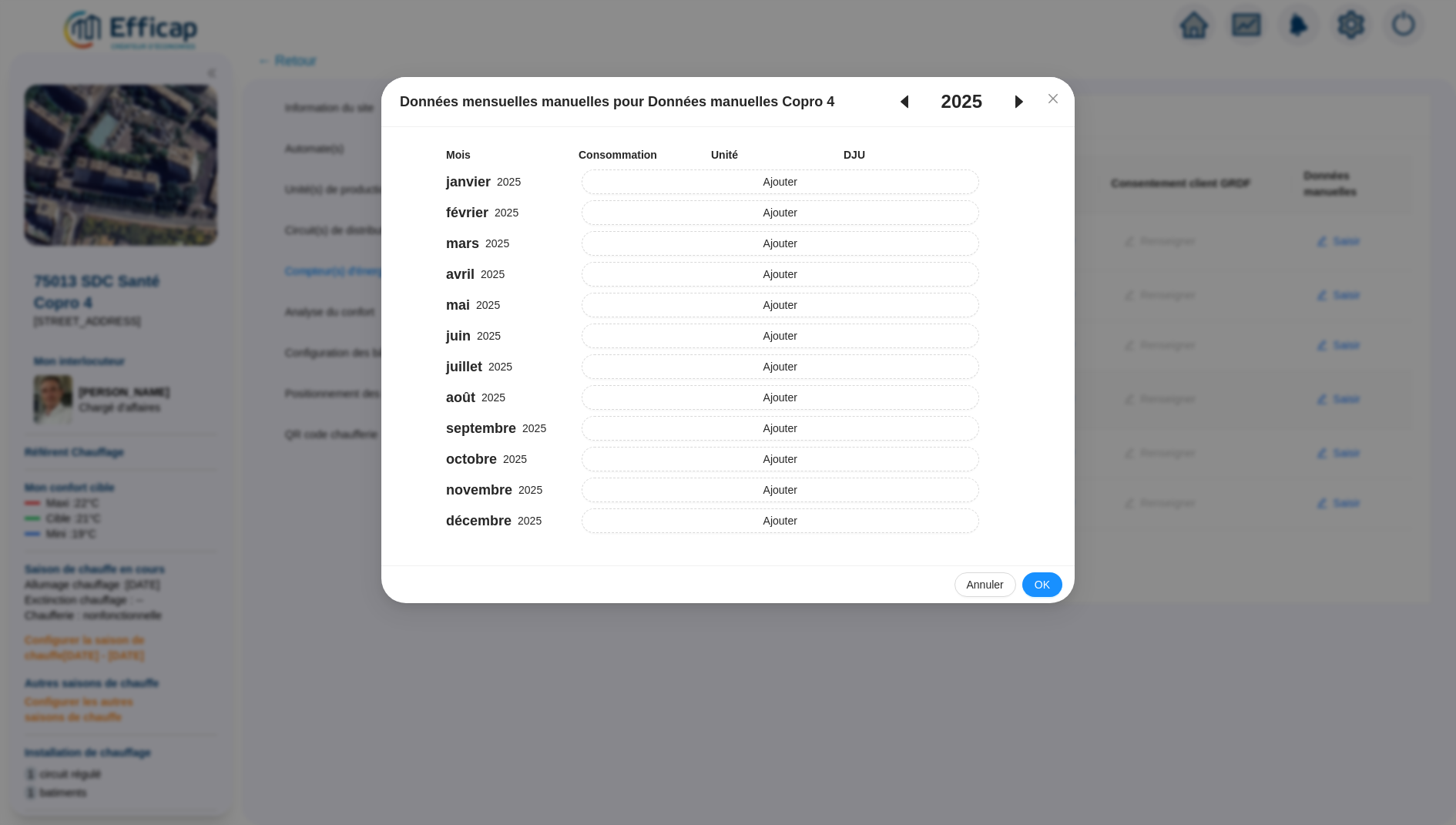
click at [897, 111] on div "2025" at bounding box center [962, 102] width 158 height 25
click at [897, 109] on icon "caret-left" at bounding box center [905, 101] width 19 height 19
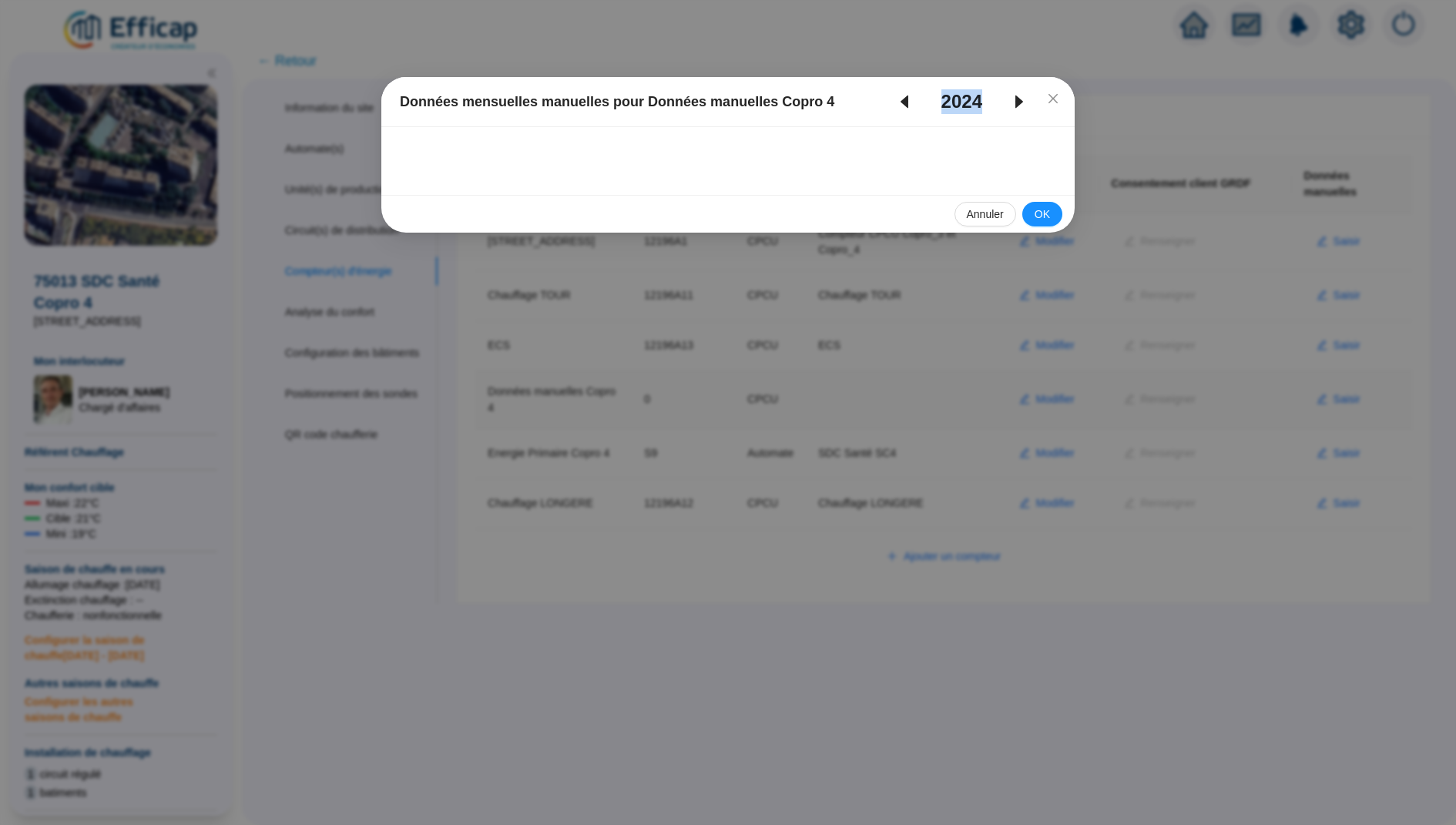
click at [897, 109] on icon "caret-left" at bounding box center [905, 101] width 19 height 19
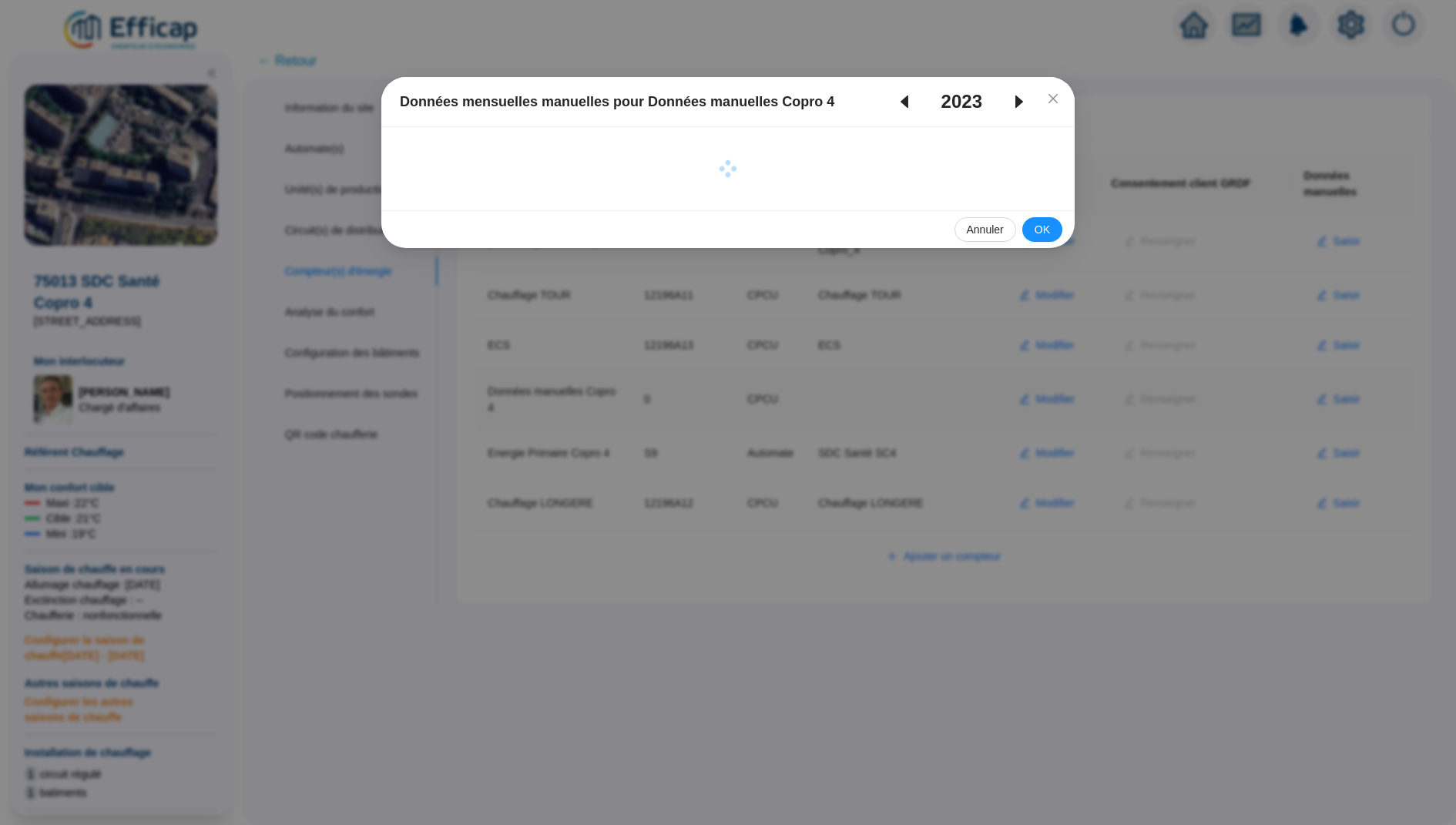
click at [897, 104] on icon "caret-left" at bounding box center [905, 101] width 19 height 19
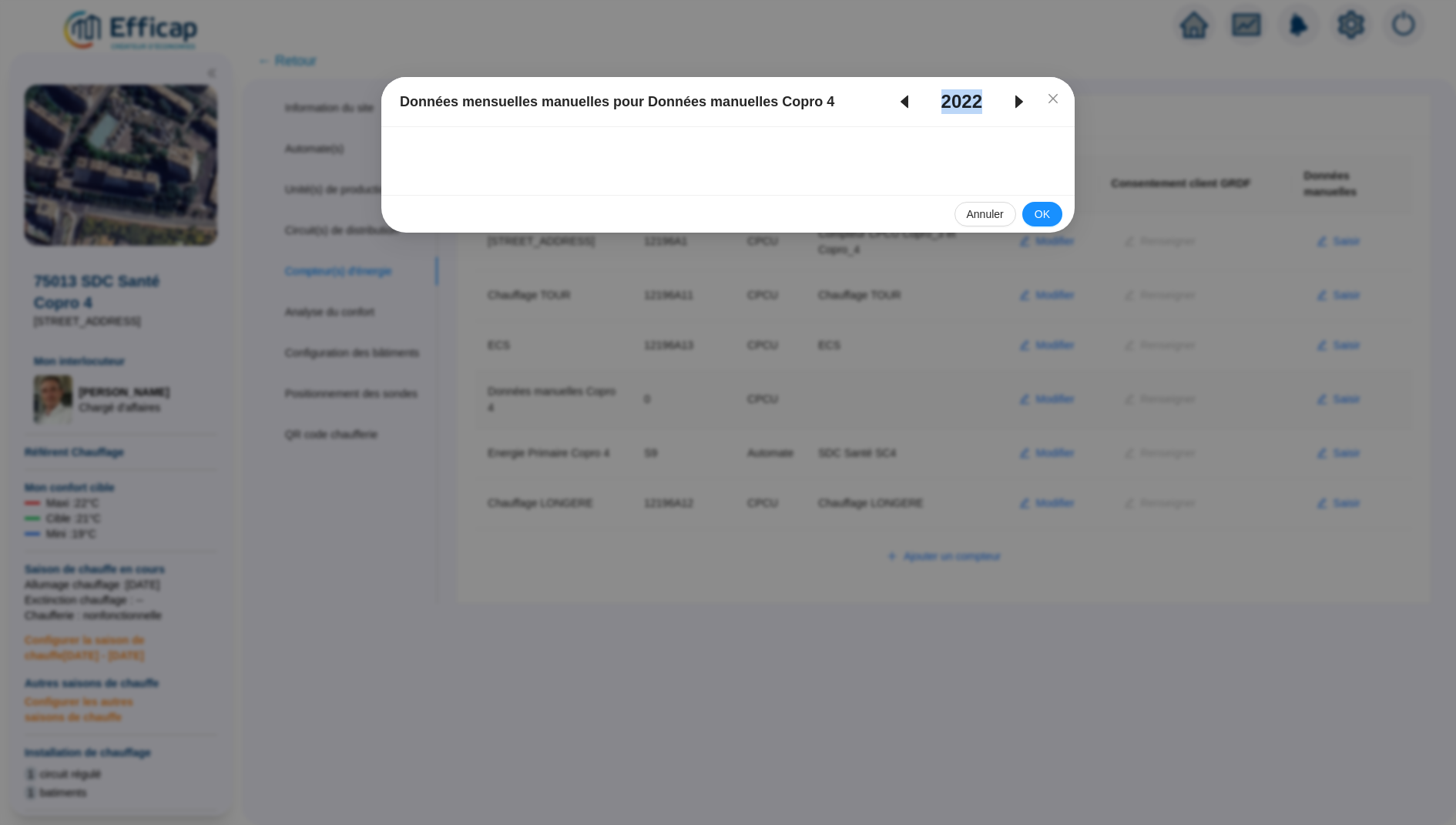
click at [897, 104] on icon "caret-left" at bounding box center [905, 101] width 19 height 19
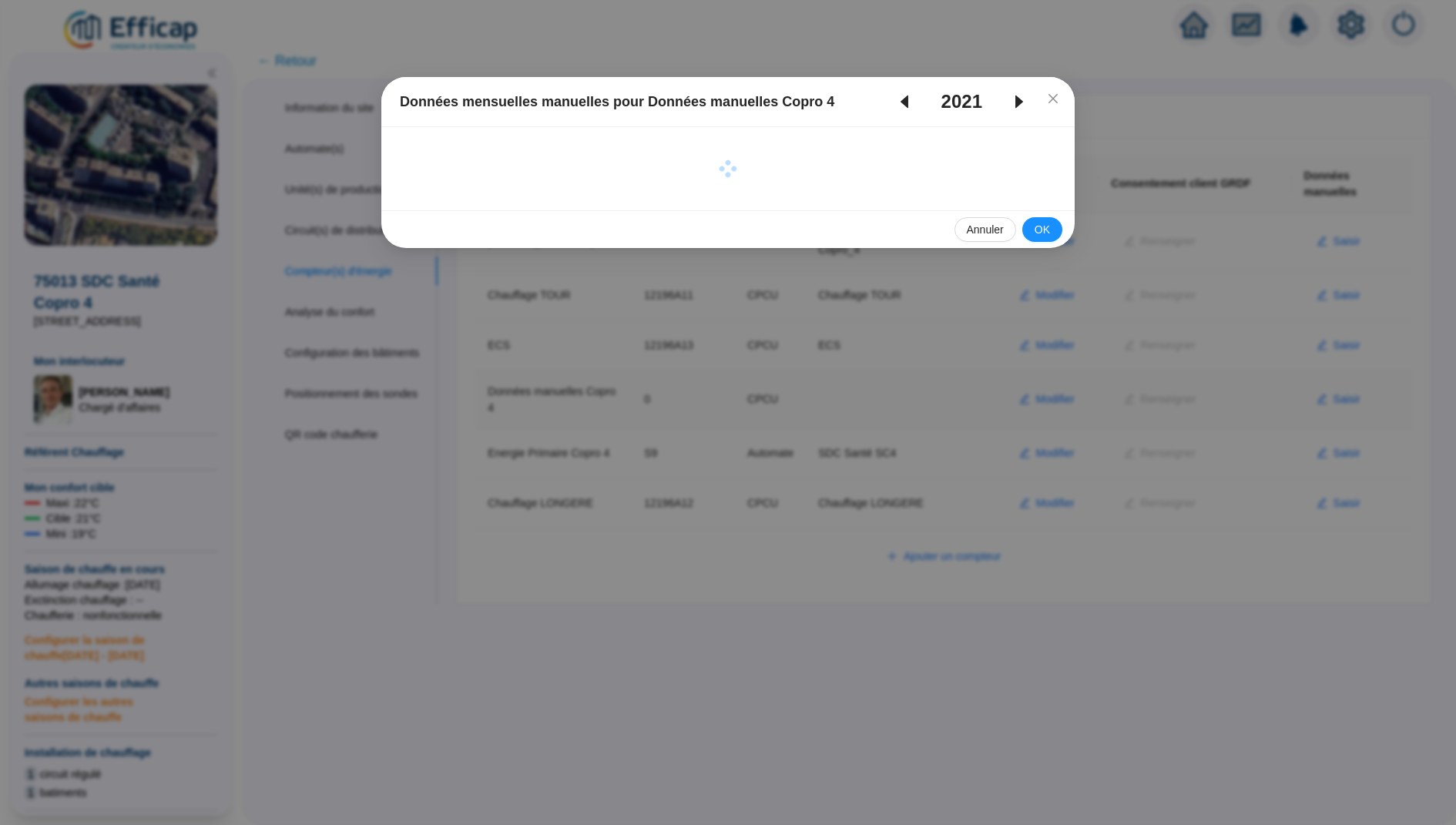
click at [897, 104] on icon "caret-left" at bounding box center [905, 101] width 19 height 19
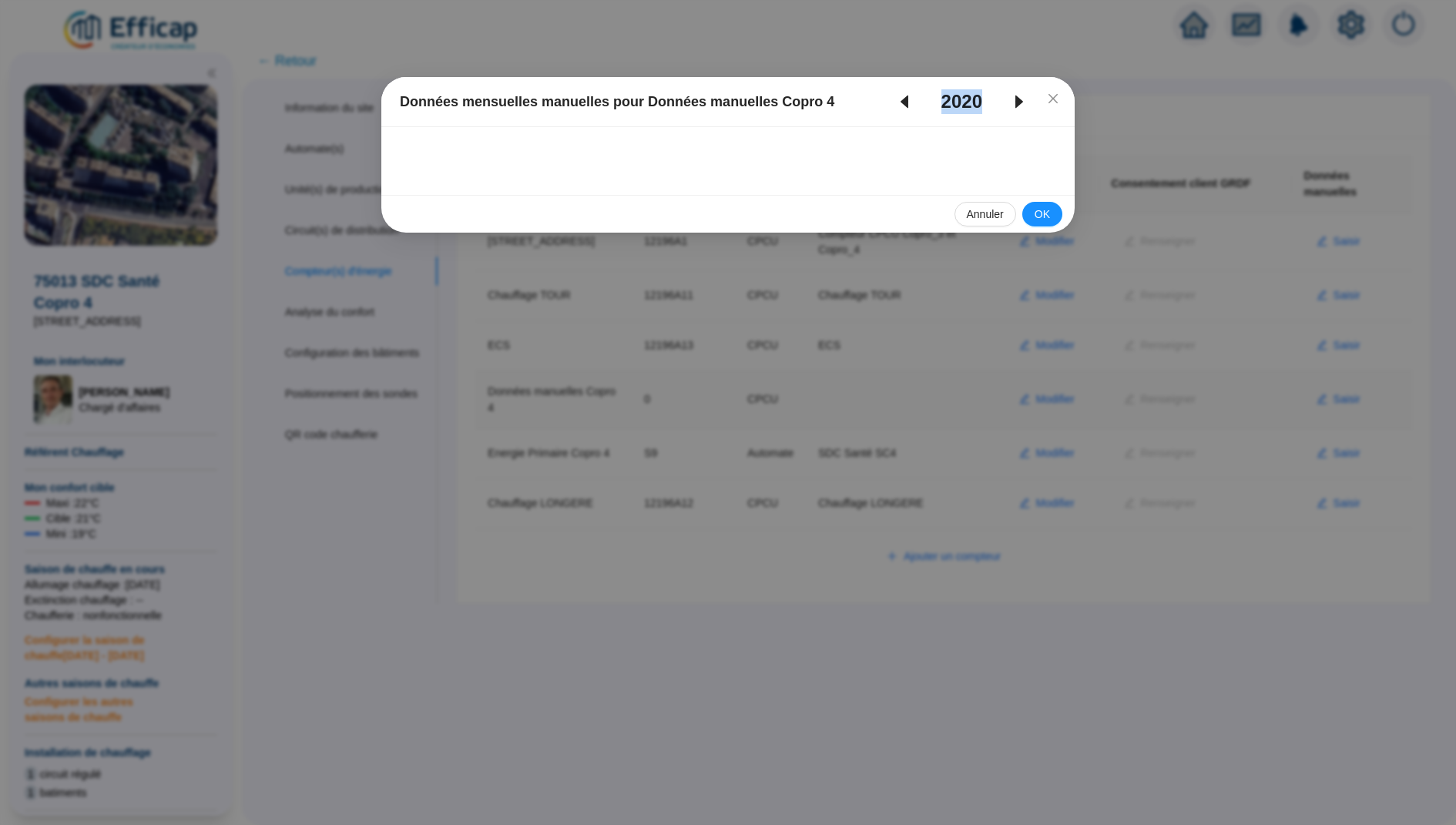
click at [901, 104] on icon "caret-left" at bounding box center [905, 102] width 8 height 13
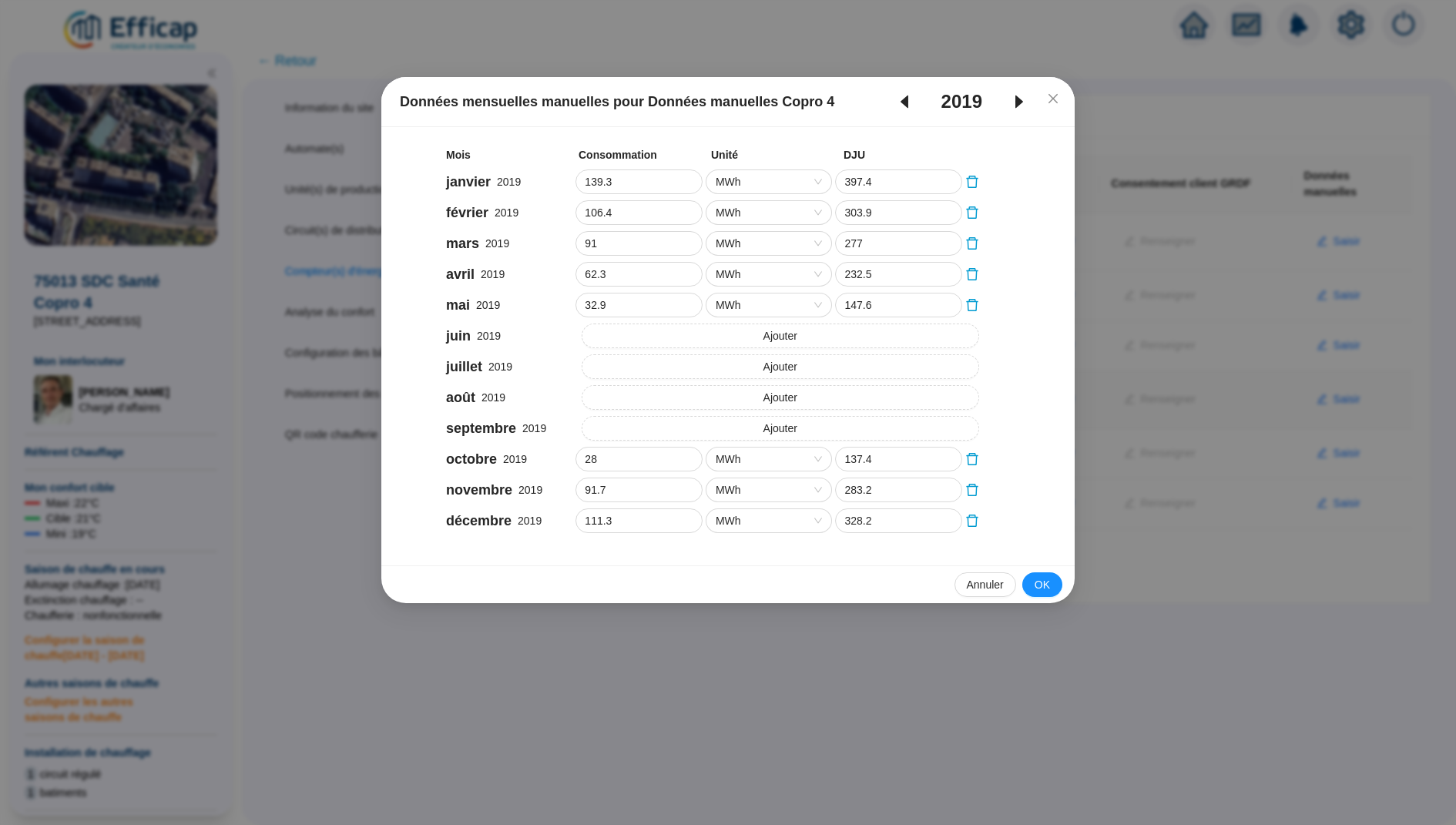
click at [902, 103] on icon "caret-left" at bounding box center [905, 102] width 8 height 13
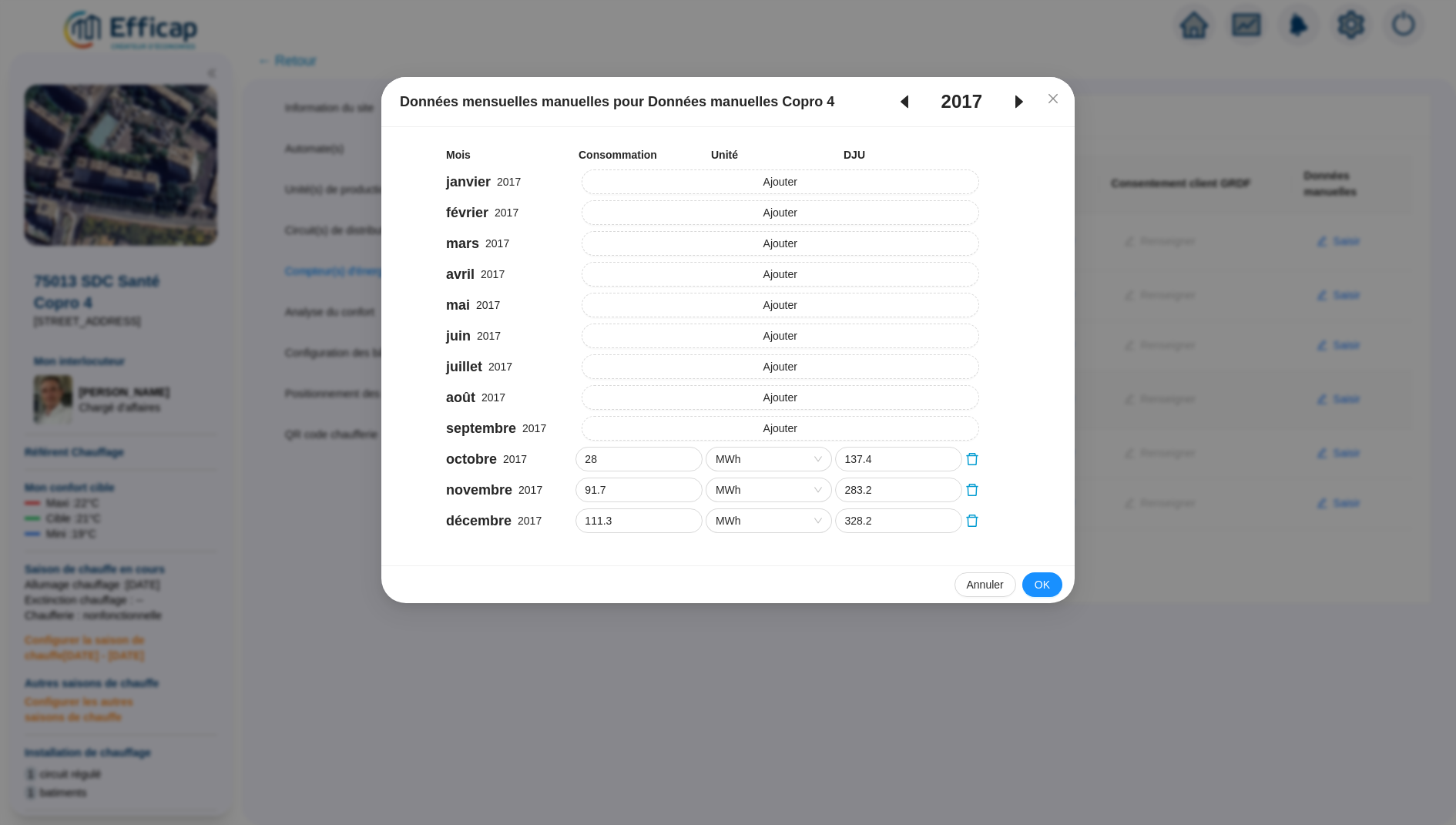
click at [1022, 104] on icon "caret-right" at bounding box center [1019, 101] width 19 height 19
type input "33.6"
type input "133.9"
type input "94.5"
type input "242.7"
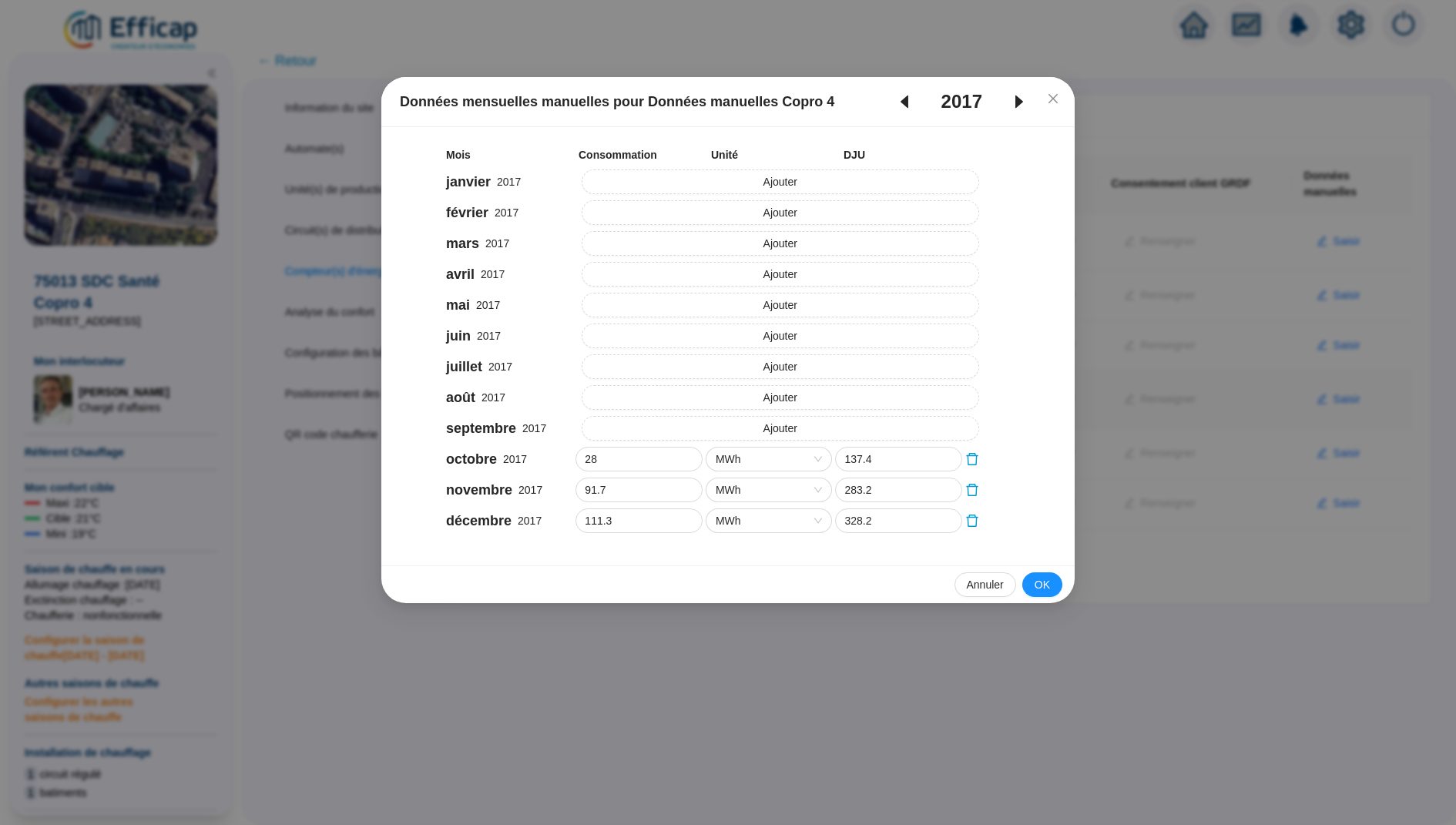
type input "112"
type input "326.6"
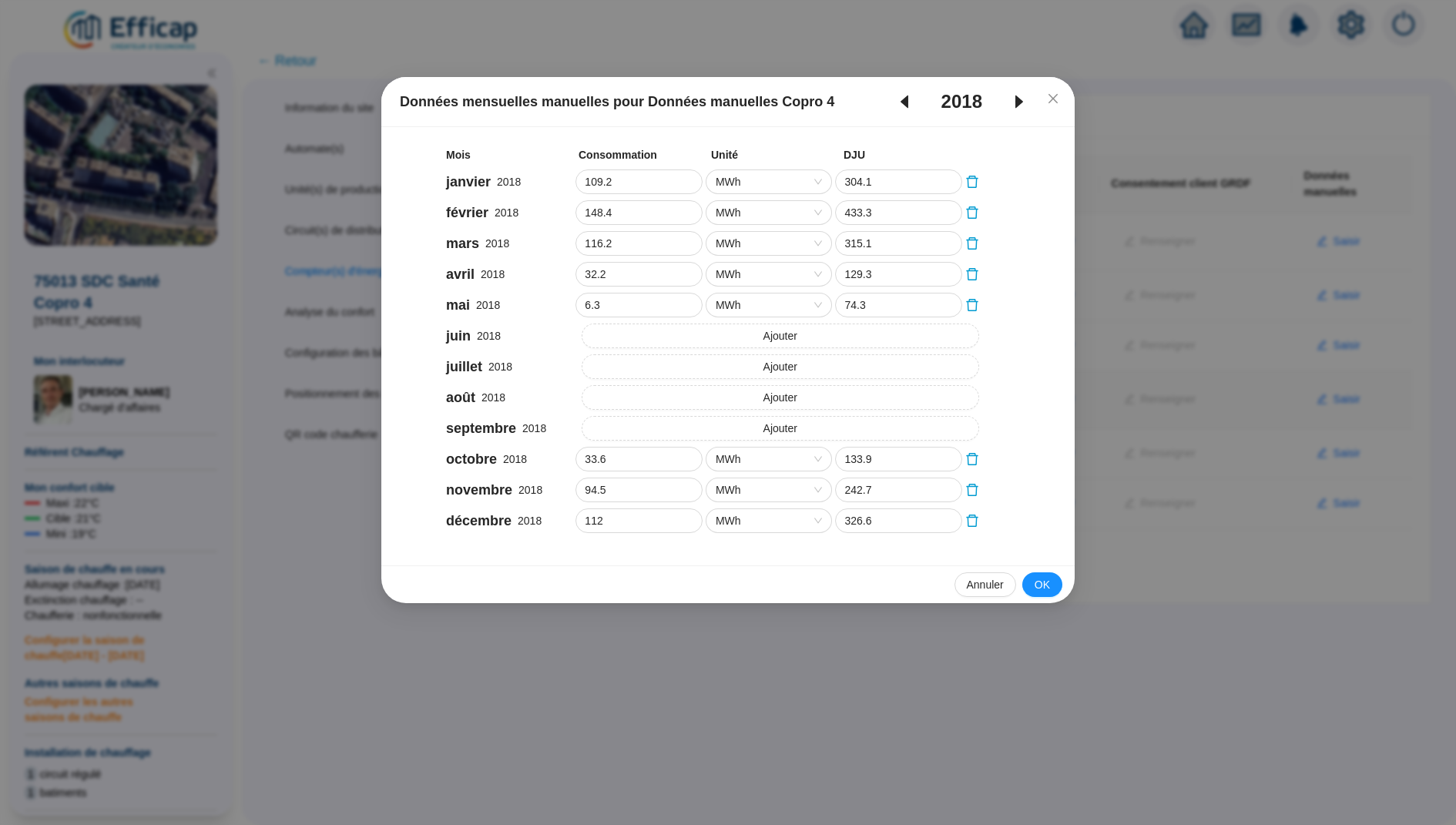
click at [1022, 104] on icon "caret-right" at bounding box center [1019, 101] width 19 height 19
type input "28"
type input "137.4"
type input "91.7"
type input "283.2"
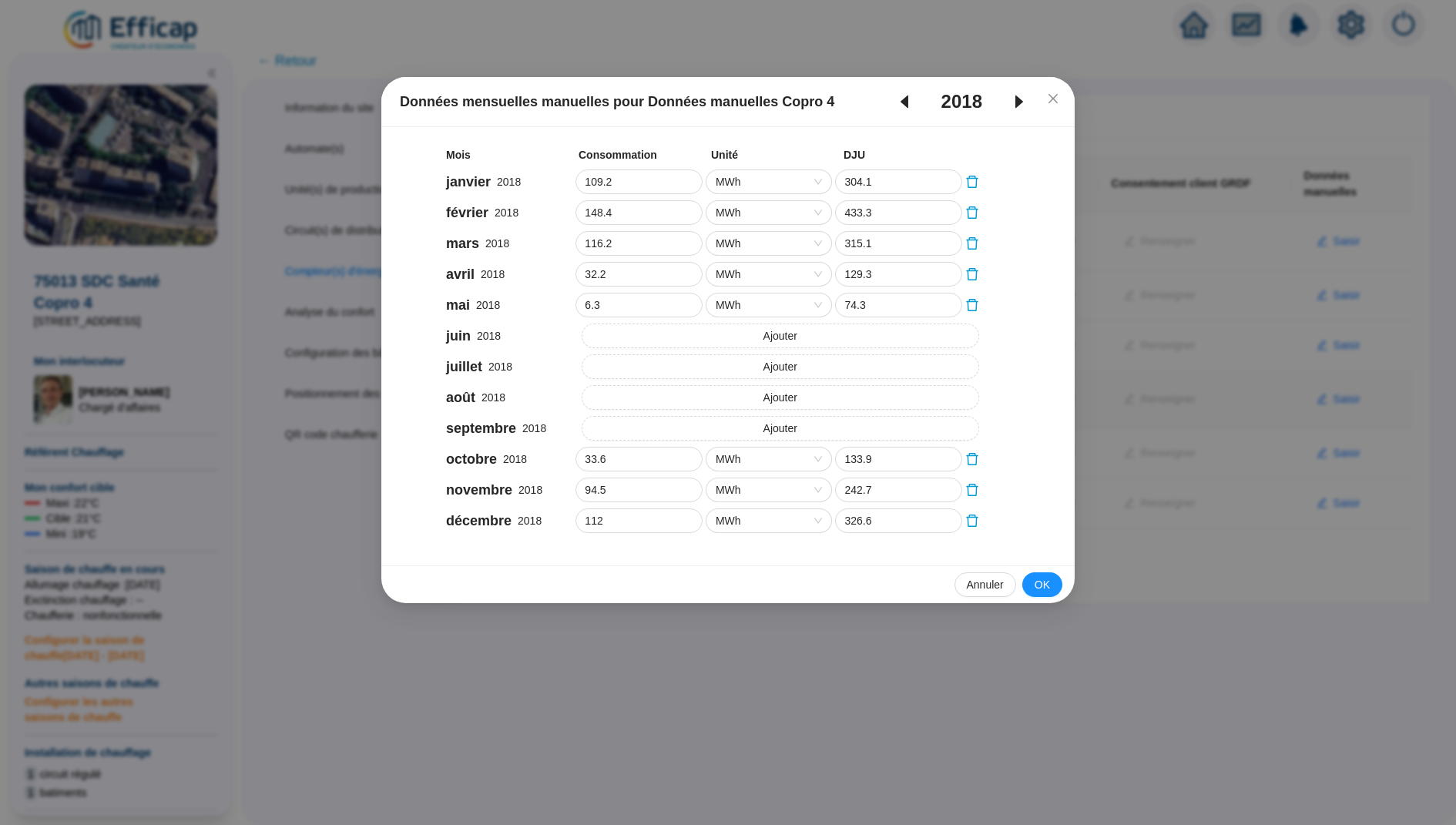
type input "111.3"
type input "328.2"
type input "137.2"
type input "405.9"
type input "88.2"
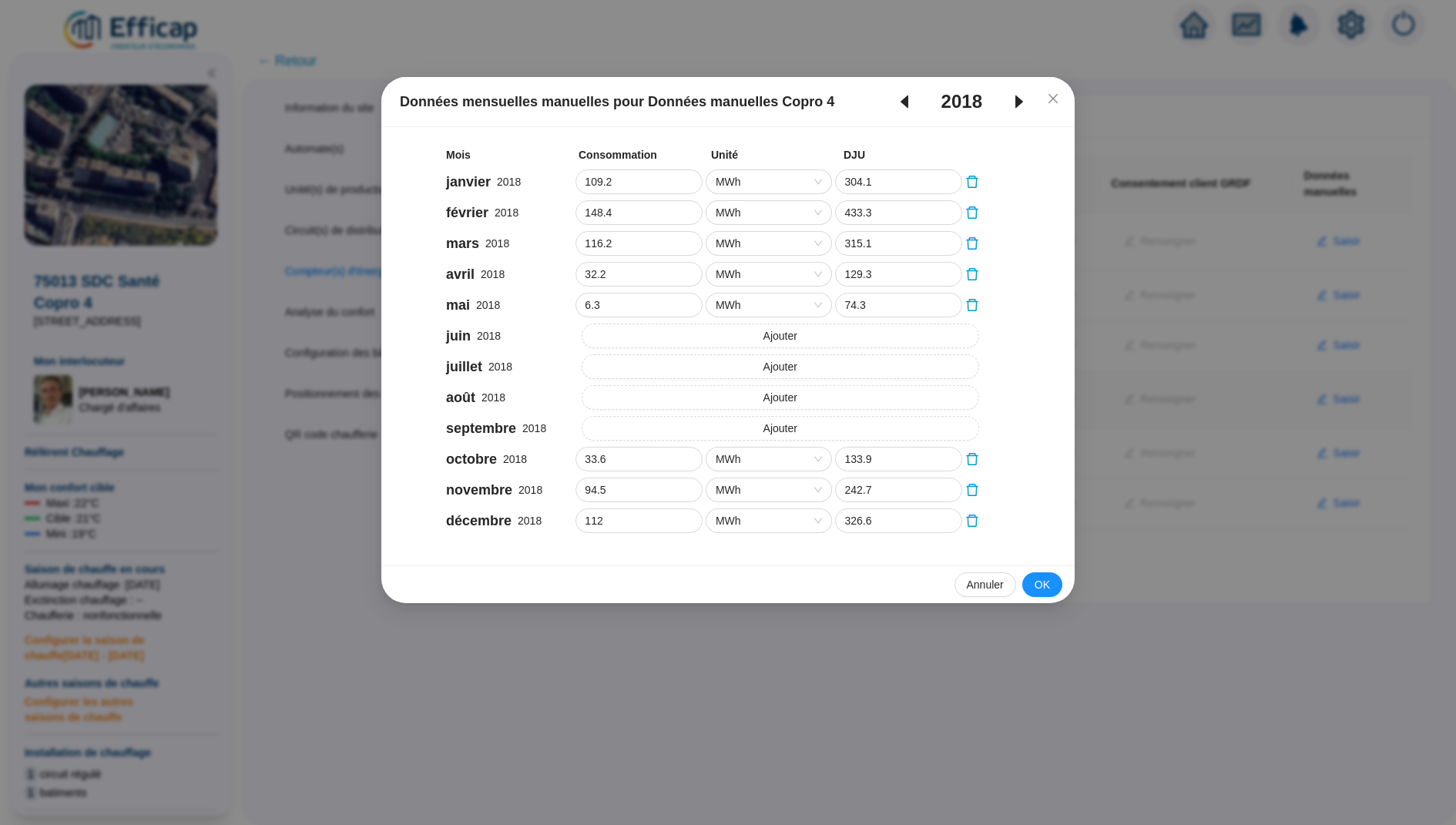
type input "269.6"
type input "77.7"
type input "235"
type input "44.8"
type input "177.7"
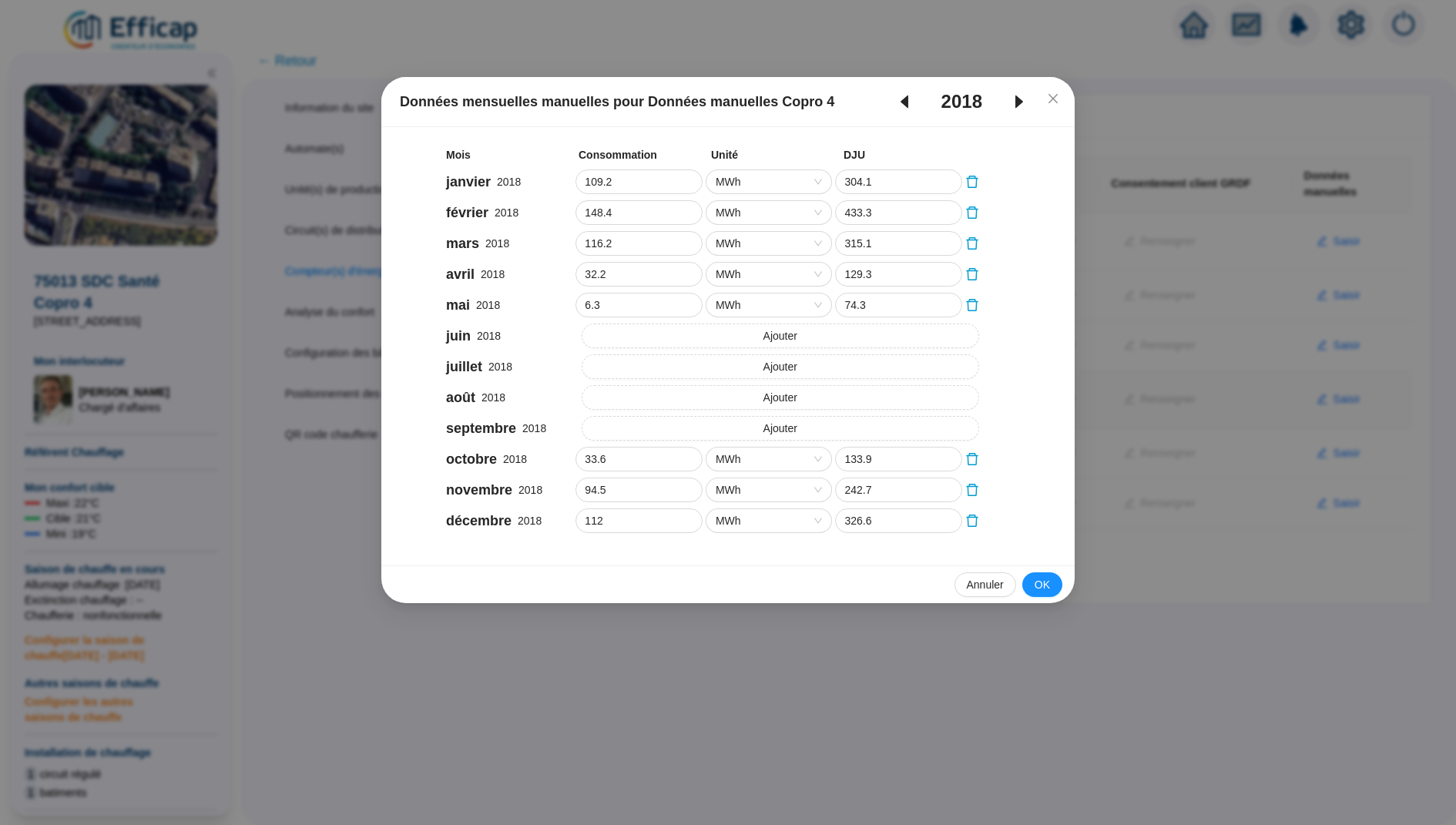
type input "21.7"
type input "127.2"
click at [1022, 104] on icon "caret-right" at bounding box center [1019, 101] width 19 height 19
type input "42"
type input "159.5"
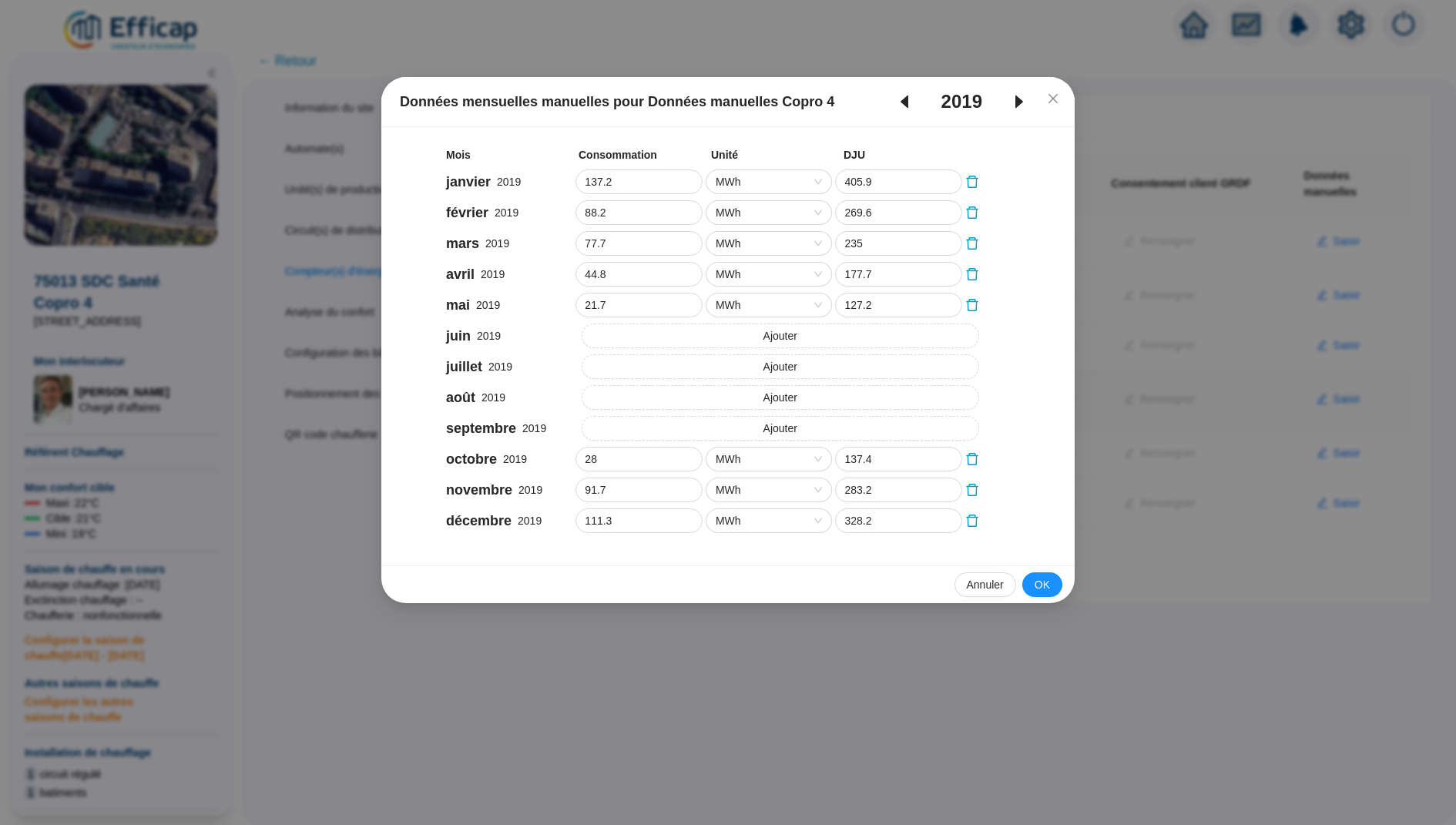
type input "60.9"
type input "220"
type input "128.1"
type input "337.8"
type input "121.8"
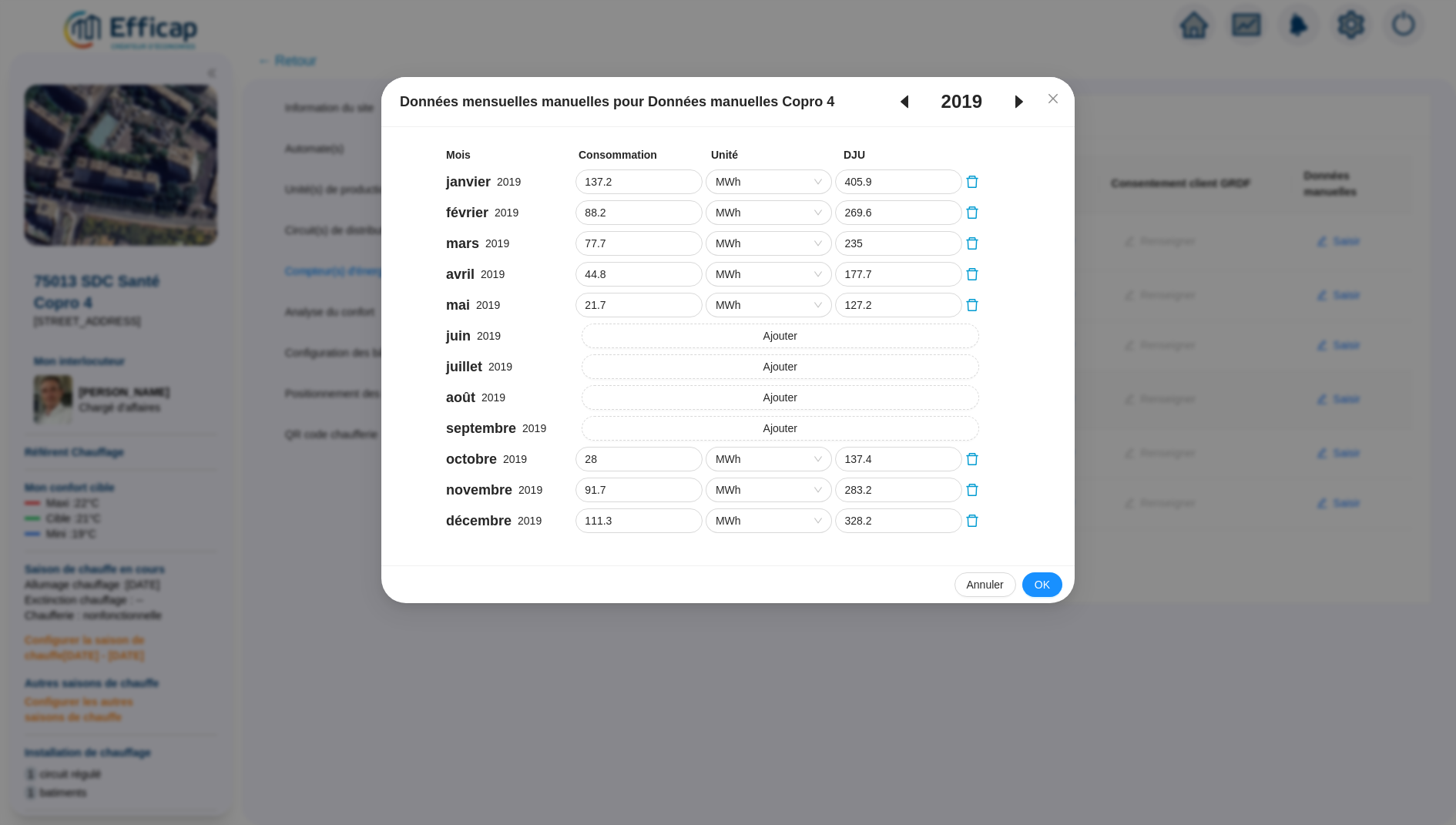
type input "339.7"
type input "93.8"
type input "250.2"
type input "88.9"
type input "270.1"
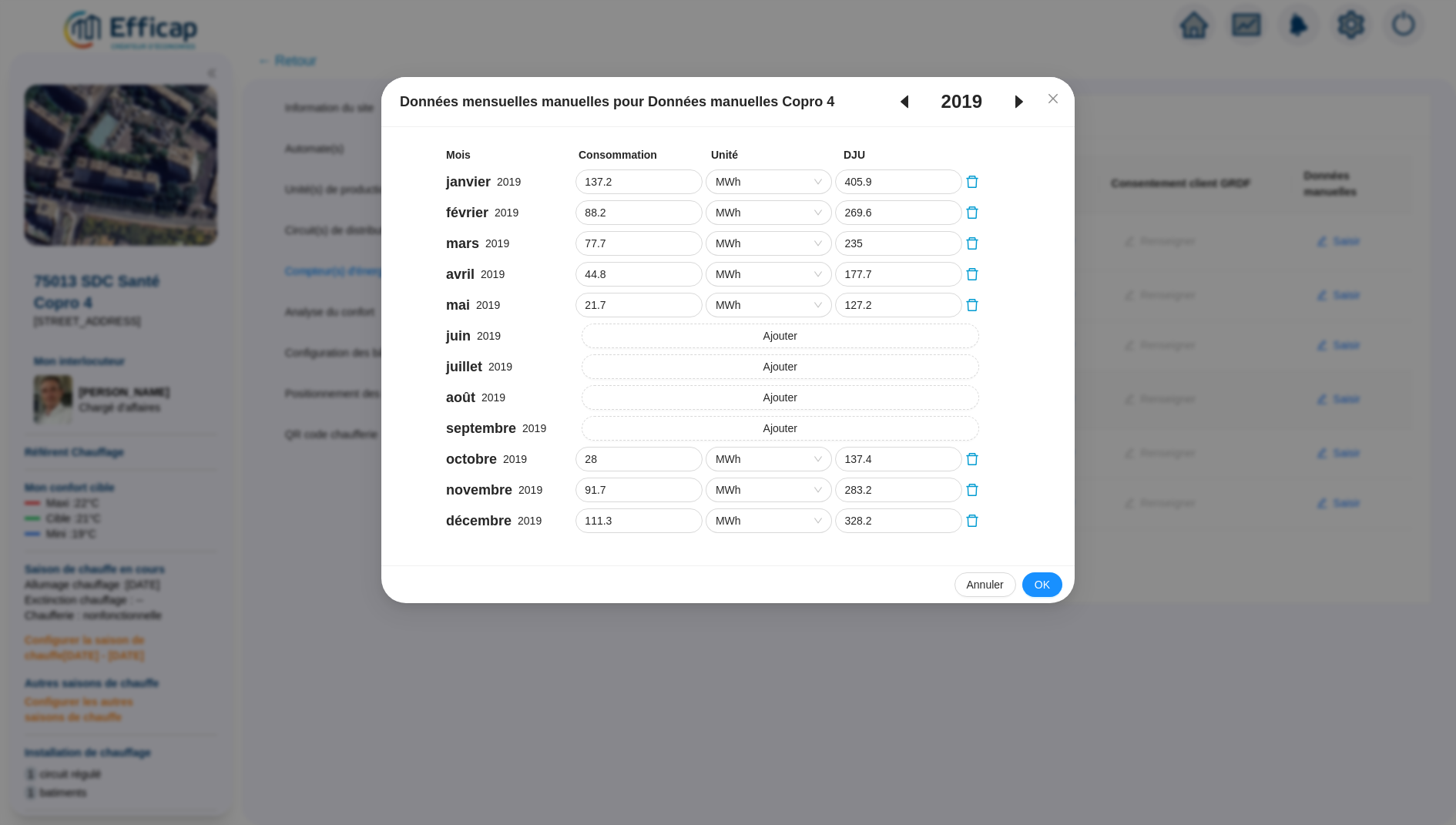
type input "27.3"
type input "105.9"
type input "17.5"
type input "86"
click at [1022, 104] on icon "caret-right" at bounding box center [1019, 101] width 19 height 19
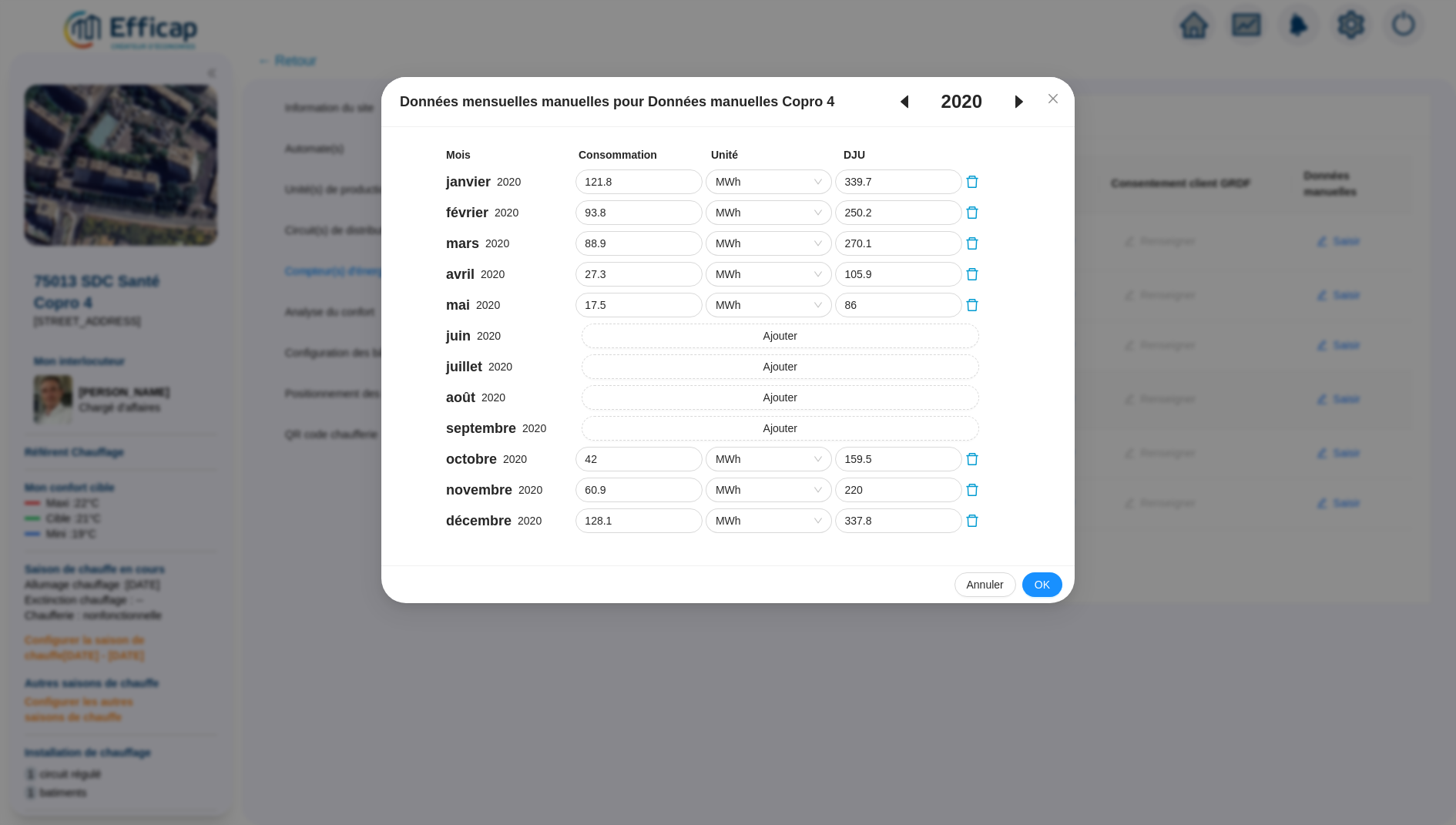
type input "139.3"
type input "397.4"
type input "106.4"
type input "303.9"
type input "91"
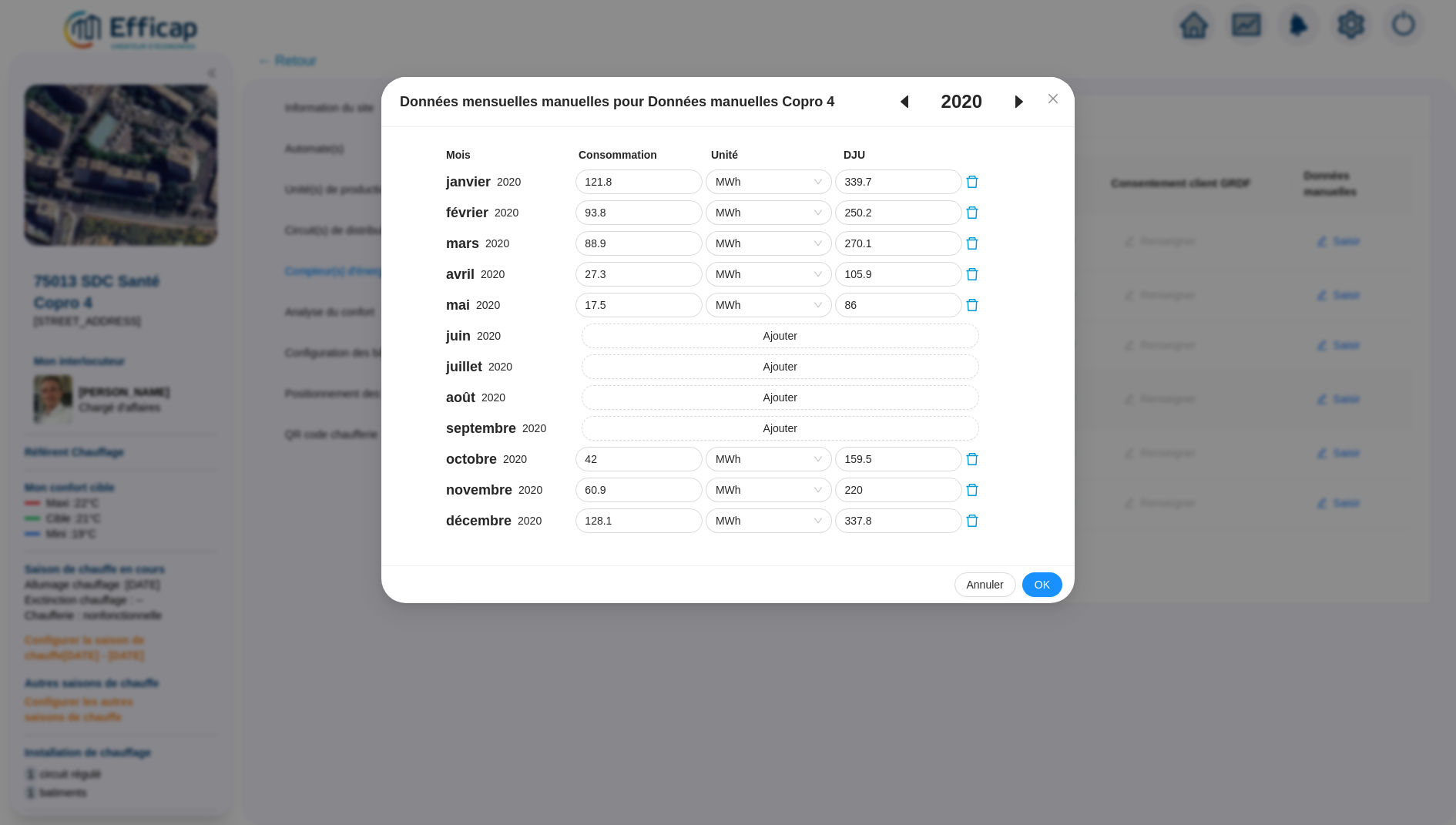
type input "277"
type input "62.3"
type input "232.5"
type input "32.9"
type input "147.6"
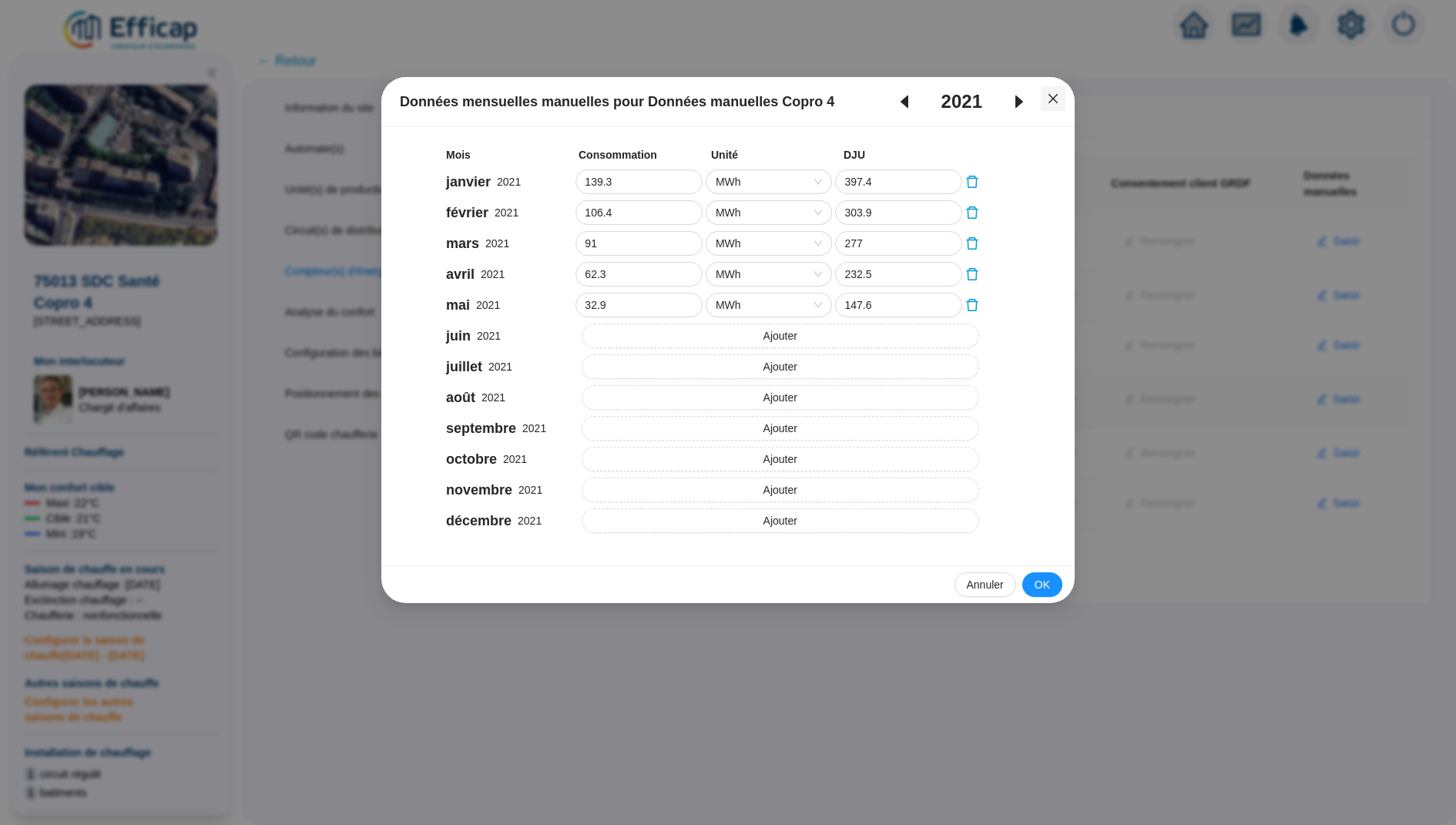
click at [1052, 99] on icon "close" at bounding box center [1053, 98] width 9 height 9
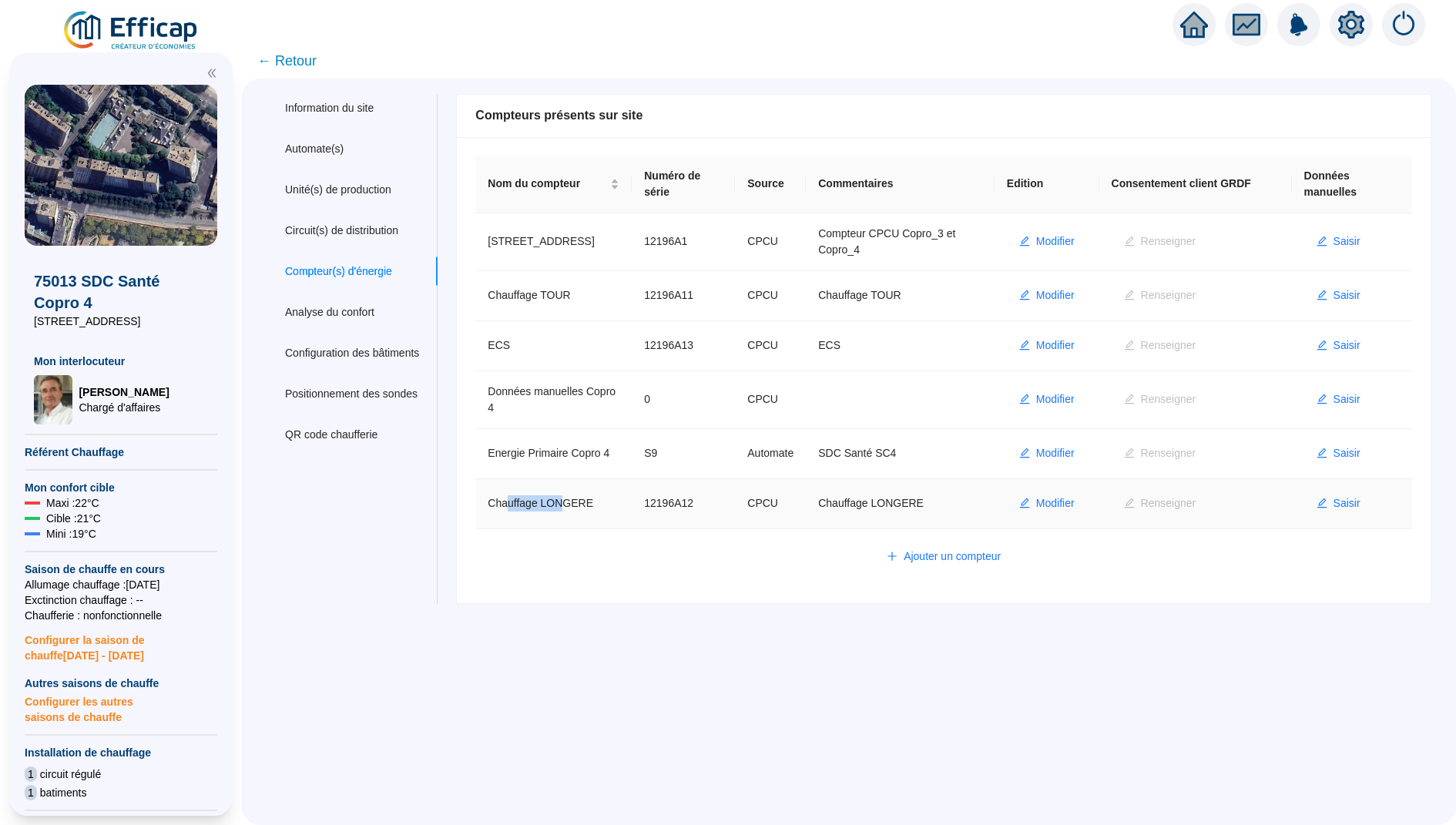
drag, startPoint x: 573, startPoint y: 498, endPoint x: 511, endPoint y: 498, distance: 62.0
click at [511, 498] on td "Chauffage LONGERE" at bounding box center [553, 504] width 156 height 50
click at [700, 489] on td "12196A12" at bounding box center [684, 504] width 104 height 50
drag, startPoint x: 693, startPoint y: 491, endPoint x: 679, endPoint y: 491, distance: 14.0
click at [679, 491] on td "12196A12" at bounding box center [684, 504] width 104 height 50
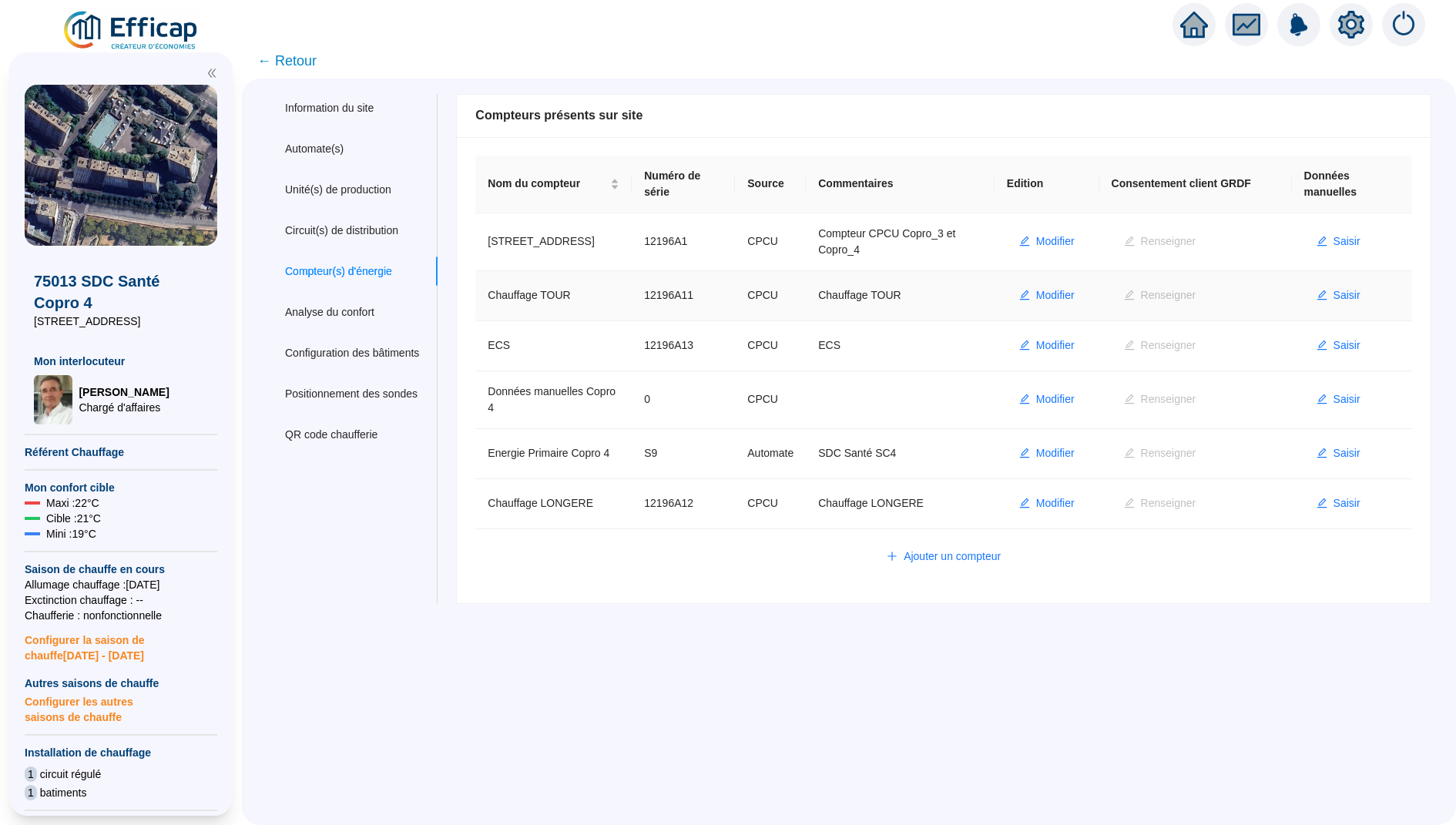
click at [560, 293] on td "Chauffage TOUR" at bounding box center [553, 296] width 156 height 50
click at [1051, 298] on span "Modifier" at bounding box center [1056, 296] width 38 height 16
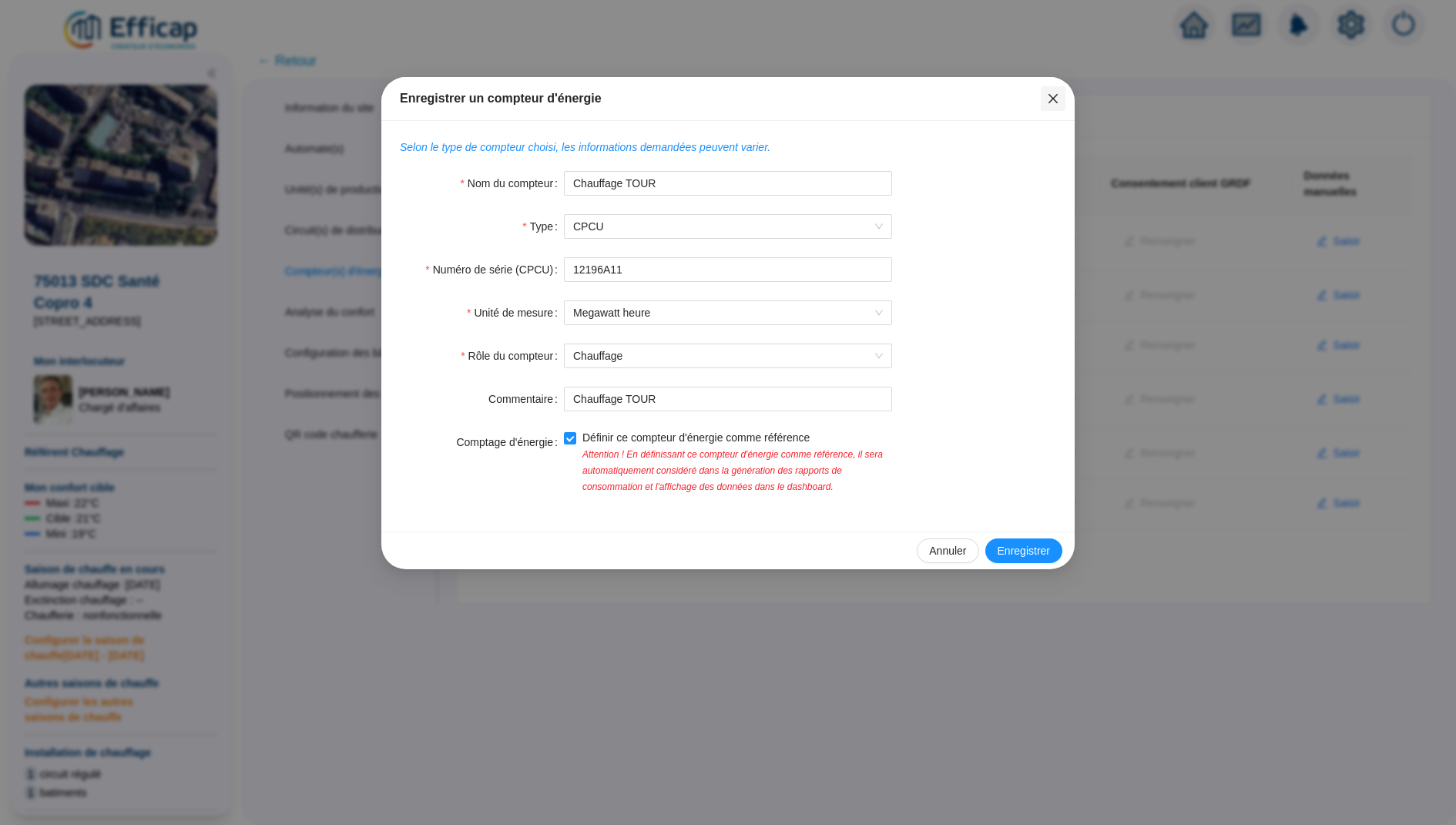
click at [1047, 88] on button "Close" at bounding box center [1054, 99] width 25 height 25
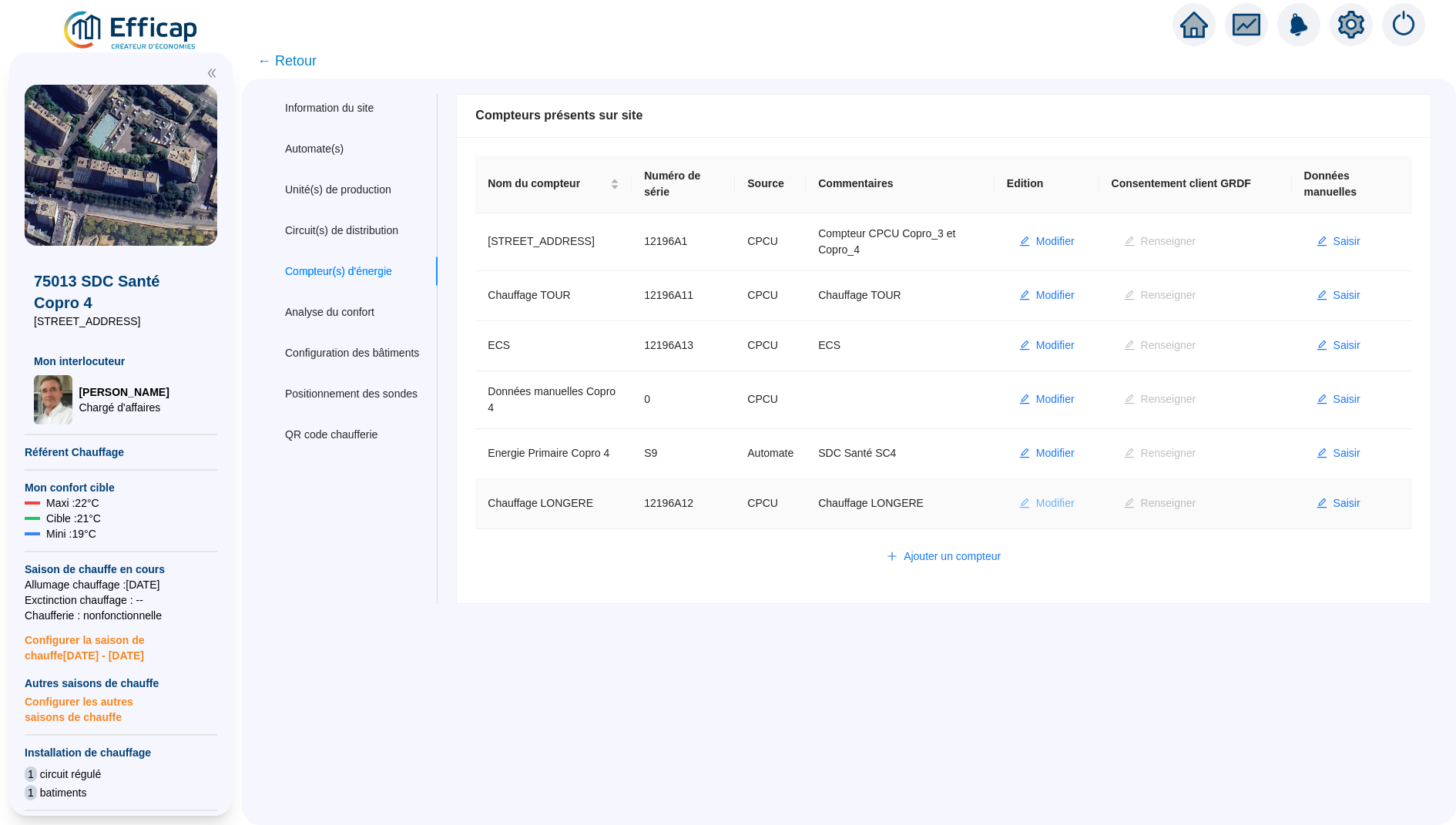
click at [1075, 495] on span "Modifier" at bounding box center [1056, 503] width 38 height 16
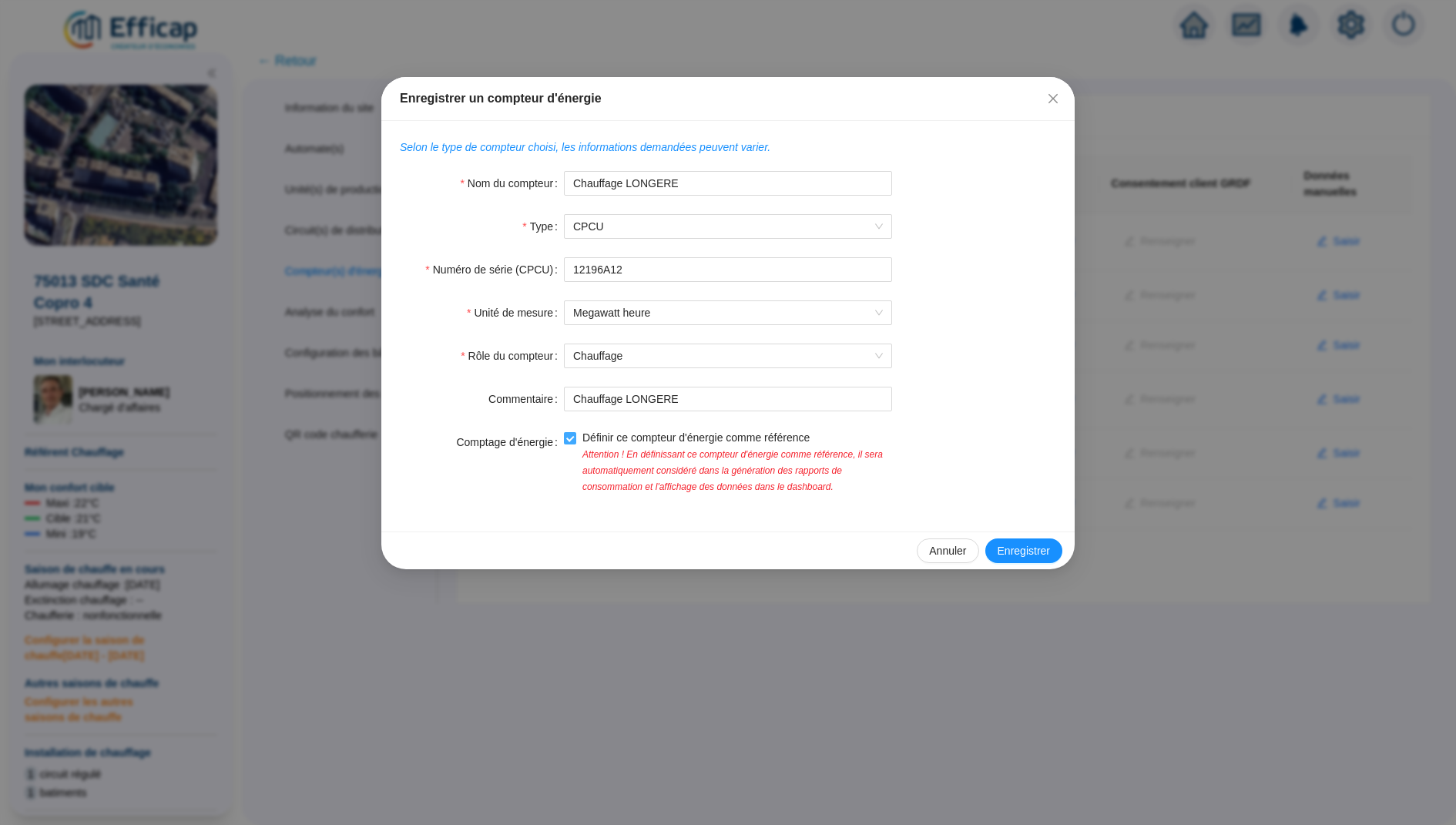
click at [567, 435] on input "Définir ce compteur d'énergie comme référence" at bounding box center [569, 438] width 11 height 11
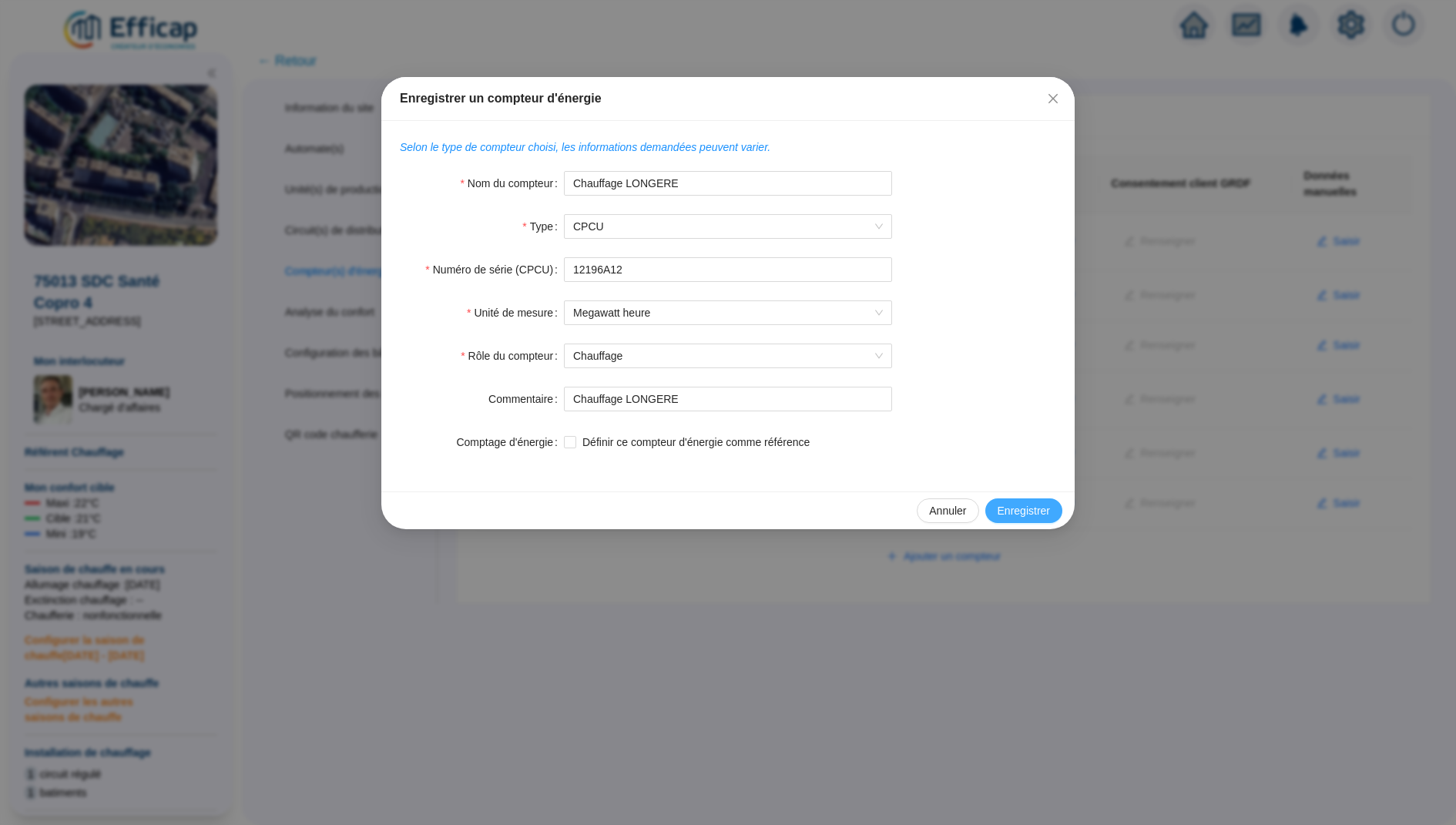
click at [1010, 511] on span "Enregistrer" at bounding box center [1024, 511] width 53 height 16
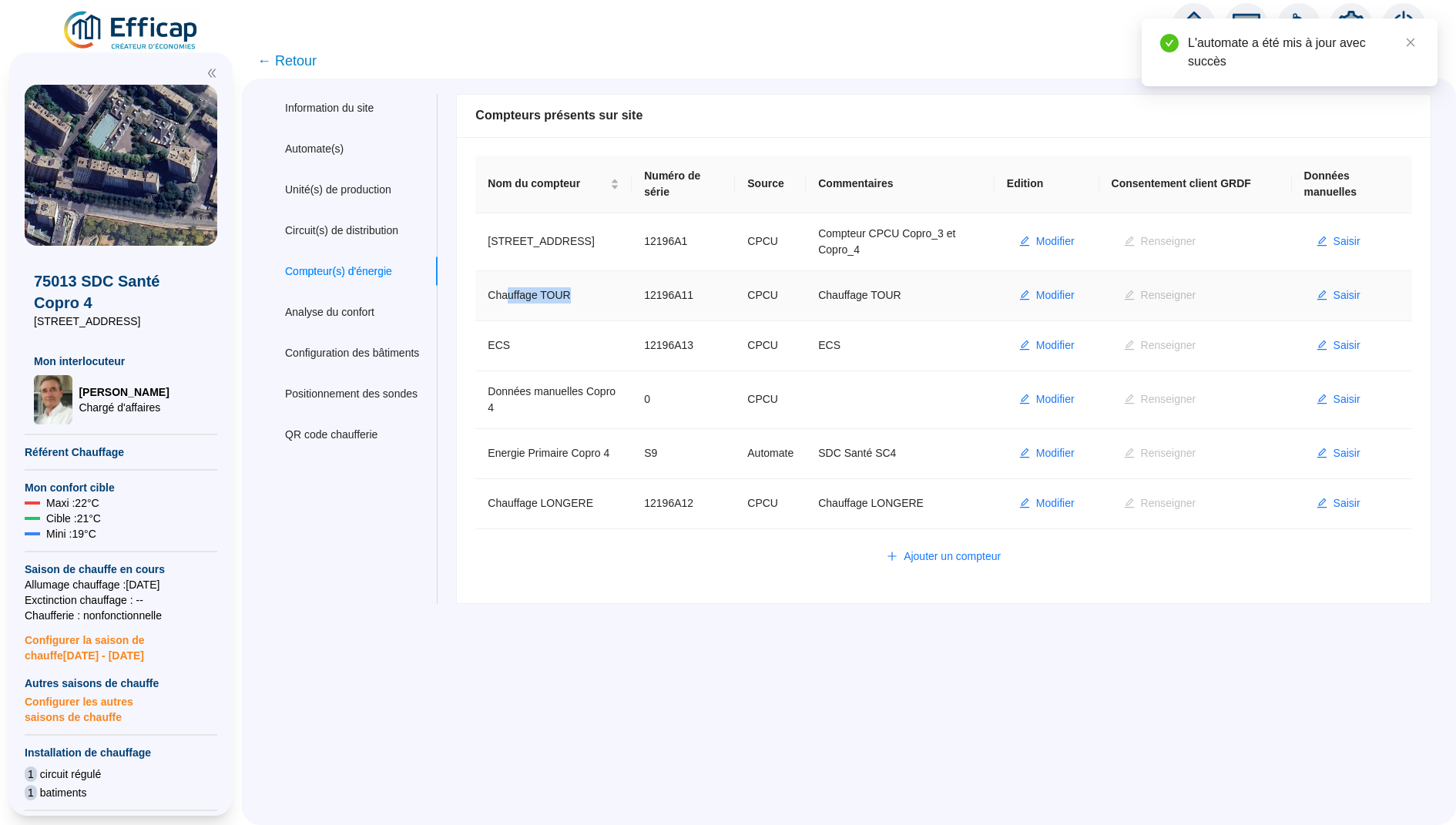
drag, startPoint x: 531, startPoint y: 291, endPoint x: 590, endPoint y: 291, distance: 59.0
click at [590, 291] on td "Chauffage TOUR" at bounding box center [553, 296] width 156 height 50
click at [568, 298] on td "Chauffage TOUR" at bounding box center [553, 296] width 156 height 50
drag, startPoint x: 562, startPoint y: 297, endPoint x: 528, endPoint y: 297, distance: 34.0
click at [528, 297] on td "Chauffage TOUR" at bounding box center [553, 296] width 156 height 50
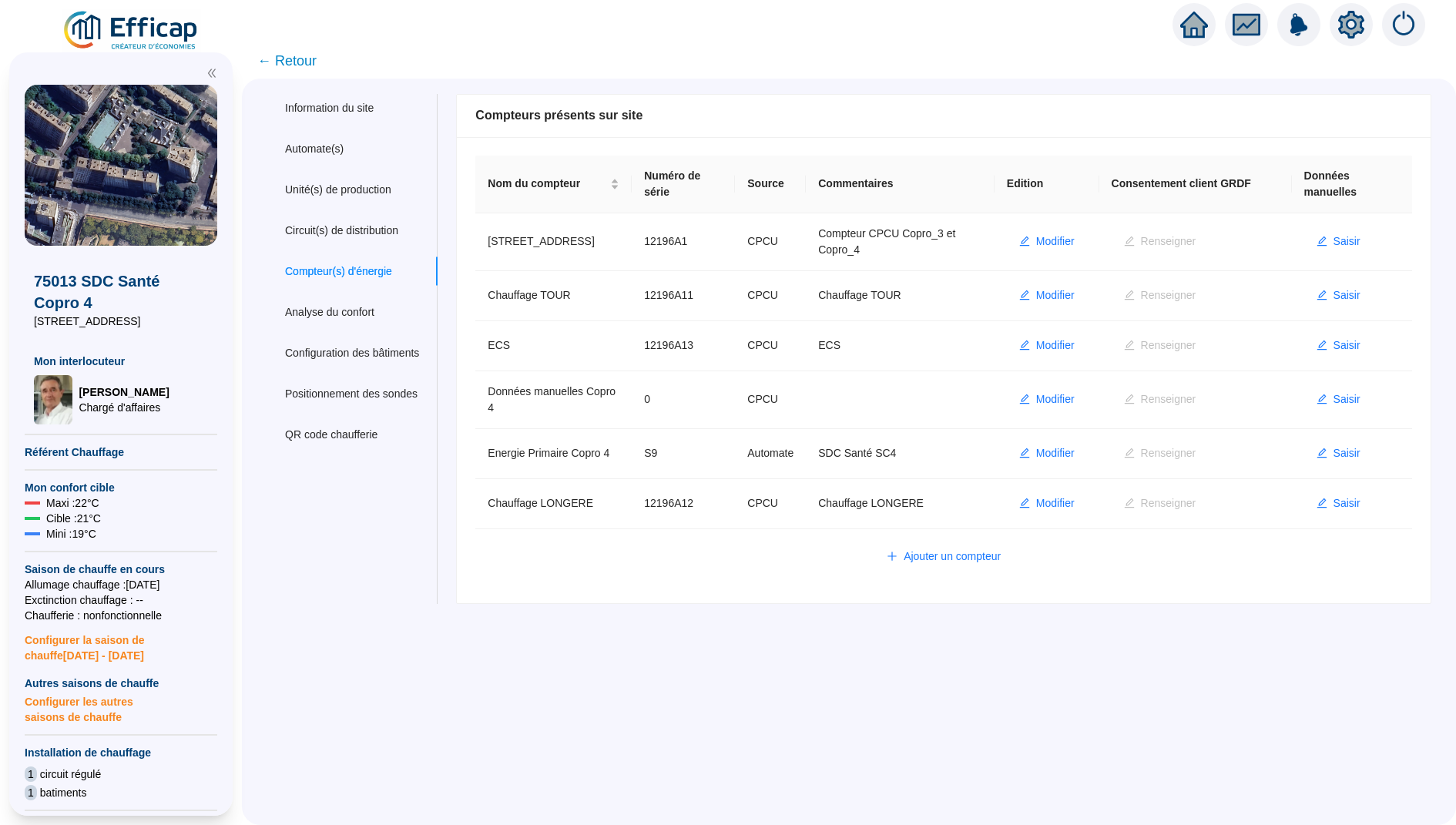
click at [1199, 30] on icon "home" at bounding box center [1194, 25] width 28 height 21
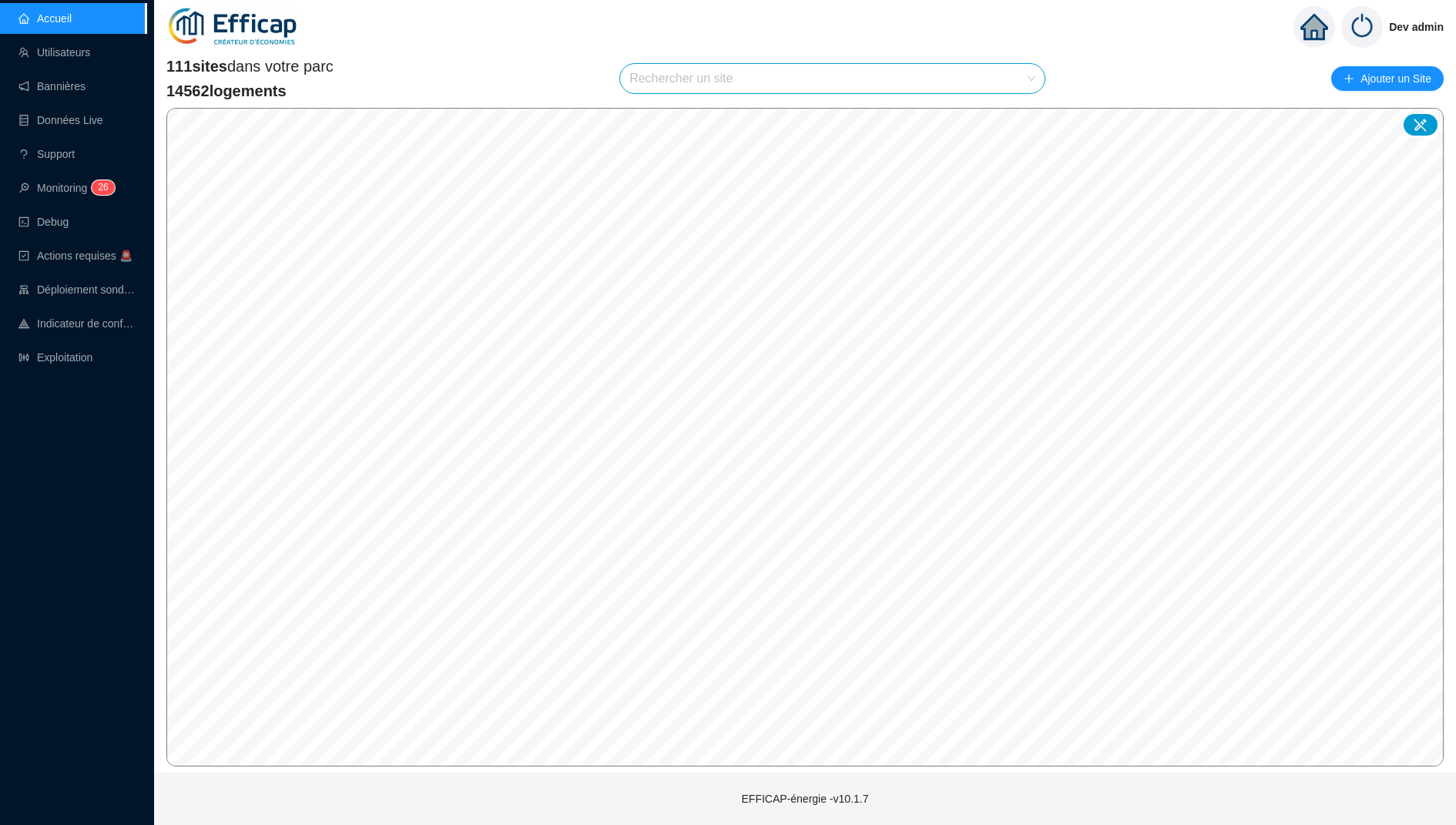
click at [679, 81] on input "search" at bounding box center [825, 79] width 392 height 29
type input "bell"
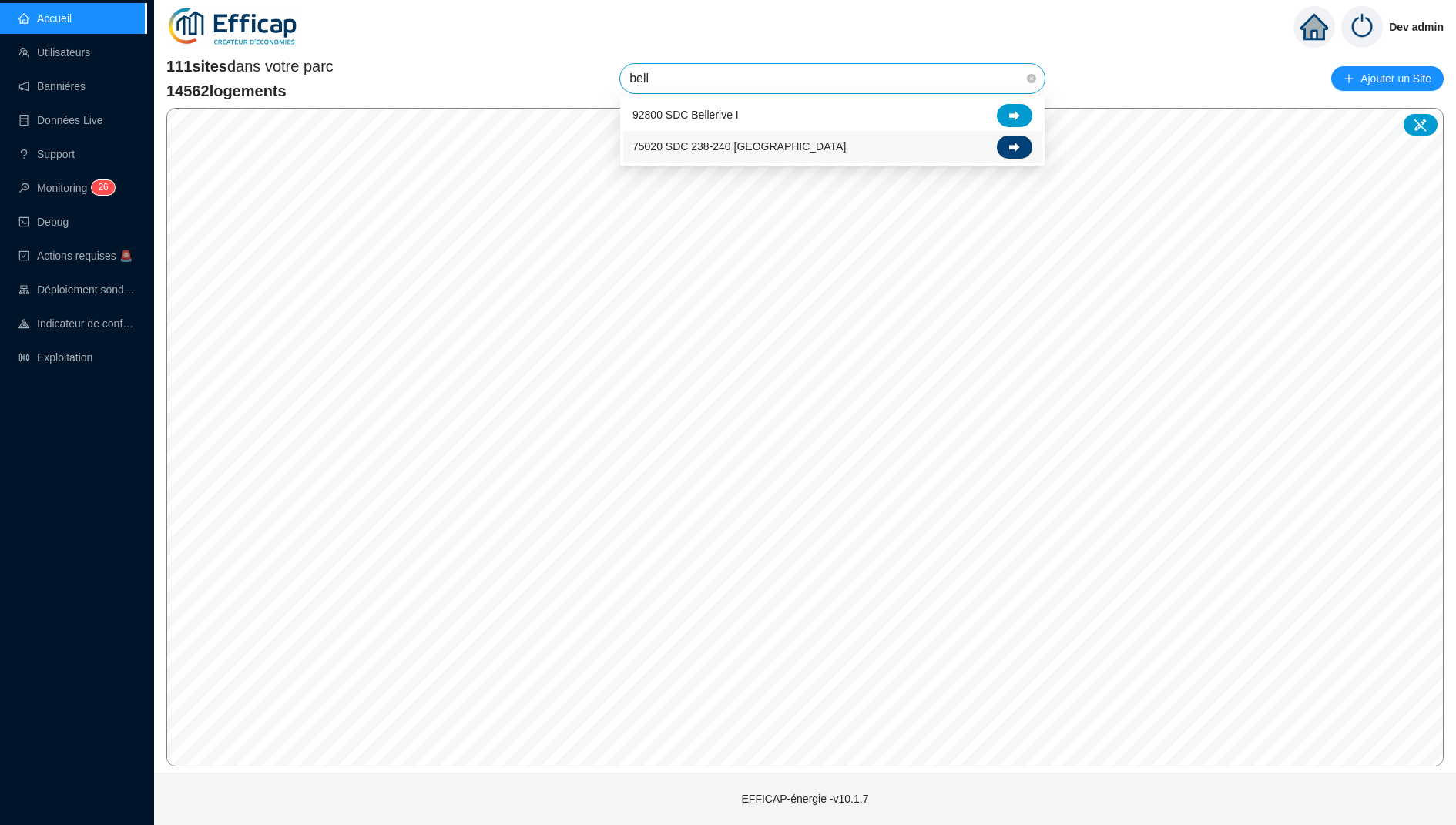
click at [1024, 148] on div at bounding box center [1015, 147] width 36 height 23
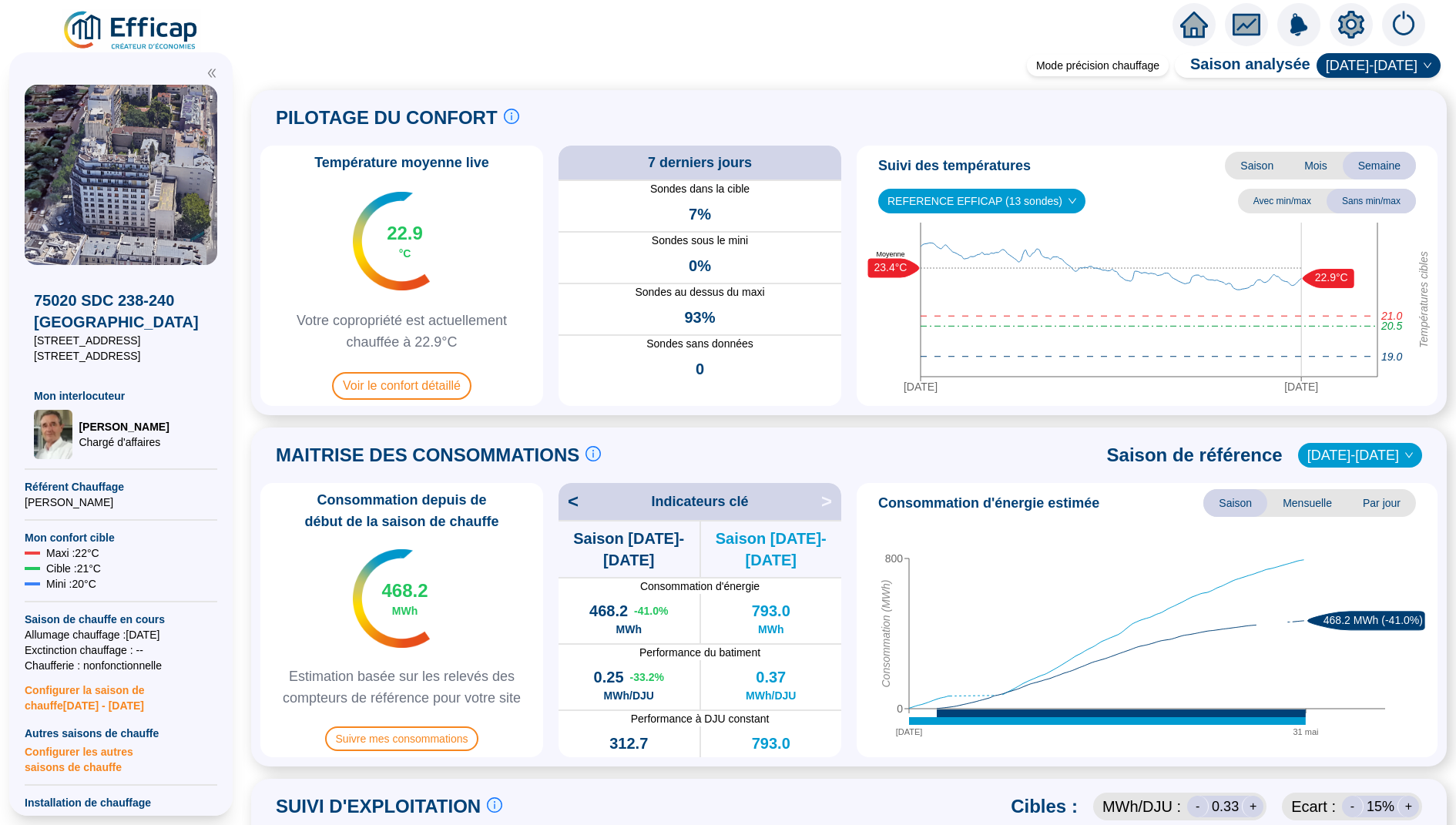
click at [1259, 168] on span "Saison" at bounding box center [1258, 165] width 64 height 28
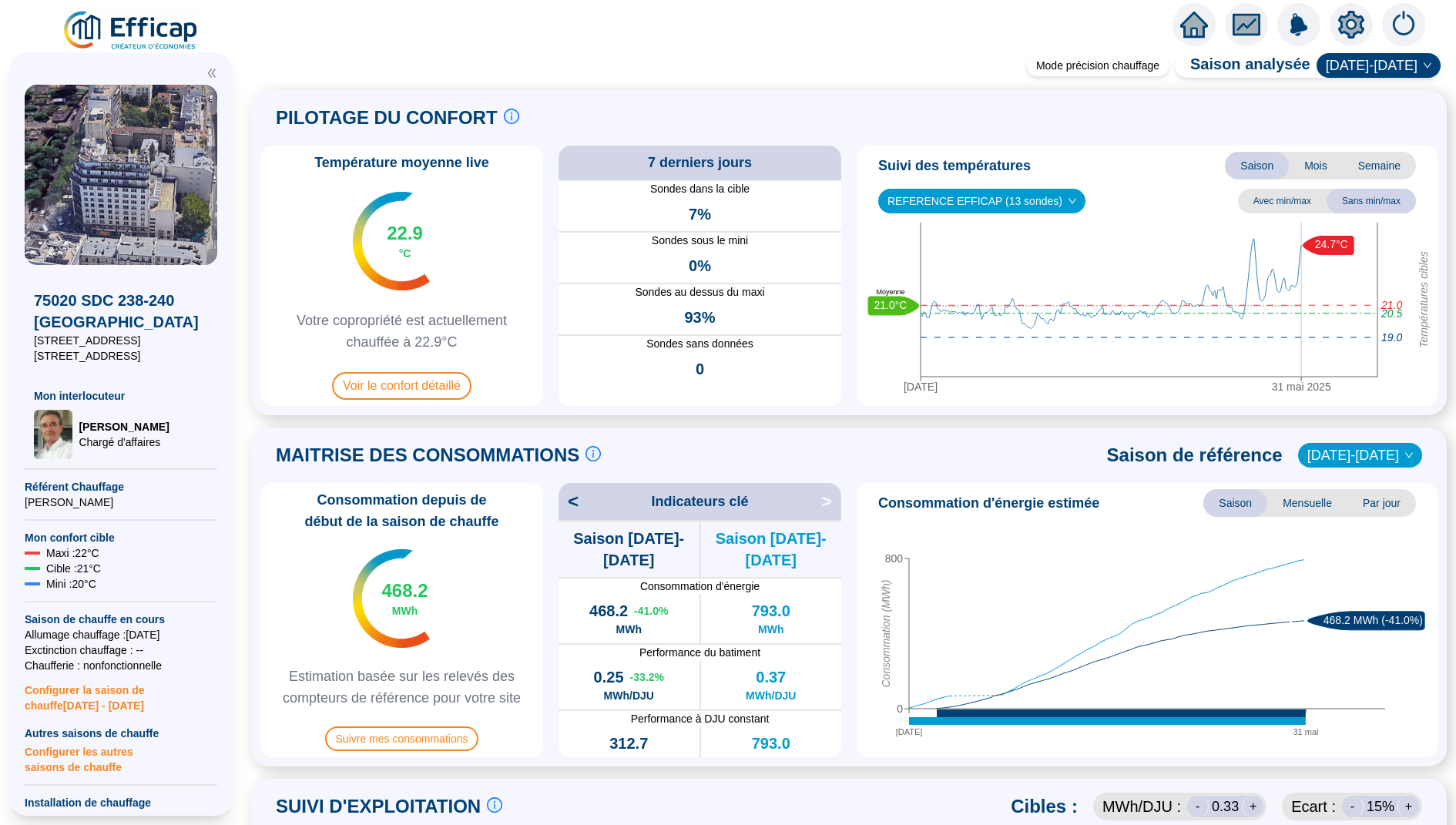
click at [857, 396] on div "Suivi des températures Saison Mois Semaine REFERENCE EFFICAP (13 sondes) Avec m…" at bounding box center [1148, 275] width 581 height 260
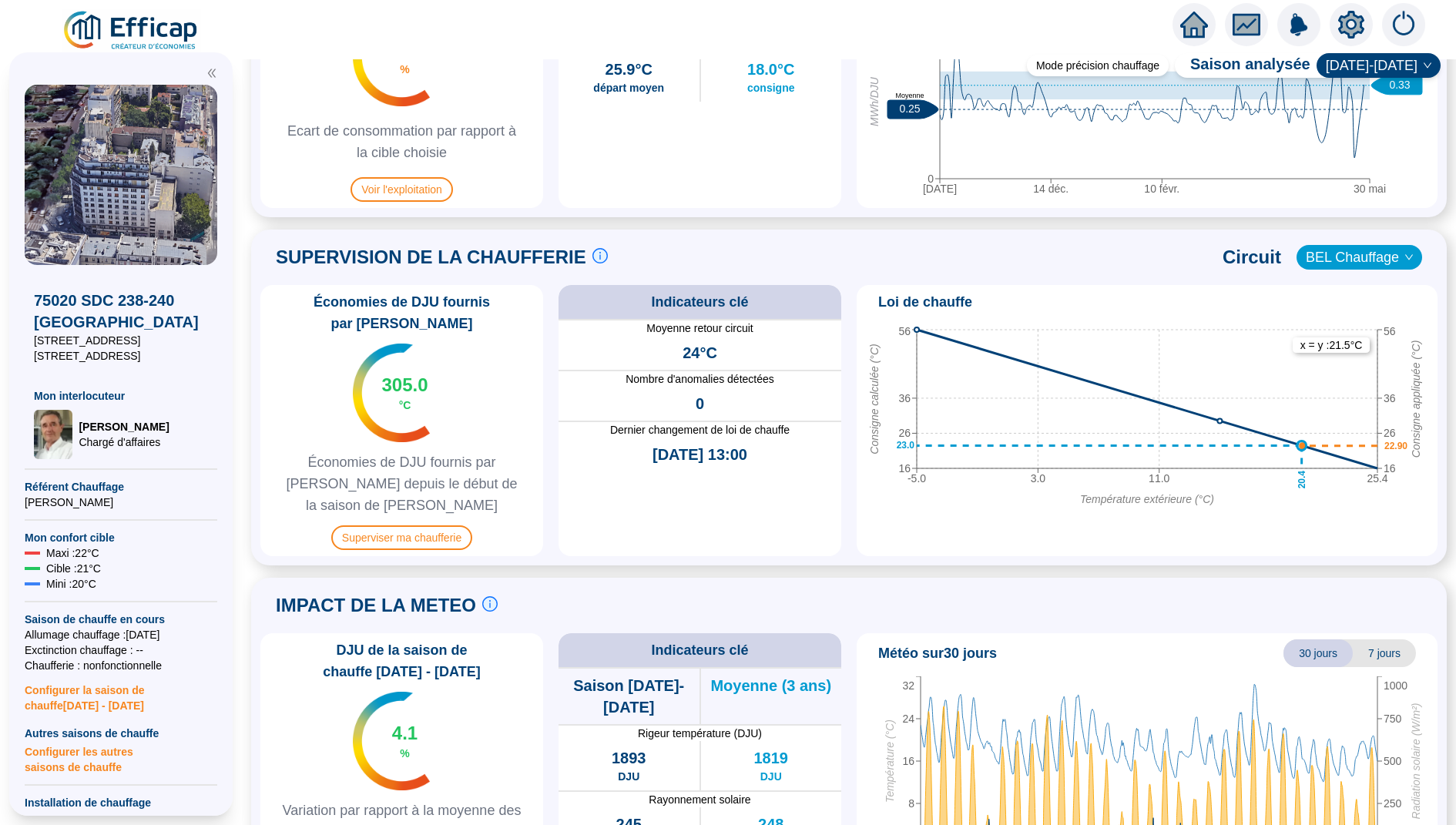
scroll to position [922, 0]
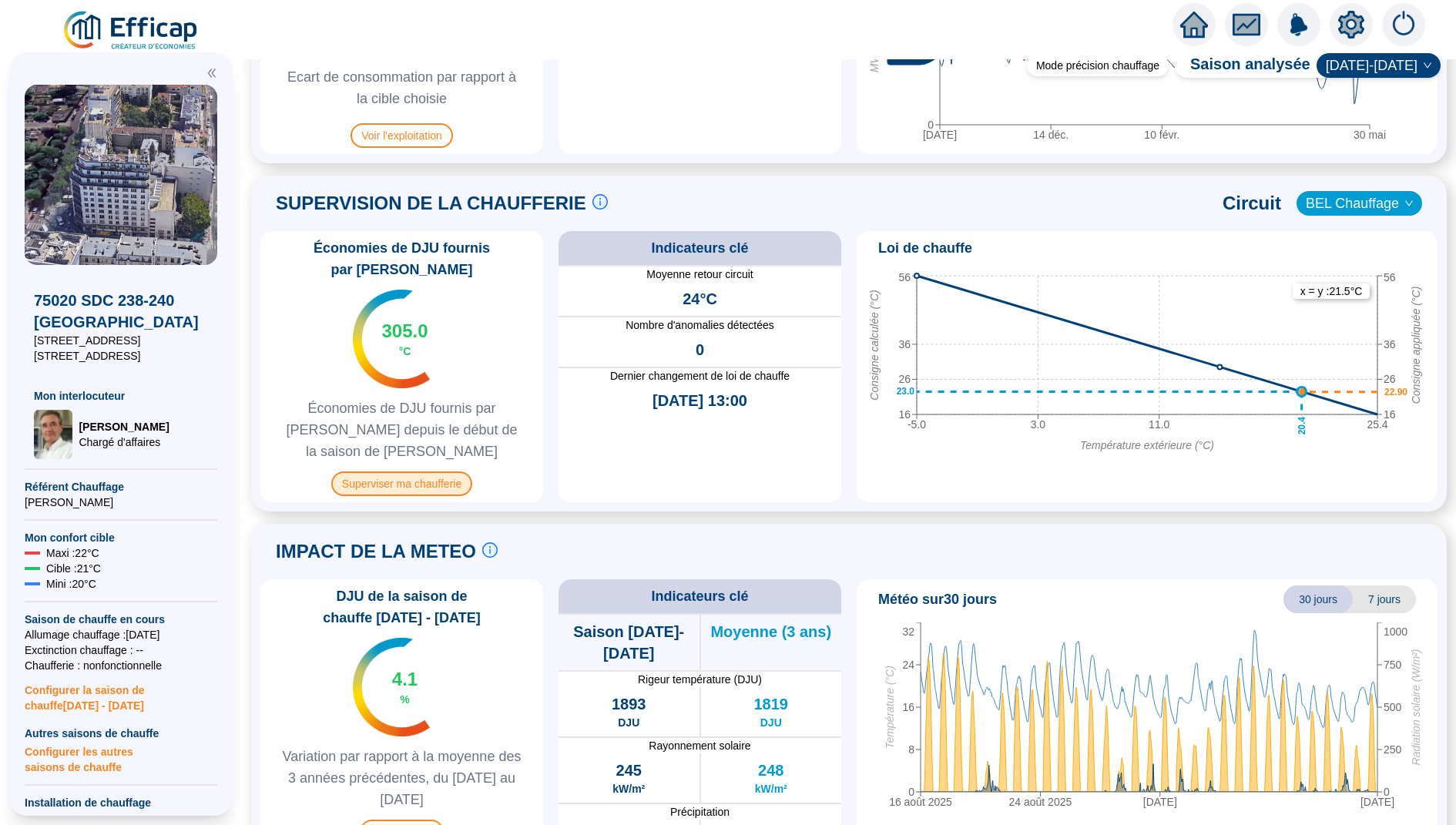
click at [408, 472] on span "Superviser ma chaufferie" at bounding box center [402, 484] width 141 height 25
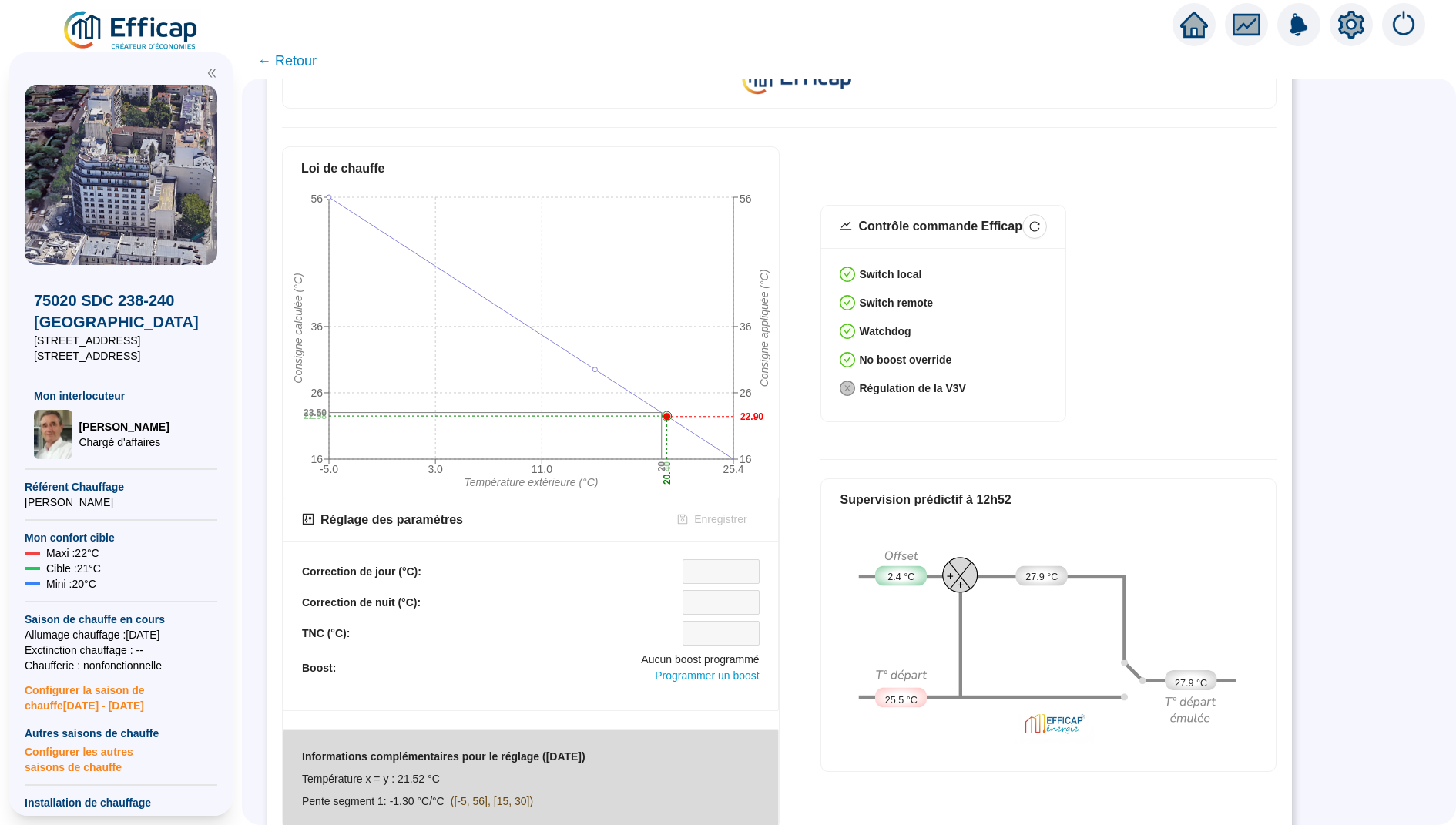
scroll to position [505, 0]
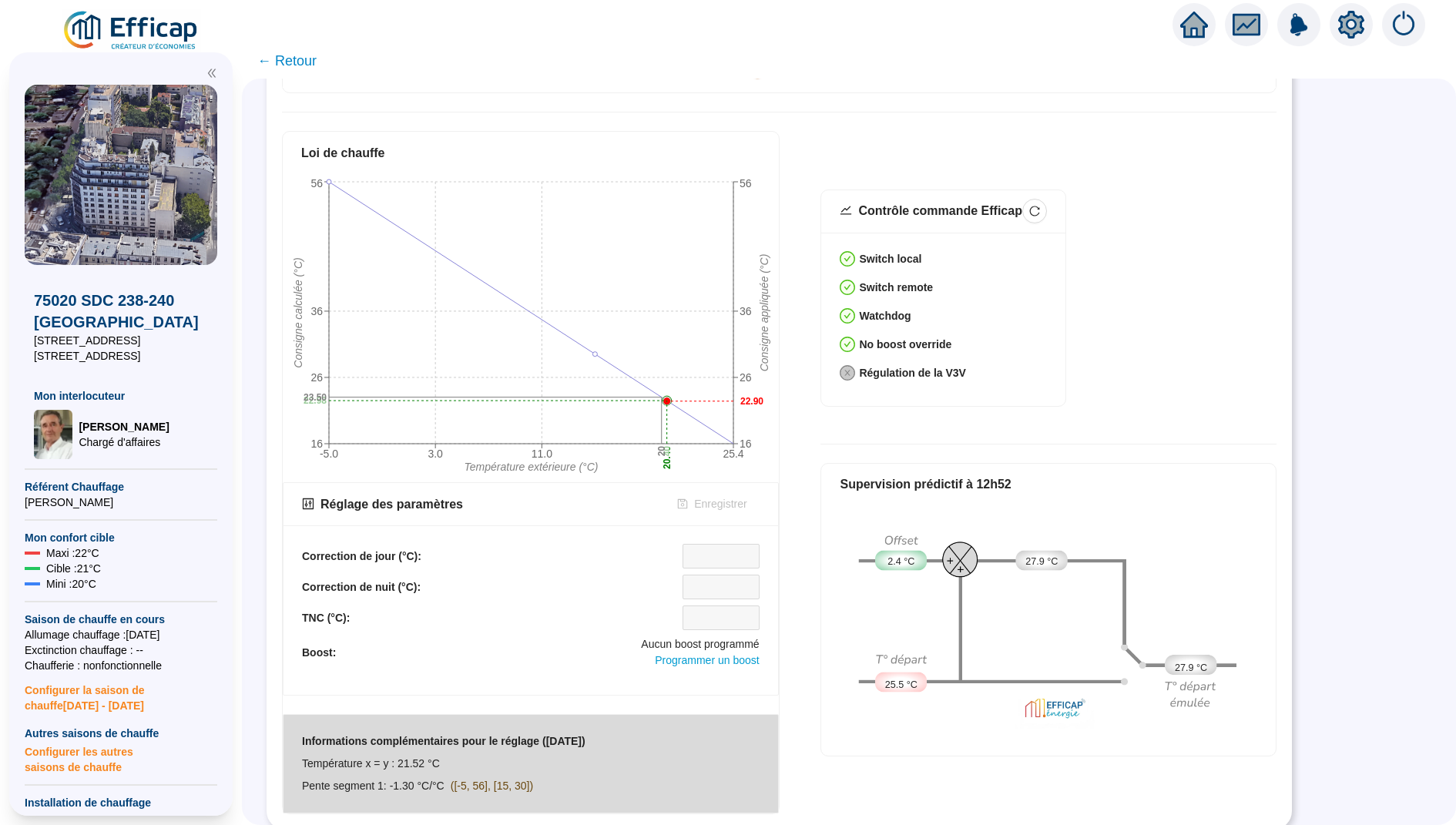
click at [297, 64] on span "← Retour" at bounding box center [287, 61] width 59 height 21
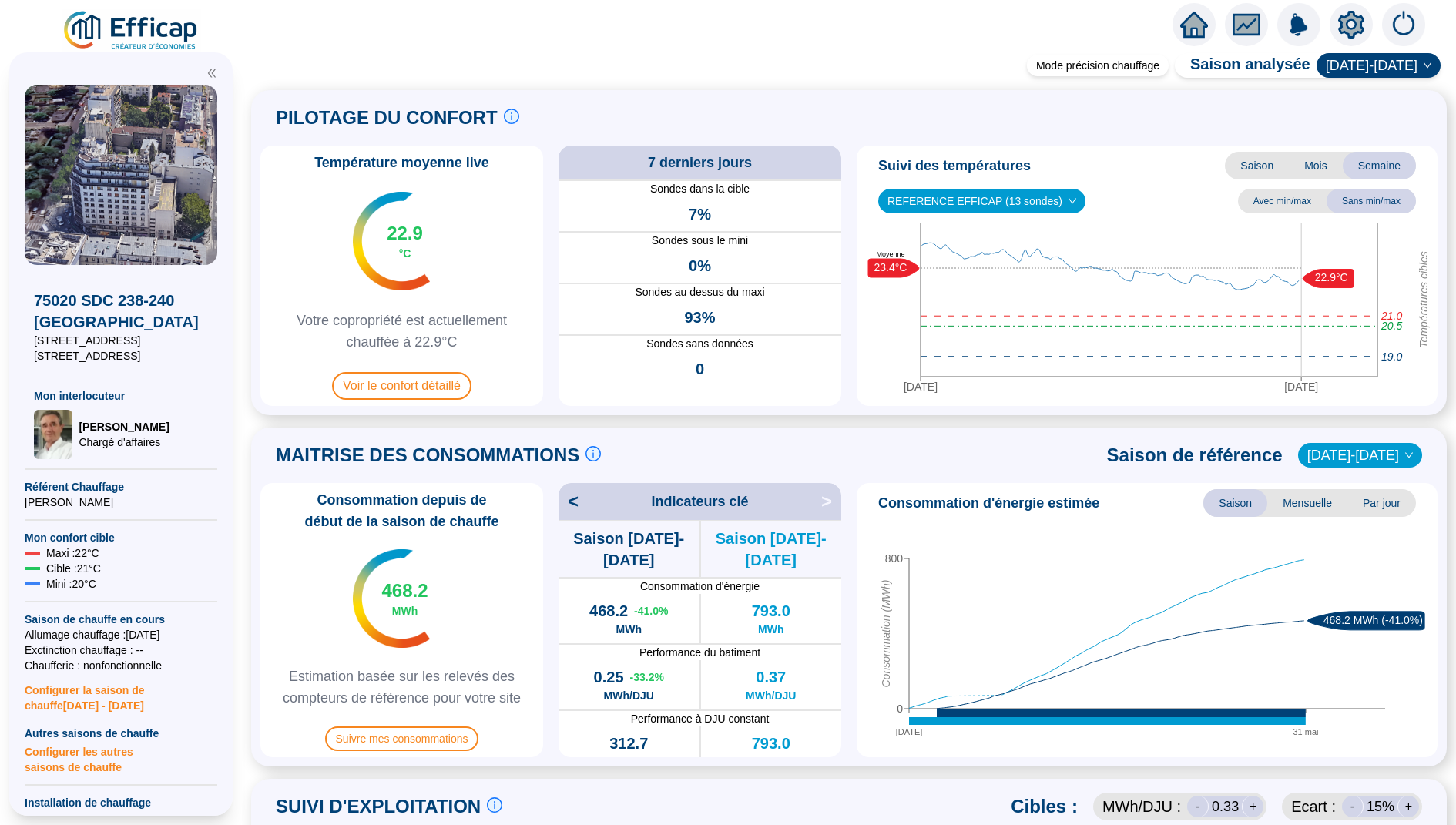
click at [1263, 174] on span "Saison" at bounding box center [1258, 165] width 64 height 28
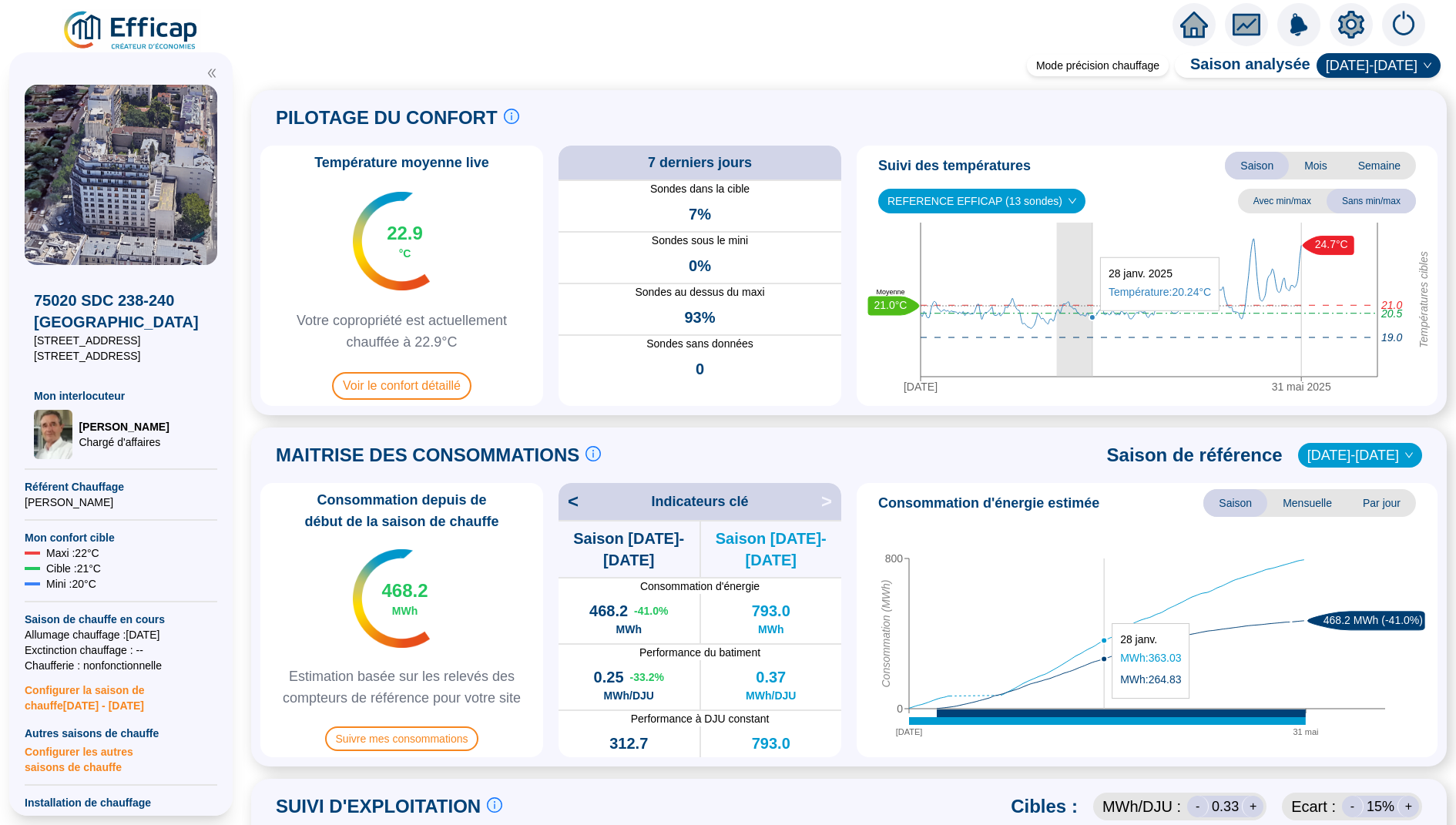
click at [1094, 318] on icon "[DATE] [DATE] Températures cibles 20.5 21.0 19.0 24.7°C 21.0°C Moyenne" at bounding box center [1148, 311] width 568 height 177
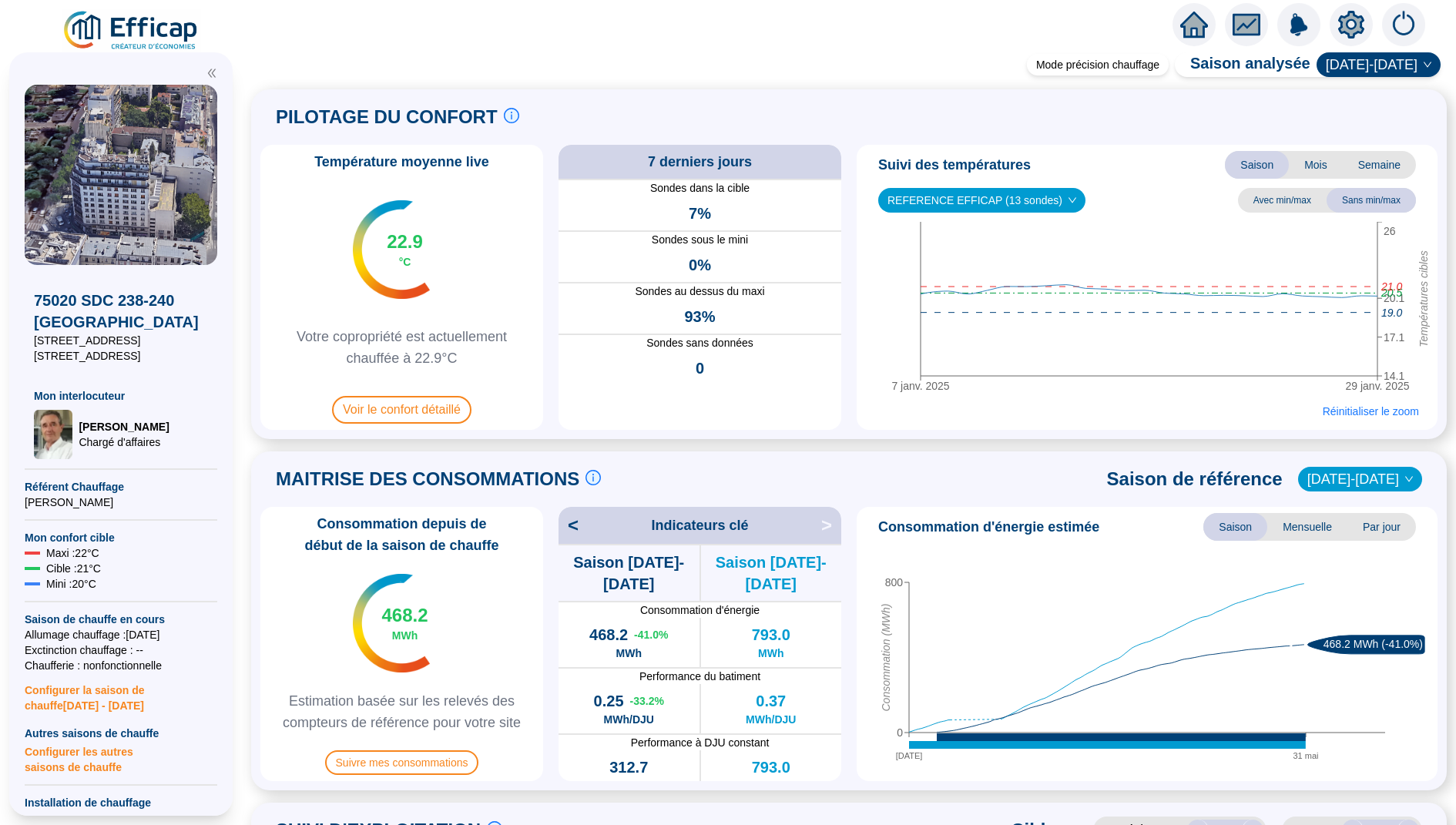
click at [1059, 457] on div "MAITRISE DES CONSOMMATIONS Les consommations d'énergie proviennent des fourniss…" at bounding box center [849, 620] width 1196 height 339
click at [1334, 417] on span "Réinitialiser le zoom" at bounding box center [1371, 411] width 97 height 15
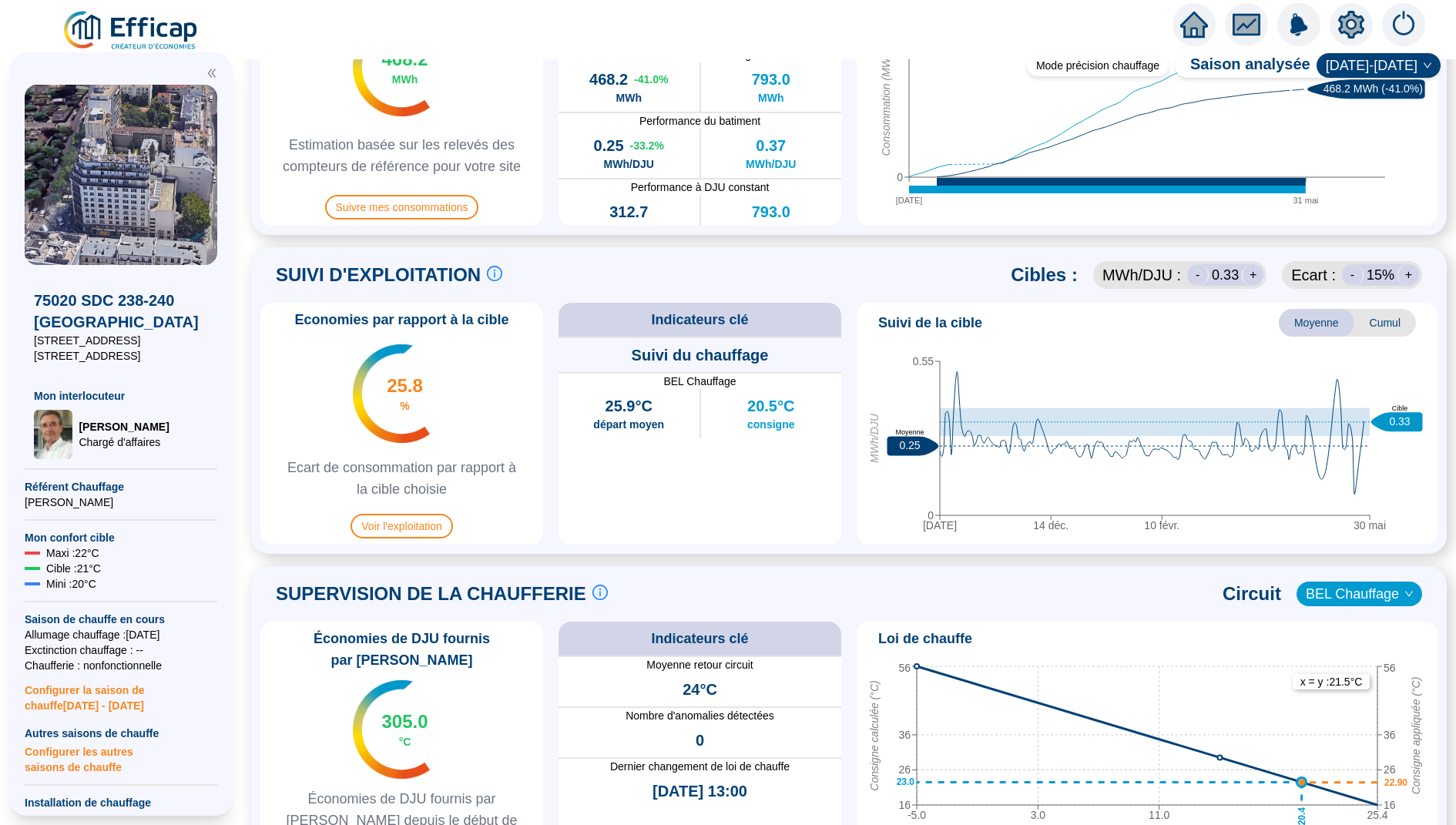
scroll to position [944, 0]
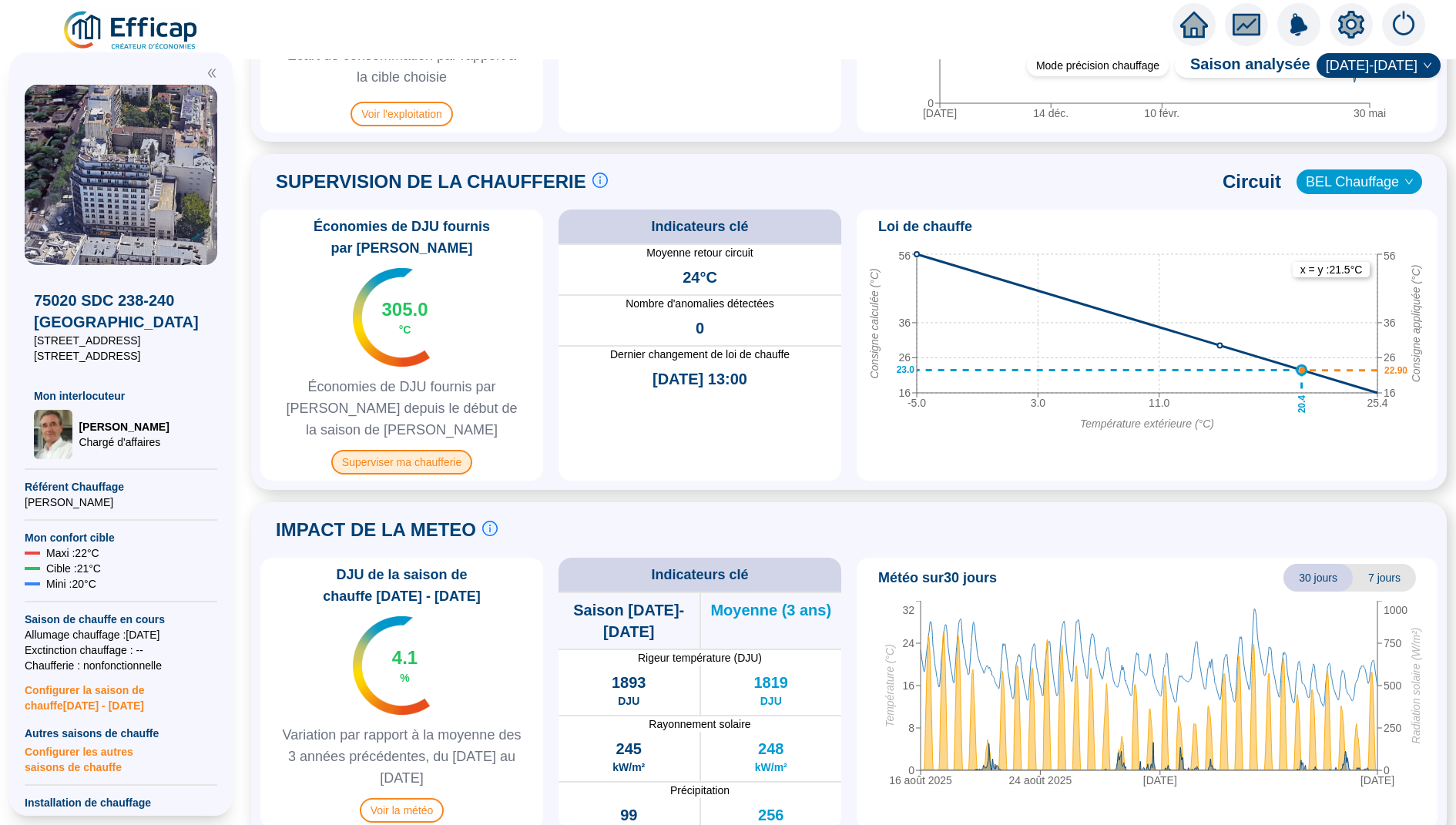
click at [434, 450] on span "Superviser ma chaufferie" at bounding box center [402, 463] width 141 height 25
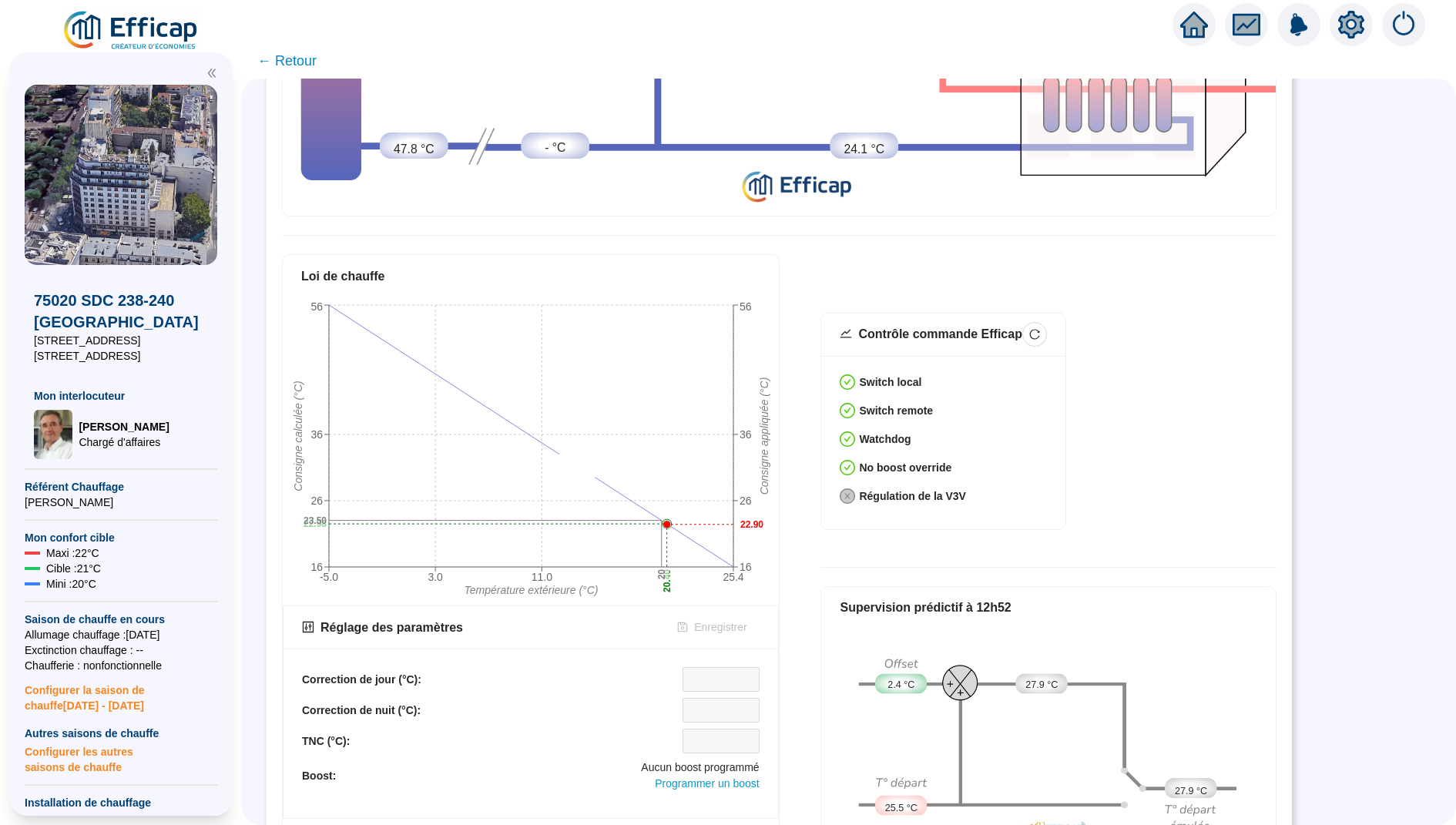
scroll to position [388, 0]
